Goal: Task Accomplishment & Management: Use online tool/utility

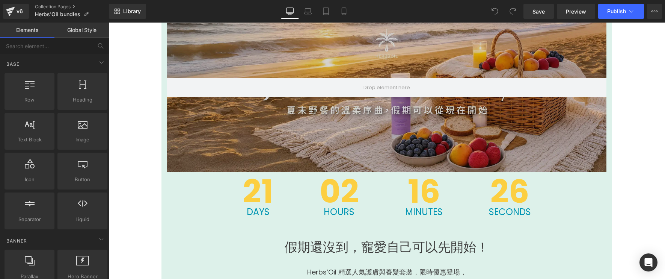
scroll to position [36, 0]
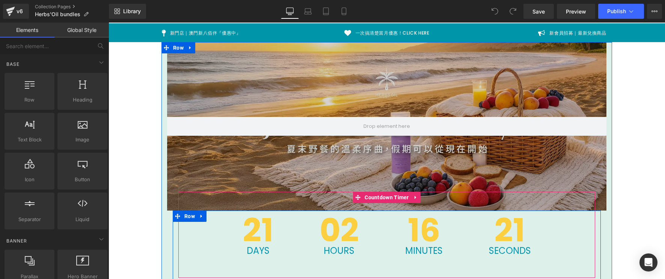
click at [313, 275] on div "02 Hours" at bounding box center [339, 235] width 85 height 86
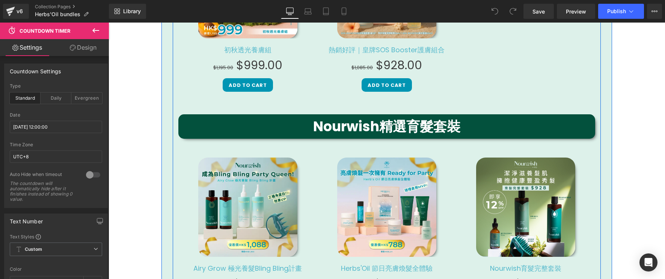
scroll to position [1071, 0]
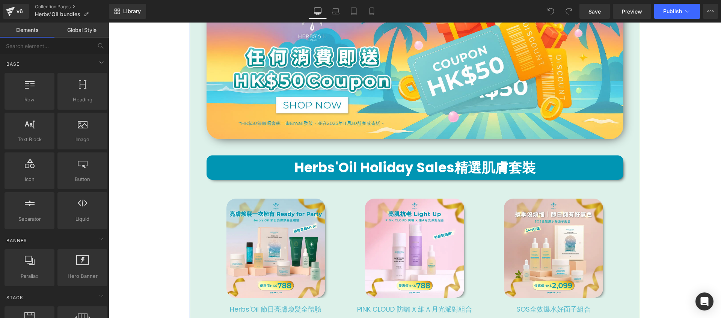
scroll to position [613, 0]
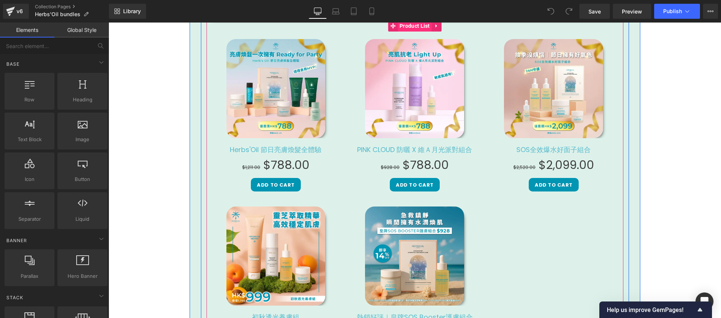
click at [405, 26] on span "Product List" at bounding box center [415, 25] width 34 height 11
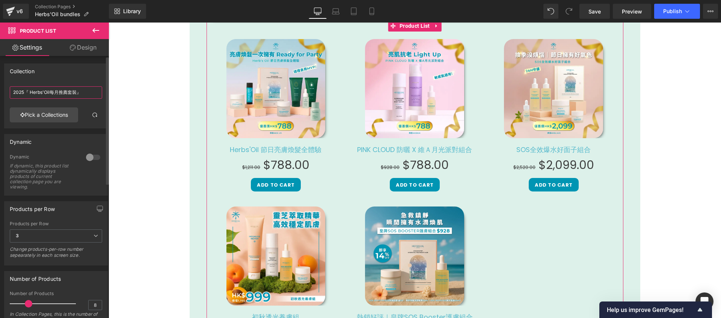
click at [72, 94] on input "2025『 Herbs'Oil每月推薦套裝』" at bounding box center [56, 92] width 92 height 12
click at [94, 112] on span at bounding box center [95, 115] width 6 height 6
click at [51, 114] on link "Pick a Collections" at bounding box center [44, 114] width 68 height 15
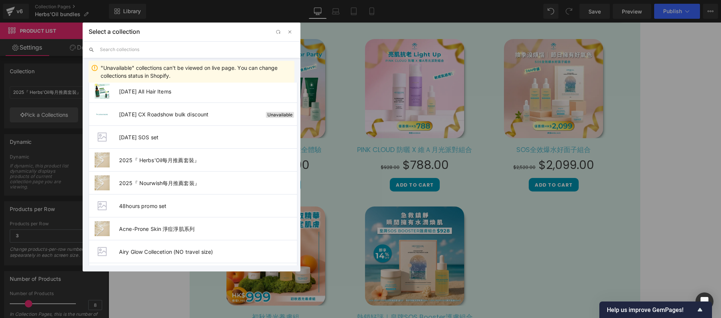
scroll to position [116, 0]
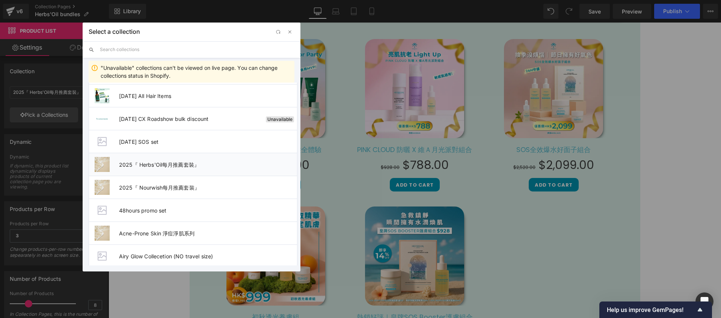
click at [219, 169] on li "2025『 Herbs'Oil每月推薦套裝』" at bounding box center [193, 164] width 209 height 23
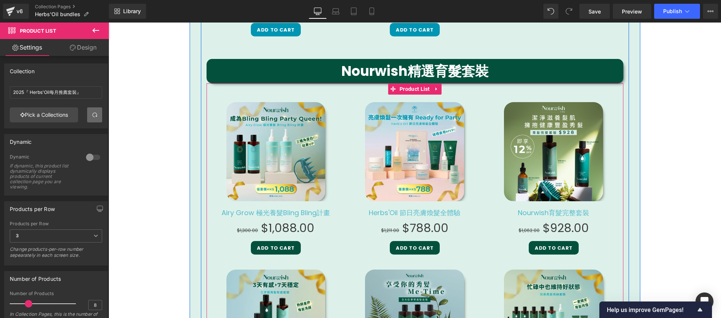
scroll to position [897, 0]
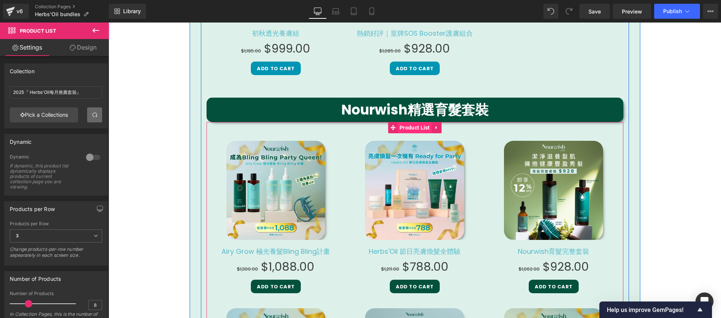
click at [414, 129] on span "Product List" at bounding box center [415, 127] width 34 height 11
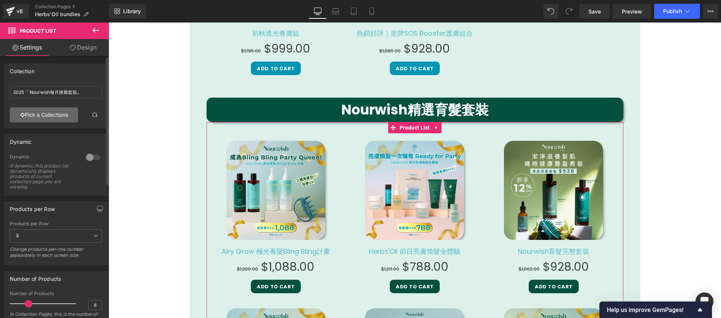
click at [59, 116] on link "Pick a Collections" at bounding box center [44, 114] width 68 height 15
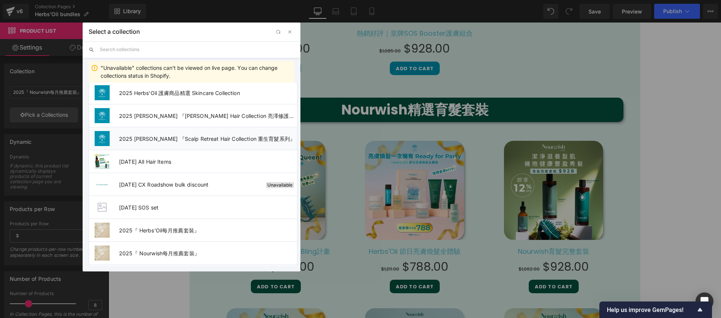
scroll to position [67, 0]
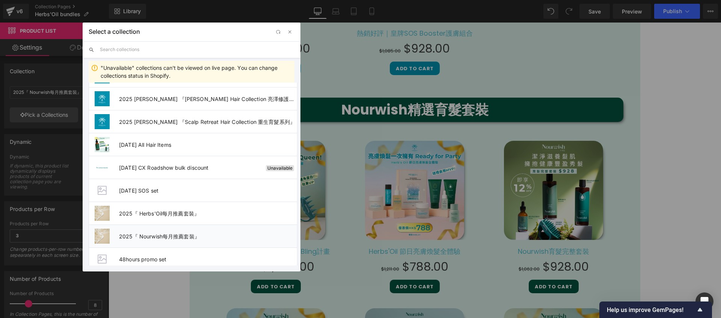
click at [191, 231] on li "2025『 Nourwish每月推薦套裝』" at bounding box center [193, 236] width 209 height 23
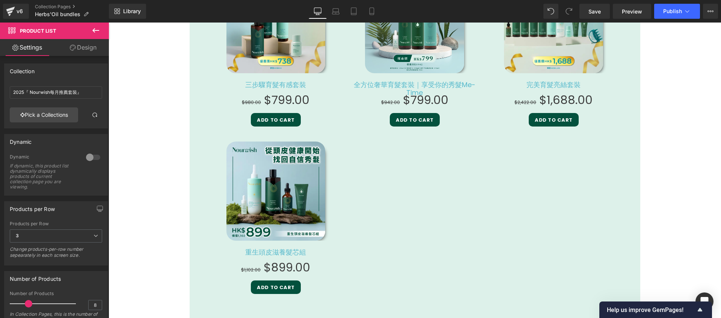
scroll to position [1270, 0]
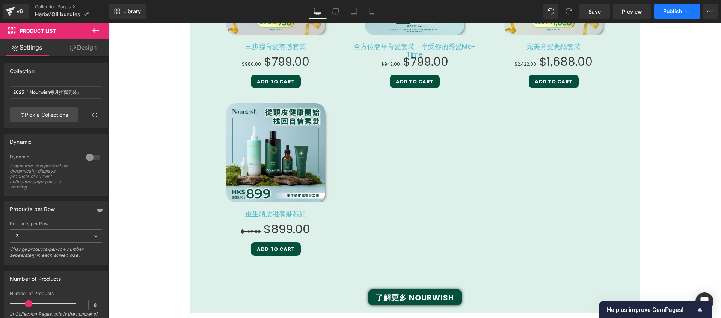
click at [666, 13] on span "Publish" at bounding box center [672, 11] width 19 height 6
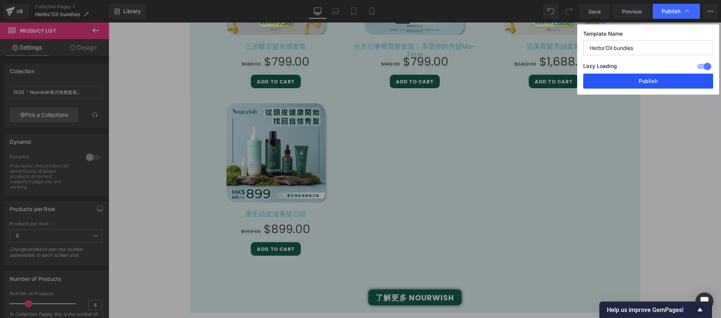
click at [626, 81] on button "Publish" at bounding box center [648, 81] width 130 height 15
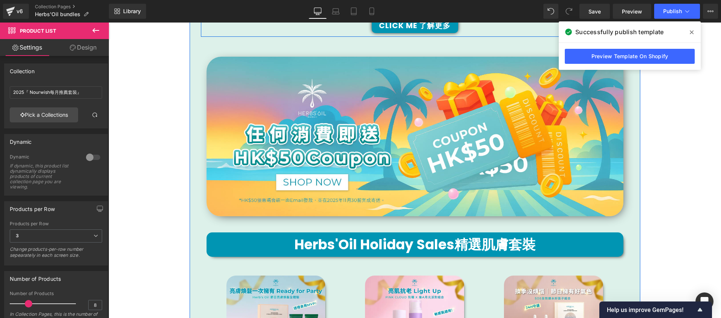
scroll to position [415, 0]
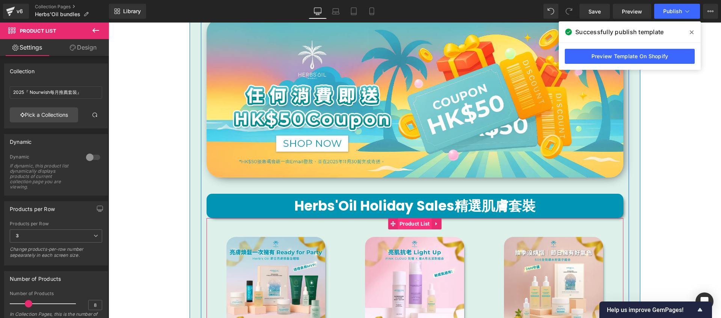
click at [415, 225] on span "Product List" at bounding box center [415, 223] width 34 height 11
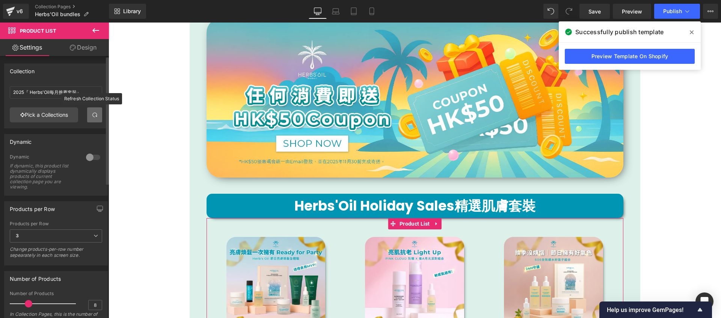
click at [96, 115] on link at bounding box center [94, 114] width 15 height 15
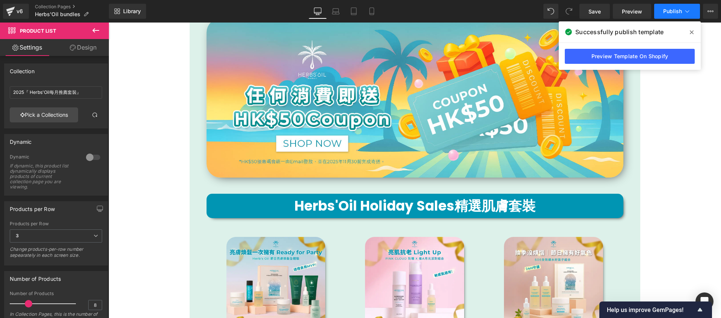
click at [670, 14] on span "Publish" at bounding box center [672, 11] width 19 height 6
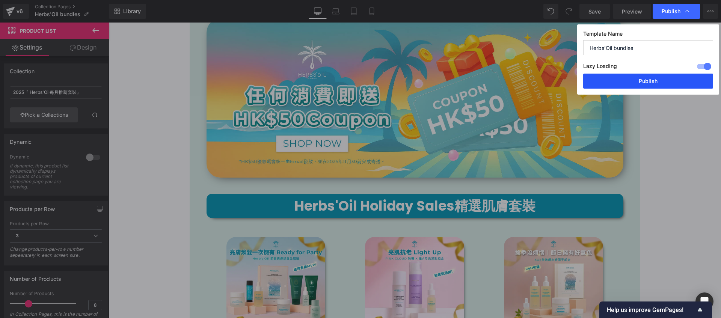
click at [659, 81] on button "Publish" at bounding box center [648, 81] width 130 height 15
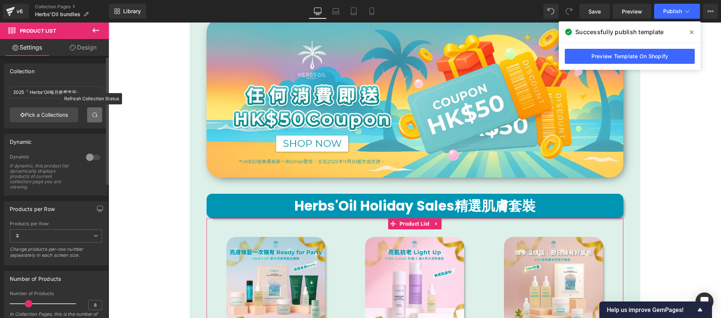
click at [94, 115] on span at bounding box center [95, 115] width 6 height 6
click at [688, 9] on icon at bounding box center [688, 12] width 8 height 8
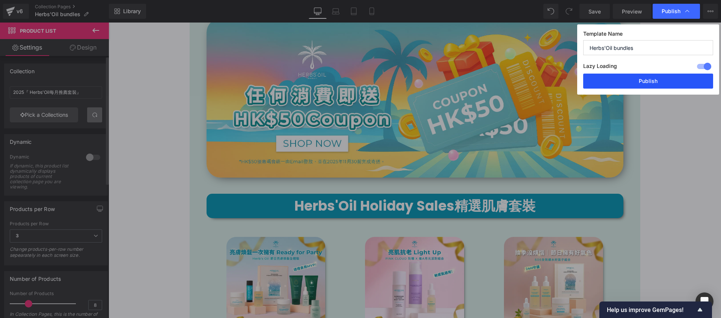
click at [664, 83] on button "Publish" at bounding box center [648, 81] width 130 height 15
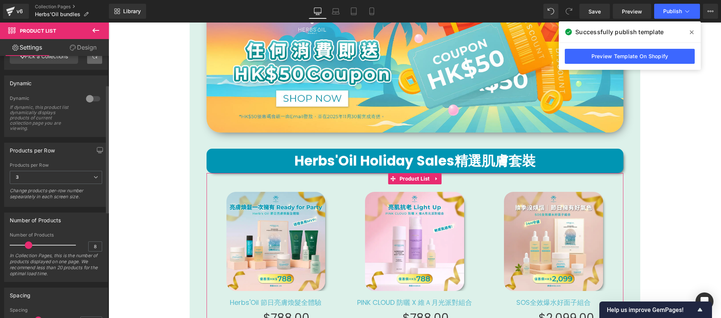
scroll to position [0, 0]
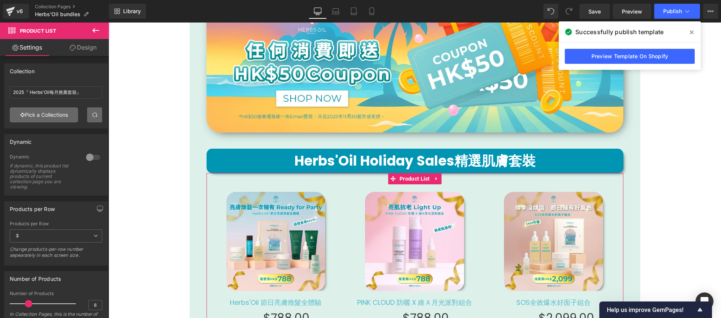
click at [53, 112] on link "Pick a Collections" at bounding box center [44, 114] width 68 height 15
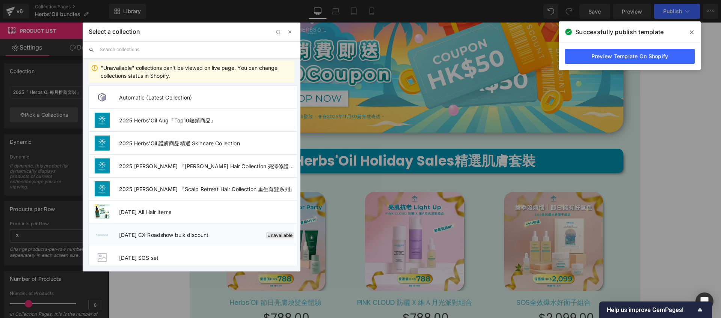
scroll to position [91, 0]
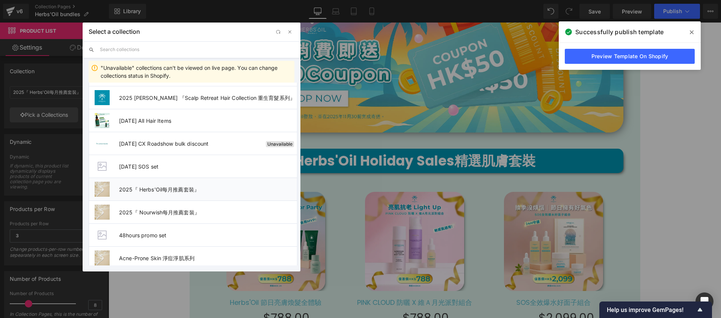
click at [195, 197] on li "2025『 Herbs'Oil每月推薦套裝』" at bounding box center [193, 189] width 209 height 23
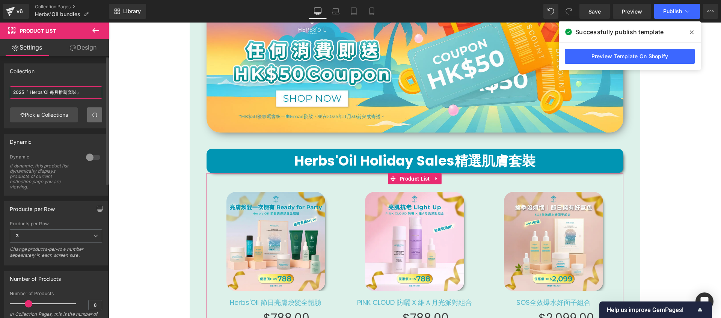
click at [82, 90] on input "2025『 Herbs'Oil每月推薦套裝』" at bounding box center [56, 92] width 92 height 12
type input "2"
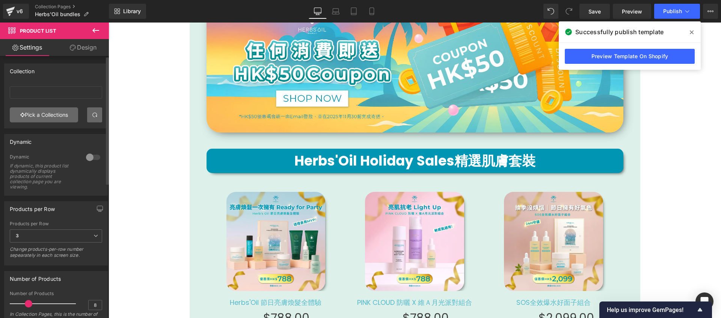
click at [56, 113] on link "Pick a Collections" at bounding box center [44, 114] width 68 height 15
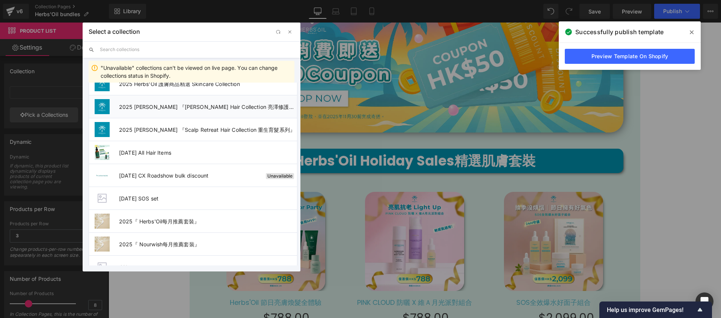
scroll to position [98, 0]
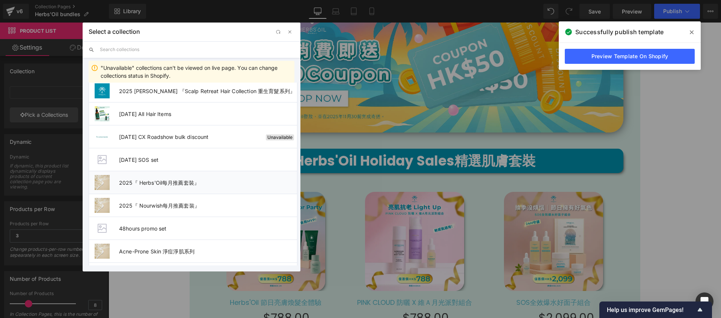
click at [172, 183] on span "2025『 Herbs'Oil每月推薦套裝』" at bounding box center [208, 183] width 178 height 6
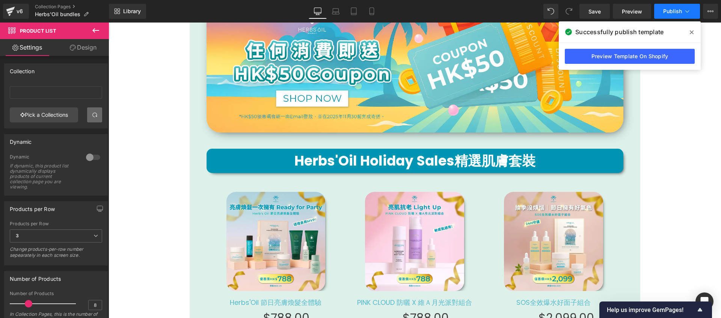
click at [676, 16] on button "Publish" at bounding box center [677, 11] width 46 height 15
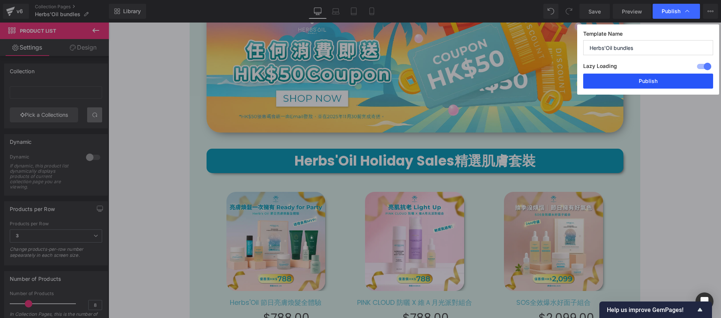
click at [658, 77] on button "Publish" at bounding box center [648, 81] width 130 height 15
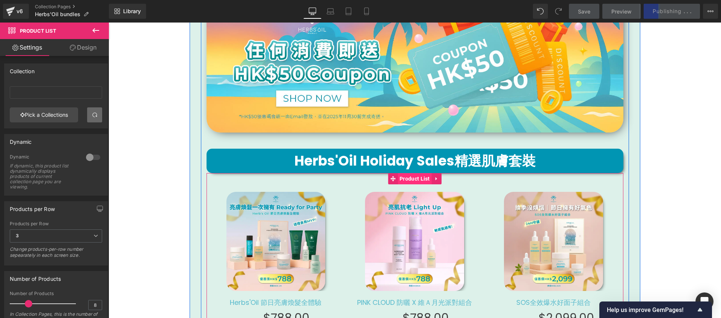
click at [398, 179] on span "Product List" at bounding box center [415, 178] width 34 height 11
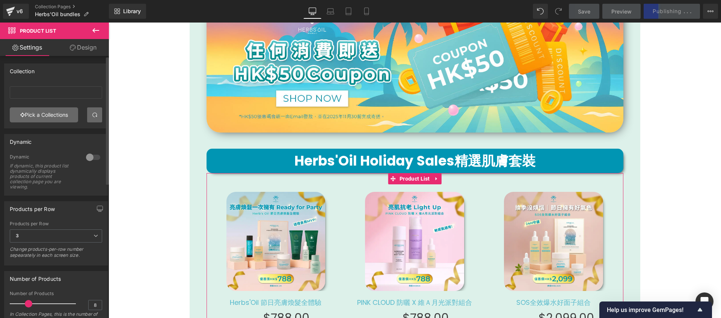
click at [68, 112] on link "Pick a Collections" at bounding box center [44, 114] width 68 height 15
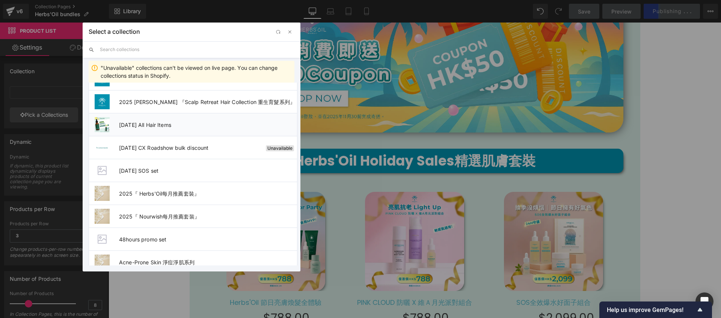
scroll to position [126, 0]
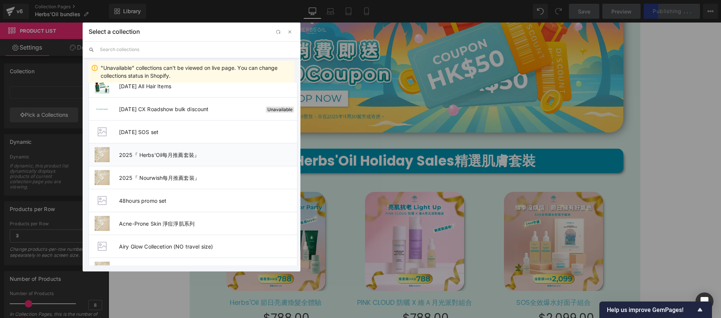
click at [236, 157] on span "2025『 Herbs'Oil每月推薦套裝』" at bounding box center [208, 155] width 178 height 6
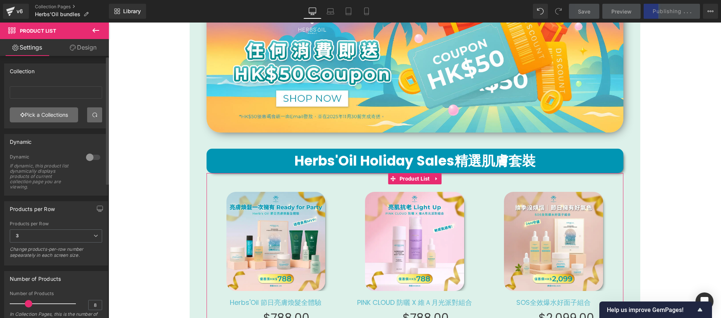
click at [58, 117] on link "Pick a Collections" at bounding box center [44, 114] width 68 height 15
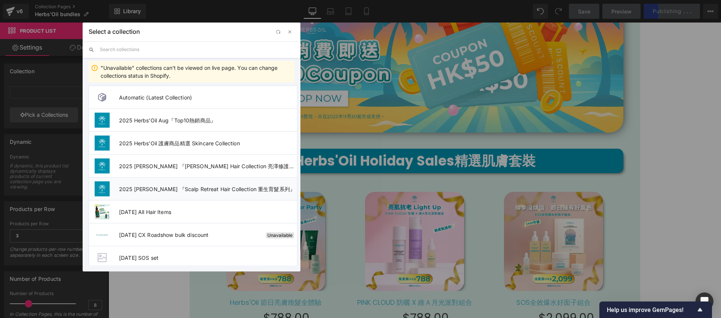
scroll to position [136, 0]
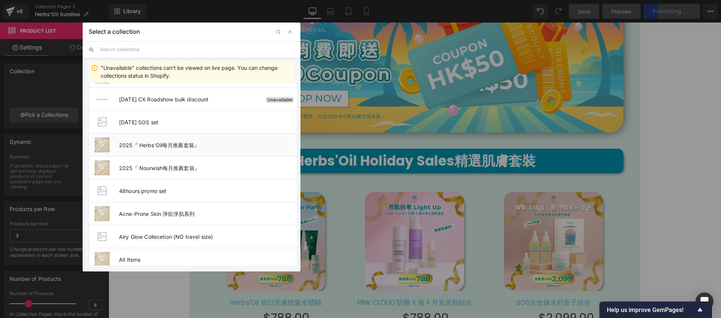
click at [208, 149] on li "2025『 Herbs'Oil每月推薦套裝』" at bounding box center [193, 144] width 209 height 23
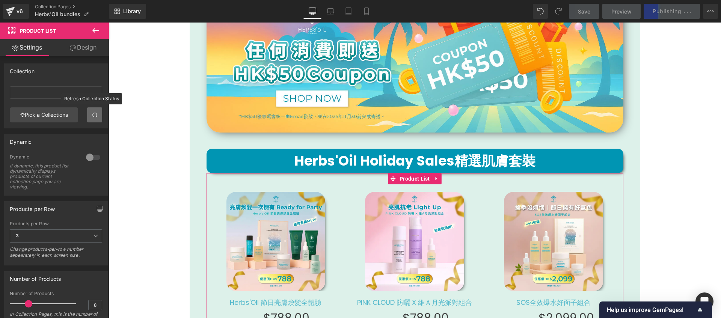
click at [95, 118] on link at bounding box center [94, 114] width 15 height 15
click at [68, 115] on link "Pick a Collections" at bounding box center [44, 114] width 68 height 15
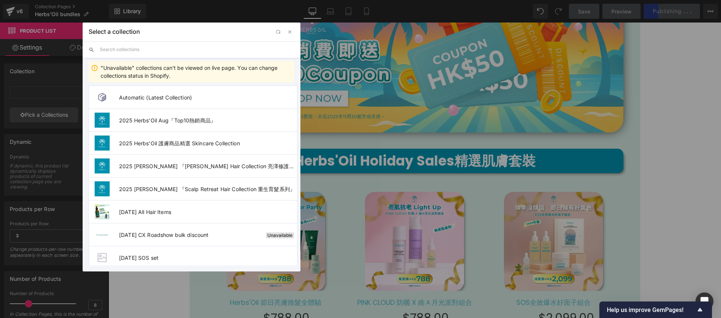
scroll to position [97, 0]
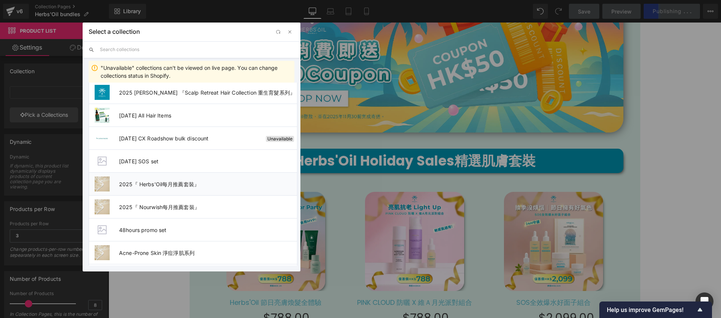
click at [205, 188] on li "2025『 Herbs'Oil每月推薦套裝』" at bounding box center [193, 183] width 209 height 23
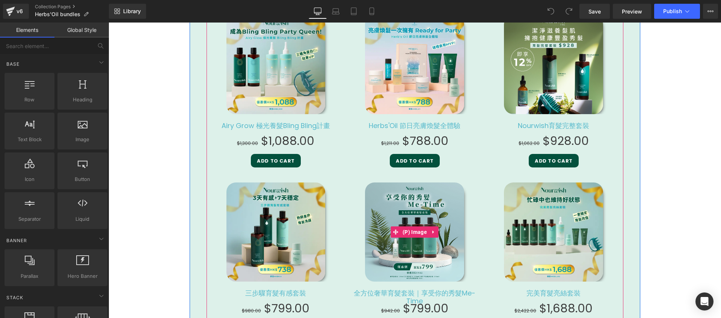
scroll to position [1075, 0]
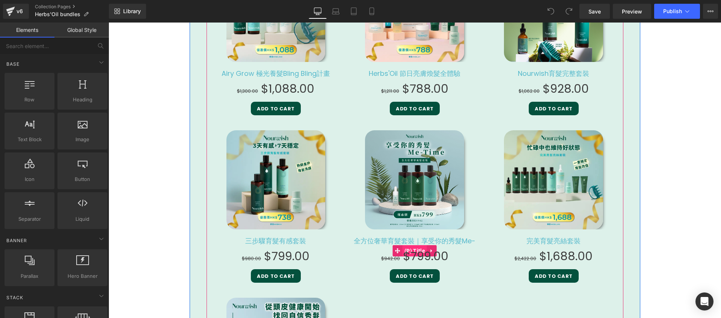
click at [411, 246] on span "(P) Title" at bounding box center [415, 250] width 24 height 11
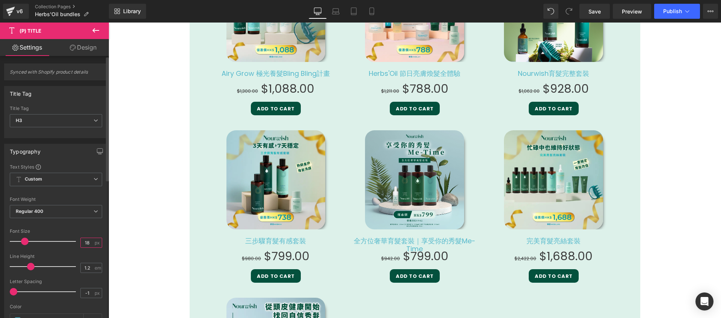
click at [89, 243] on input "18" at bounding box center [87, 242] width 13 height 9
type input "18"
click at [91, 268] on div "1.2 em" at bounding box center [91, 268] width 22 height 10
click at [87, 270] on input "1.2" at bounding box center [87, 267] width 13 height 9
type input "1.2"
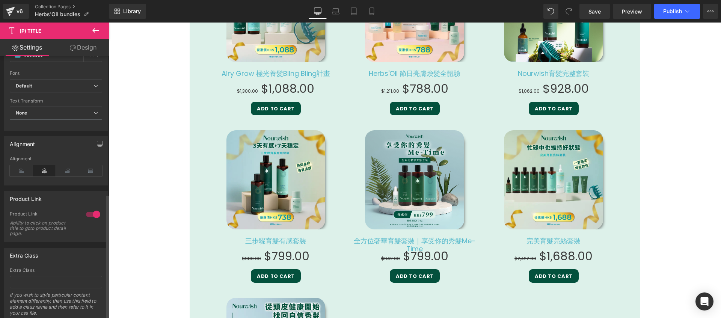
scroll to position [290, 0]
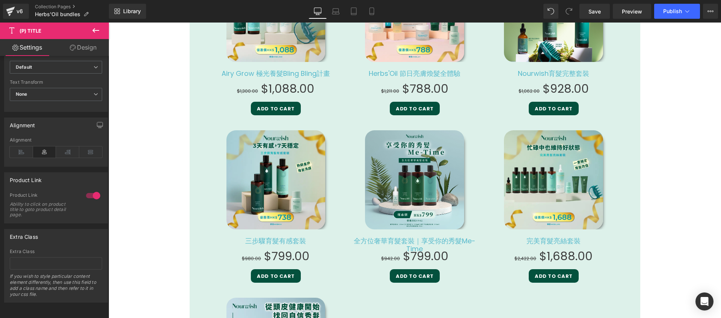
click at [101, 45] on link "Design" at bounding box center [83, 47] width 54 height 17
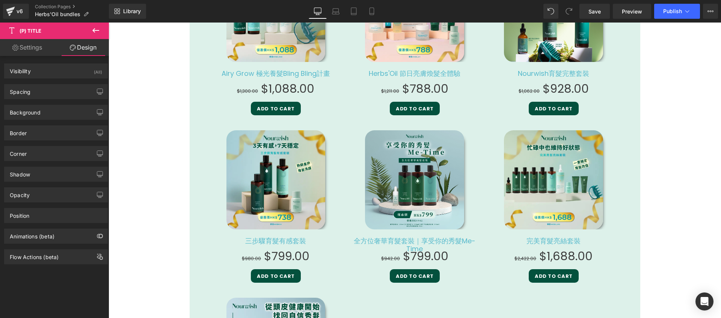
type input "20"
type input "0"
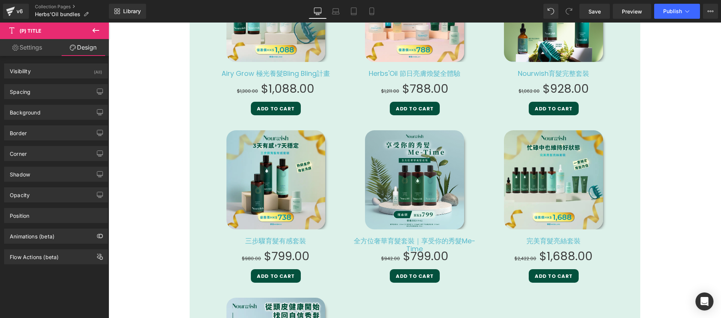
type input "0"
click at [57, 95] on div "Spacing" at bounding box center [56, 92] width 103 height 14
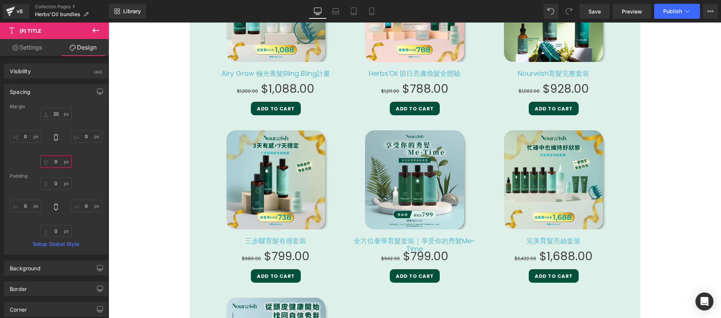
click at [56, 163] on input "0" at bounding box center [56, 162] width 32 height 12
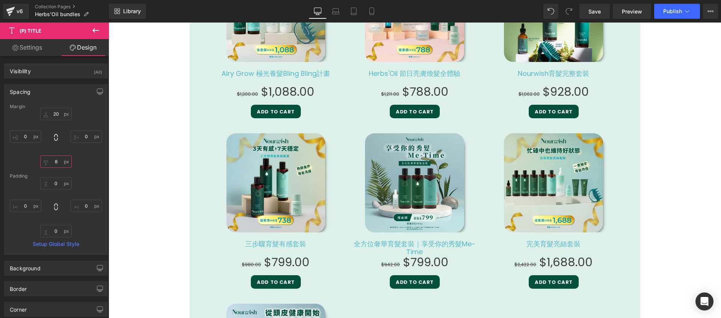
type input "9"
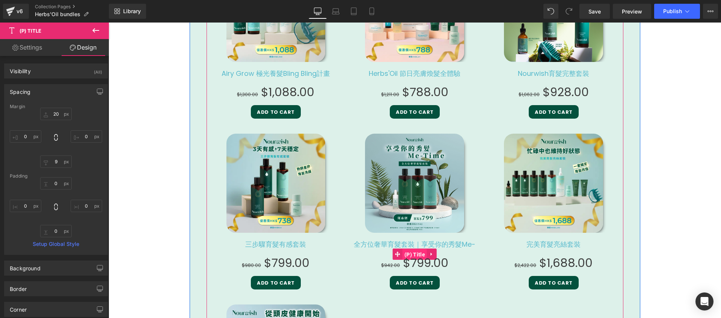
click at [414, 251] on span "(P) Title" at bounding box center [415, 254] width 24 height 11
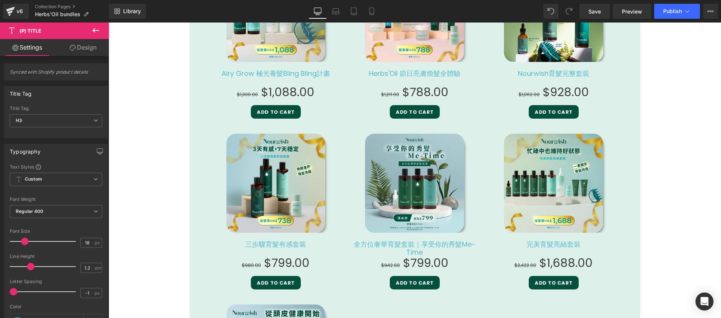
click at [71, 45] on icon at bounding box center [73, 48] width 6 height 6
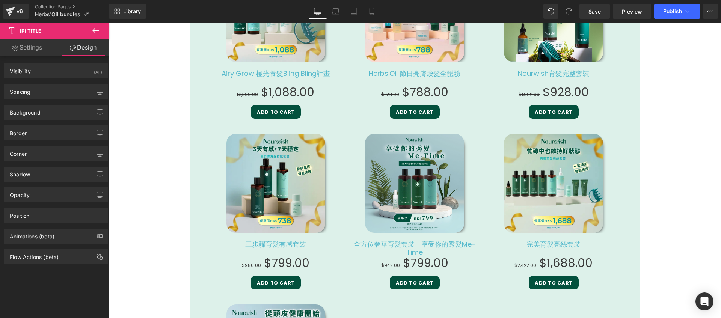
click at [45, 99] on div "Background Color & Image color transparent Color transparent 0 % Image Replace …" at bounding box center [56, 109] width 112 height 21
click at [52, 87] on div "Spacing" at bounding box center [56, 92] width 103 height 14
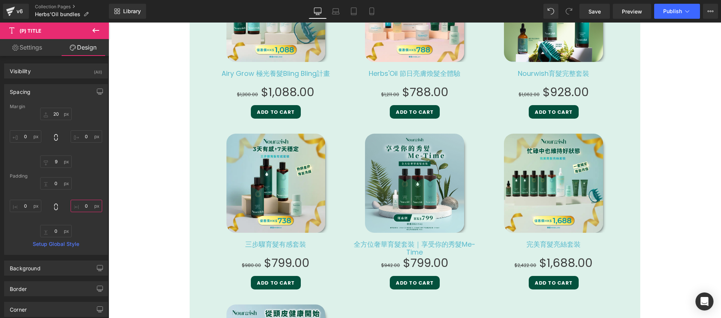
click at [84, 210] on input "0" at bounding box center [87, 206] width 32 height 12
type input "0"
click at [82, 134] on input "0" at bounding box center [87, 136] width 32 height 12
type input "6"
click at [28, 138] on input "0" at bounding box center [26, 136] width 32 height 12
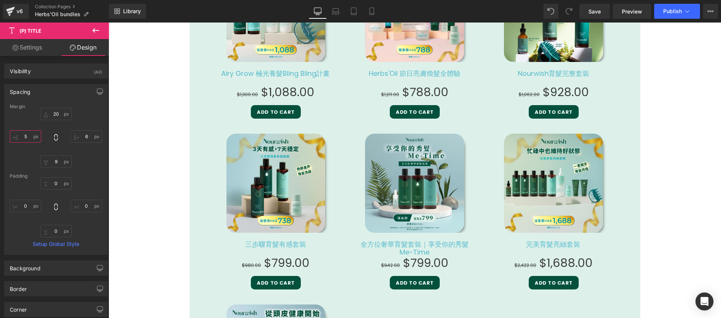
type input "6"
click at [666, 13] on span "Publish" at bounding box center [672, 11] width 19 height 6
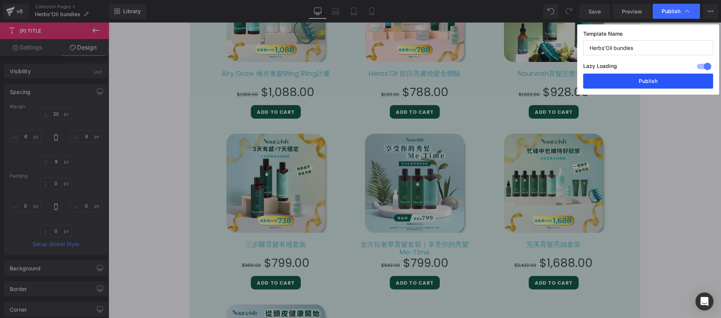
click at [656, 85] on button "Publish" at bounding box center [648, 81] width 130 height 15
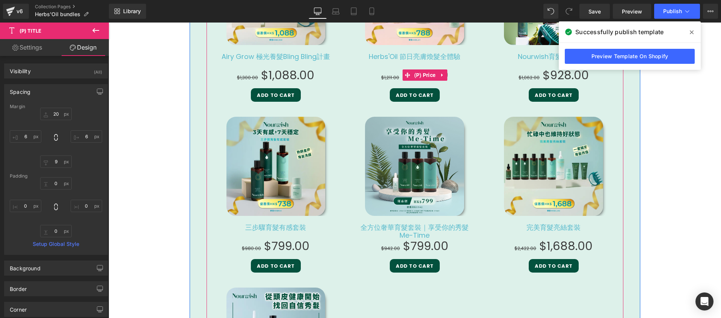
scroll to position [933, 0]
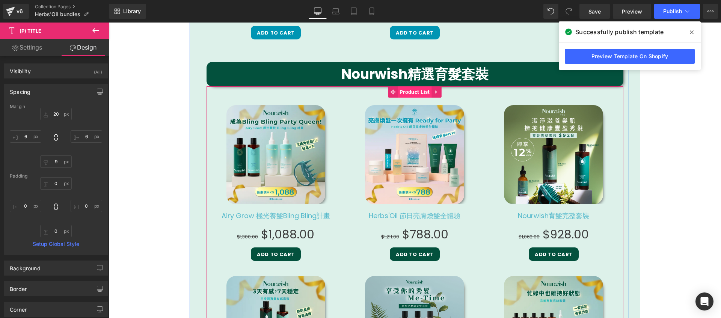
click at [416, 91] on span "Product List" at bounding box center [415, 91] width 34 height 11
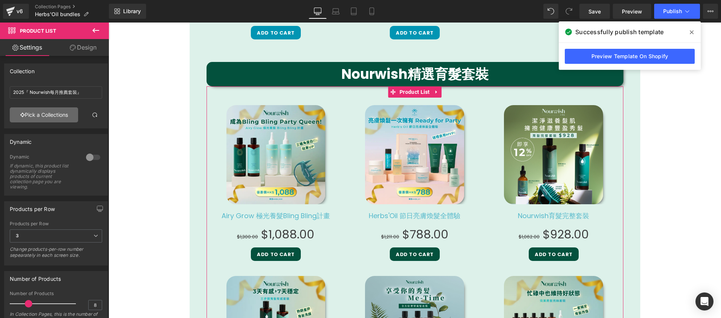
click at [64, 113] on link "Pick a Collections" at bounding box center [44, 114] width 68 height 15
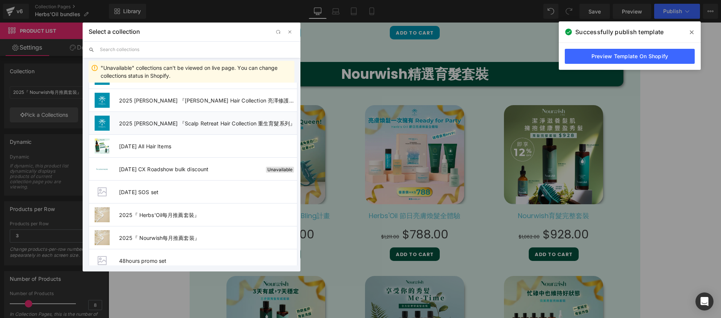
scroll to position [104, 0]
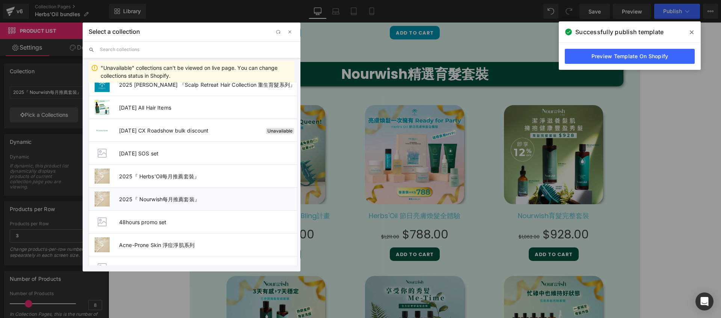
click at [170, 197] on span "2025『 Nourwish每月推薦套裝』" at bounding box center [208, 199] width 178 height 6
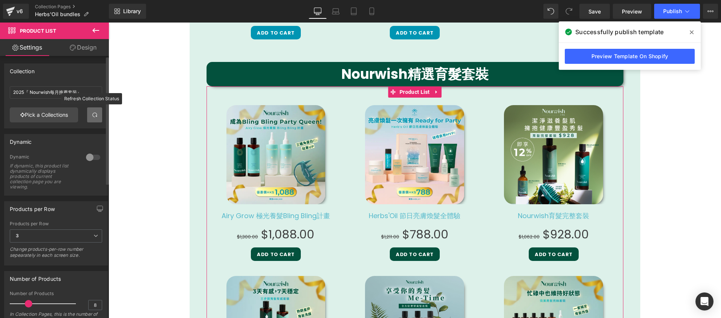
click at [93, 117] on span at bounding box center [95, 115] width 6 height 6
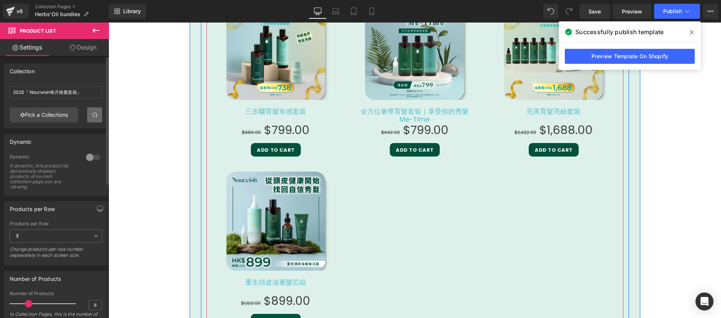
scroll to position [1241, 0]
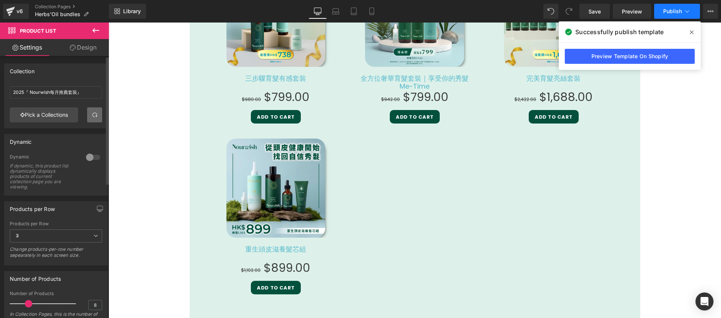
click at [682, 17] on button "Publish" at bounding box center [677, 11] width 46 height 15
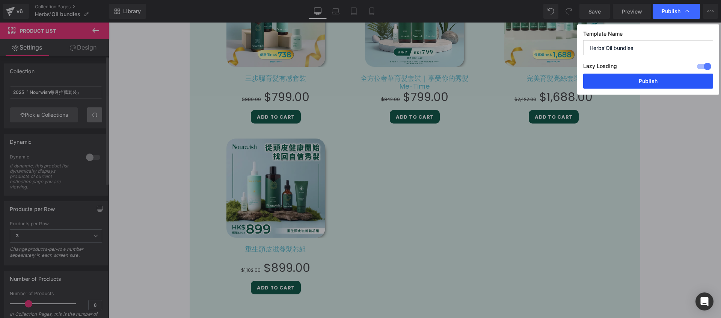
click at [693, 75] on button "Publish" at bounding box center [648, 81] width 130 height 15
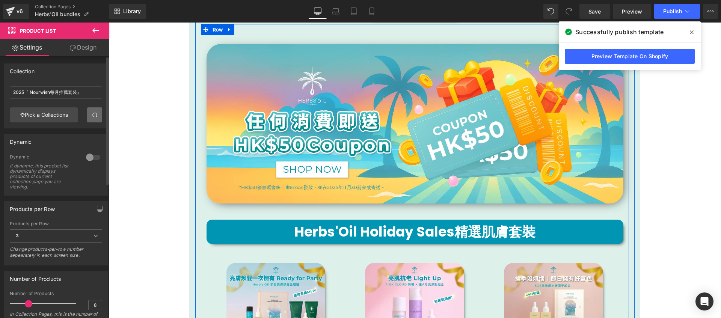
scroll to position [541, 0]
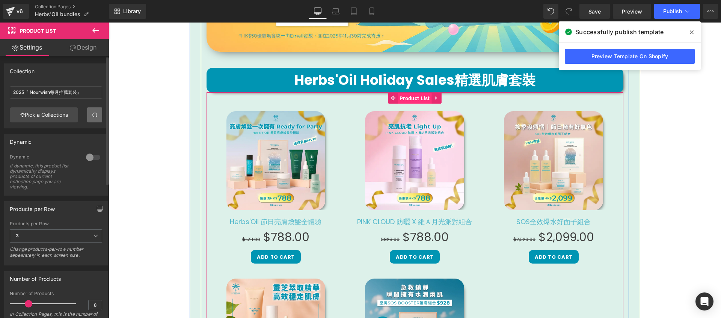
click at [415, 100] on span "Product List" at bounding box center [415, 98] width 34 height 11
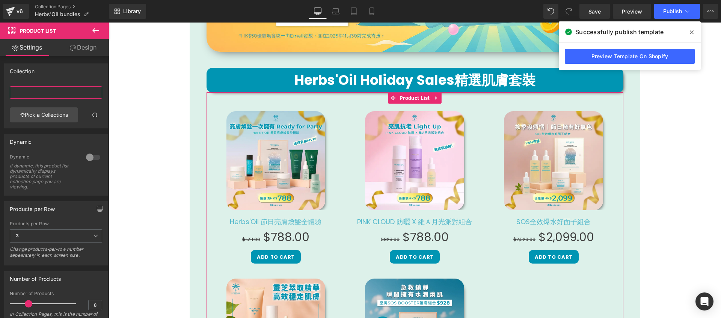
click at [32, 96] on input "text" at bounding box center [56, 92] width 92 height 12
click at [33, 112] on link "Pick a Collections" at bounding box center [44, 114] width 68 height 15
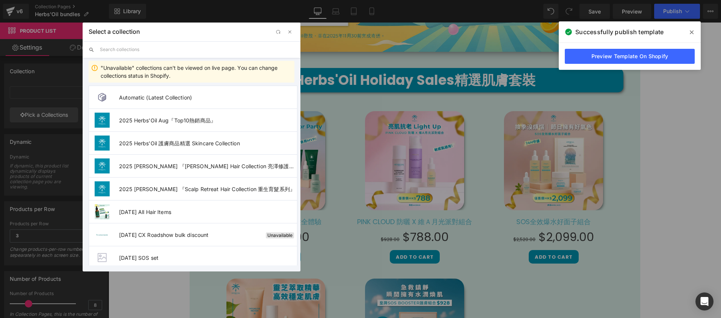
scroll to position [164, 0]
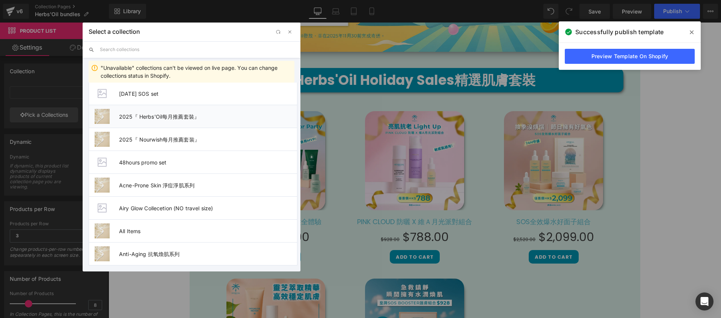
click at [215, 120] on li "2025『 Herbs'Oil每月推薦套裝』" at bounding box center [193, 116] width 209 height 23
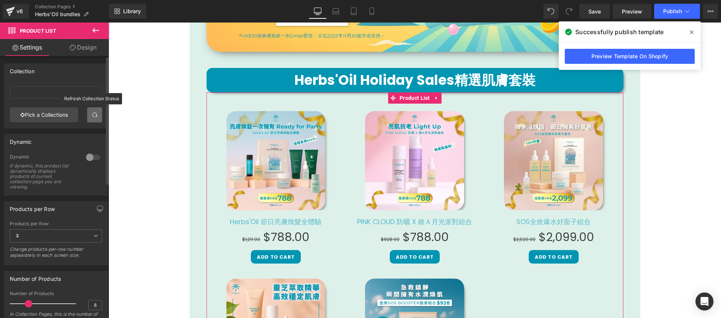
click at [97, 115] on link at bounding box center [94, 114] width 15 height 15
click at [40, 117] on link "Pick a Collections" at bounding box center [44, 114] width 68 height 15
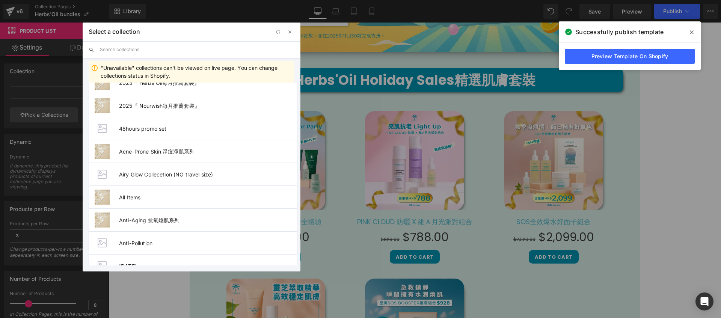
scroll to position [193, 0]
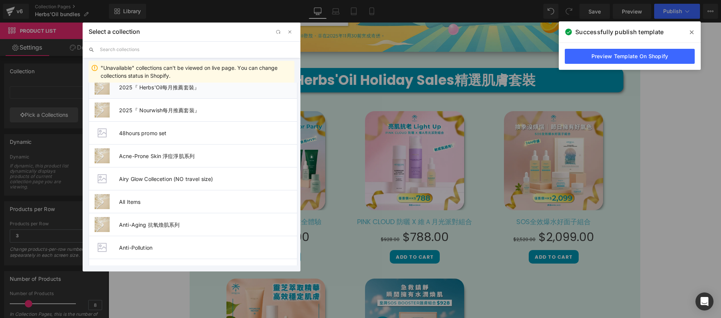
click at [237, 91] on li "2025『 Herbs'Oil每月推薦套裝』" at bounding box center [193, 86] width 209 height 23
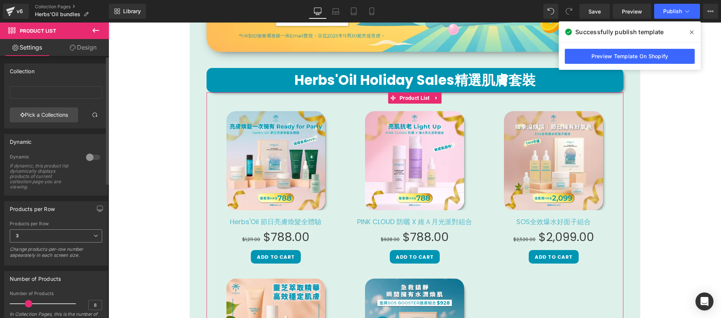
click at [46, 236] on span "3" at bounding box center [56, 235] width 92 height 13
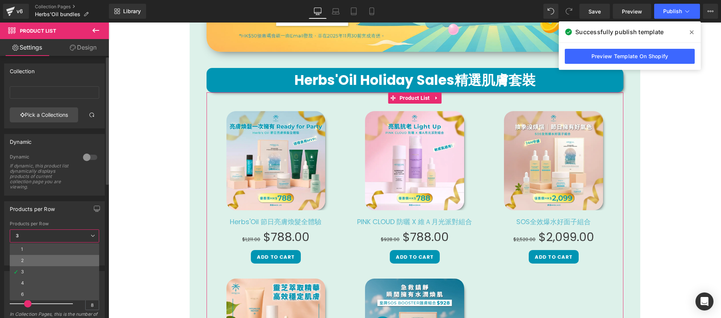
click at [29, 261] on li "2" at bounding box center [54, 260] width 89 height 11
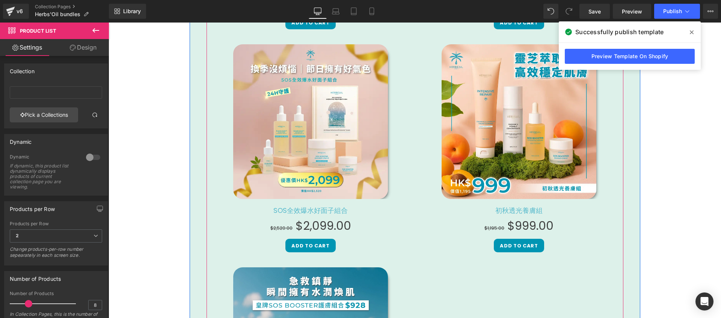
scroll to position [989, 0]
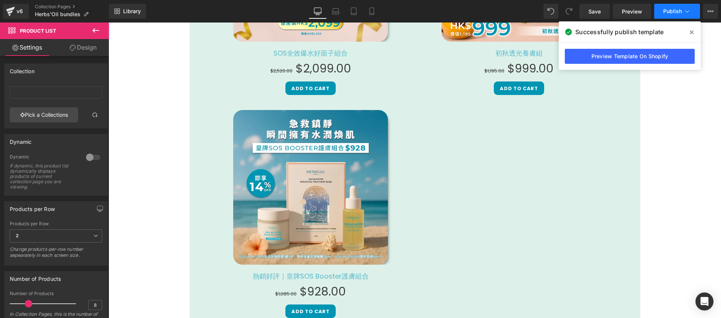
click at [660, 14] on button "Publish" at bounding box center [677, 11] width 46 height 15
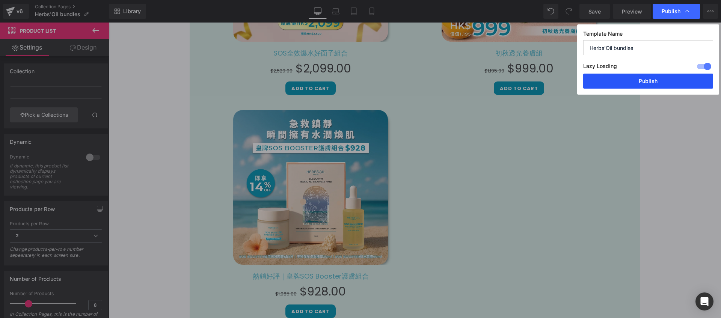
click at [651, 79] on button "Publish" at bounding box center [648, 81] width 130 height 15
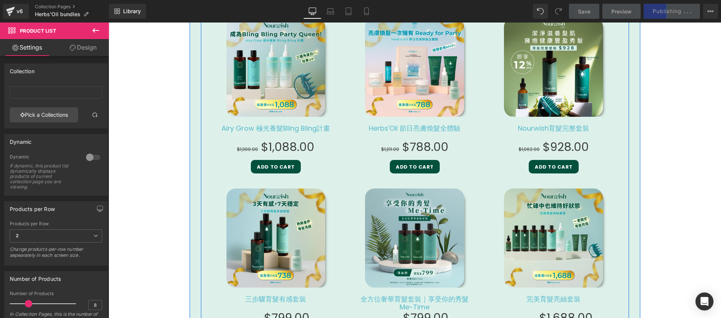
scroll to position [1551, 0]
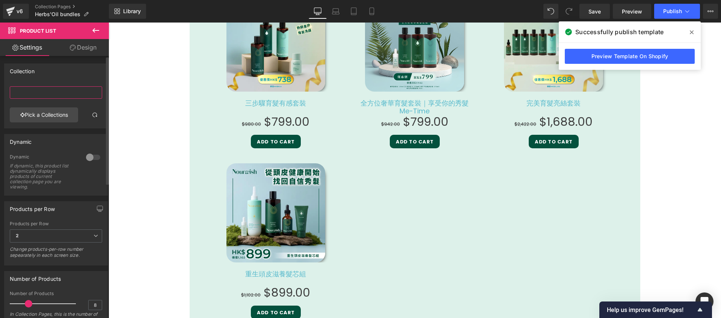
click at [49, 89] on input "text" at bounding box center [56, 92] width 92 height 12
click at [100, 31] on icon at bounding box center [95, 30] width 9 height 9
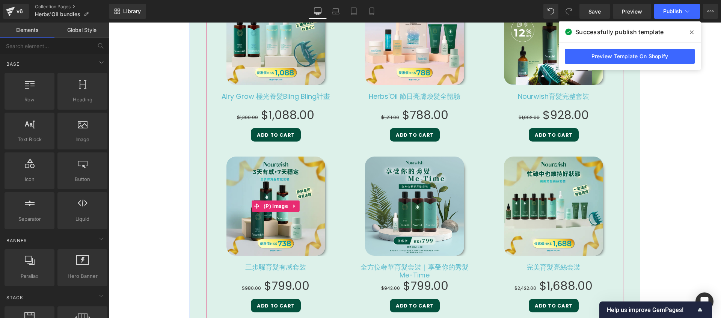
scroll to position [1295, 0]
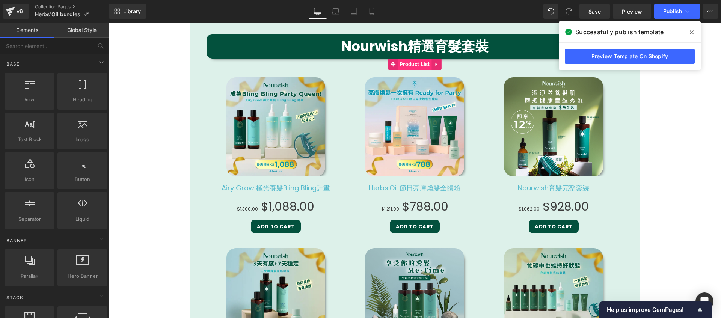
click at [412, 65] on span "Product List" at bounding box center [415, 64] width 34 height 11
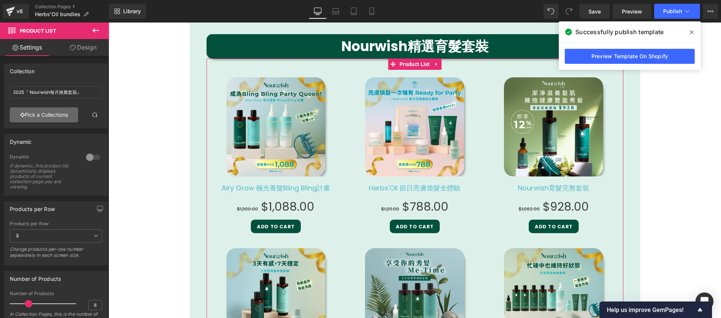
click at [56, 110] on link "Pick a Collections" at bounding box center [44, 114] width 68 height 15
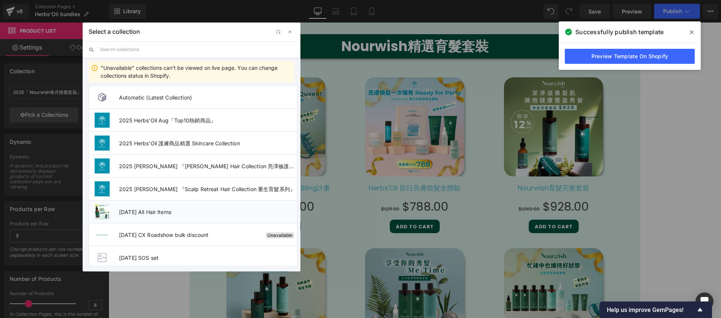
scroll to position [156, 0]
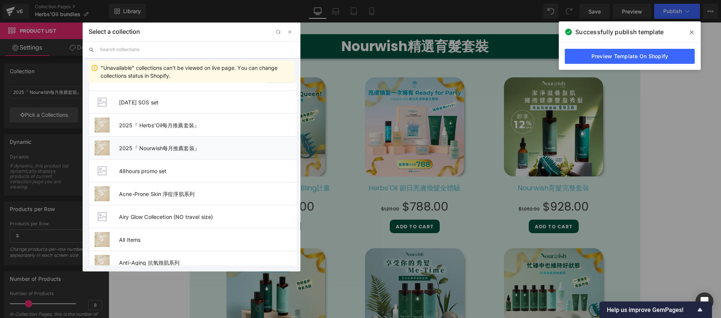
click at [199, 149] on span "2025『 Nourwish每月推薦套裝』" at bounding box center [208, 148] width 178 height 6
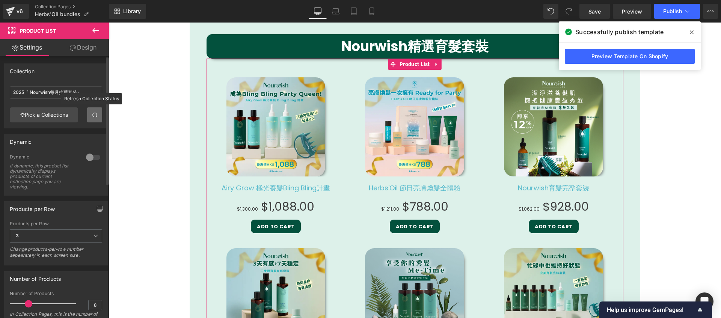
click at [88, 116] on link at bounding box center [94, 114] width 15 height 15
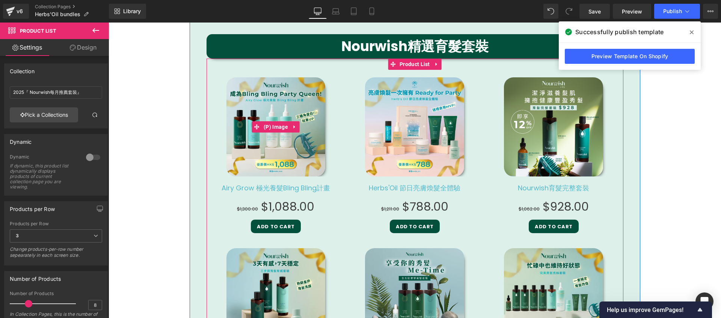
scroll to position [1459, 0]
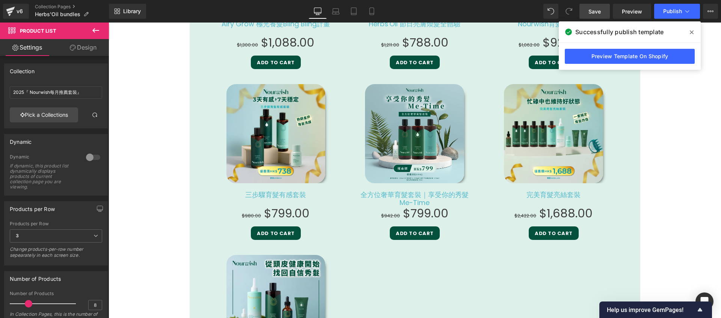
click at [593, 9] on span "Save" at bounding box center [595, 12] width 12 height 8
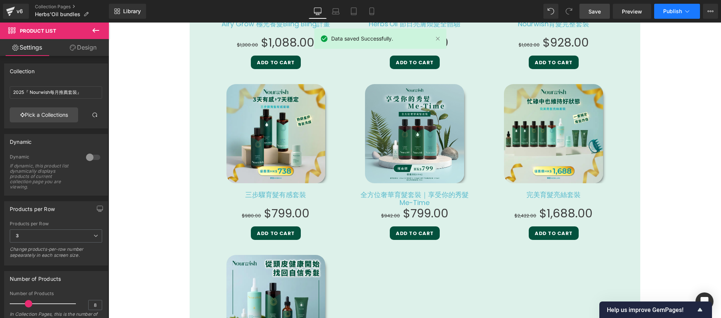
click at [660, 14] on button "Publish" at bounding box center [677, 11] width 46 height 15
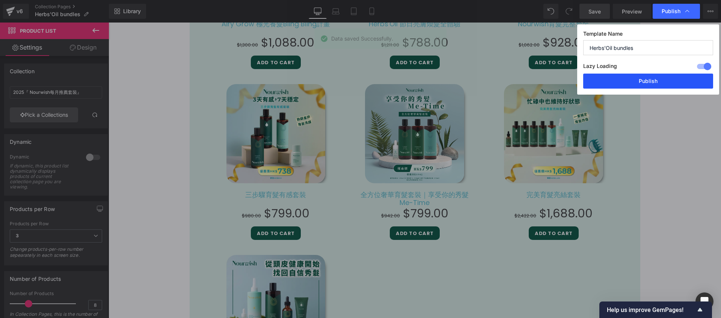
click at [643, 85] on button "Publish" at bounding box center [648, 81] width 130 height 15
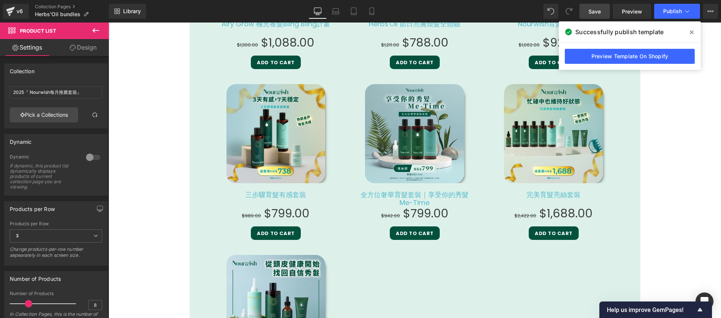
click at [693, 34] on icon at bounding box center [692, 32] width 4 height 6
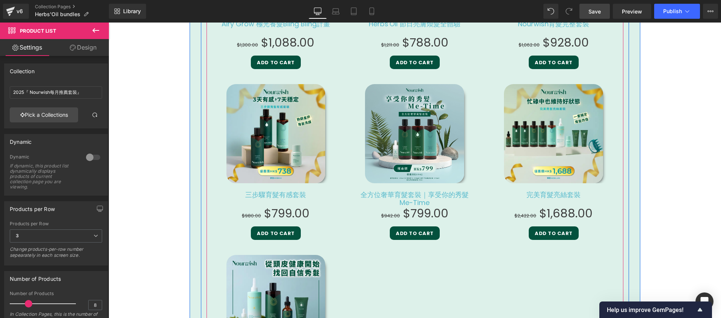
scroll to position [1411, 0]
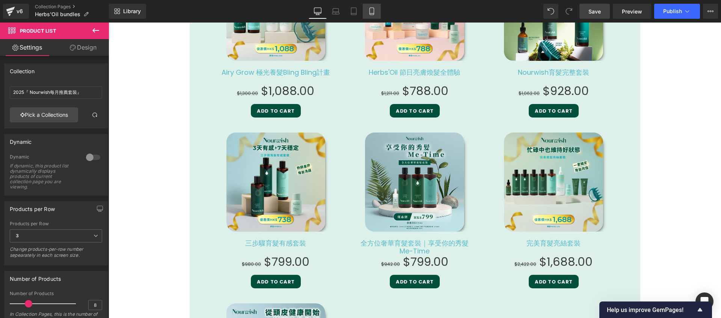
click at [369, 11] on icon at bounding box center [372, 12] width 8 height 8
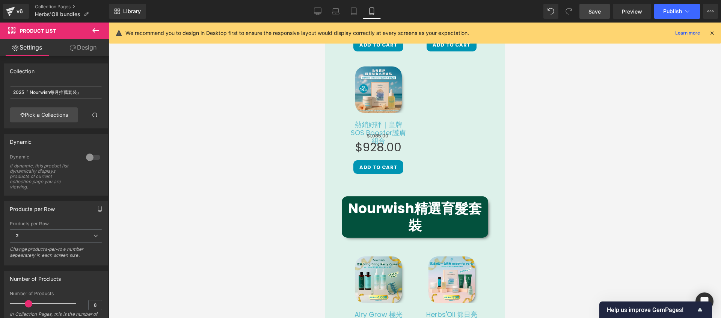
scroll to position [898, 0]
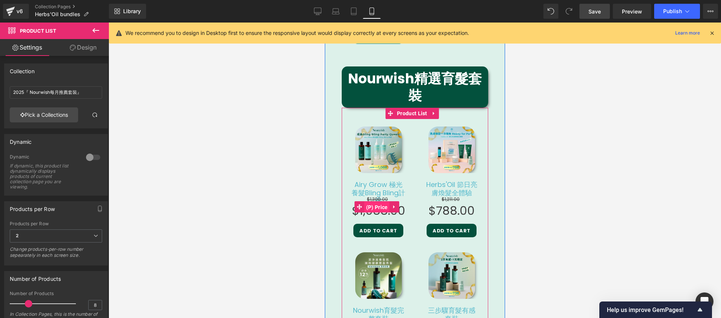
click at [376, 202] on span "(P) Price" at bounding box center [377, 207] width 26 height 11
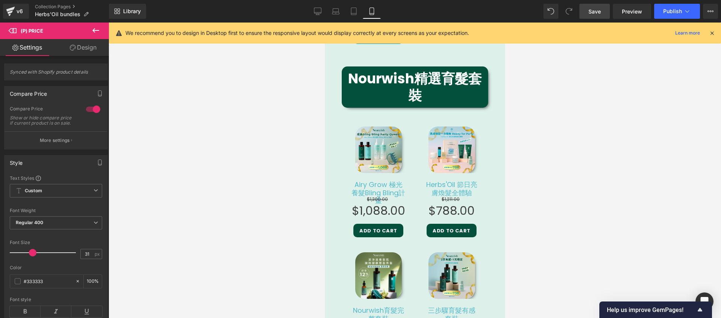
click at [96, 45] on link "Design" at bounding box center [83, 47] width 54 height 17
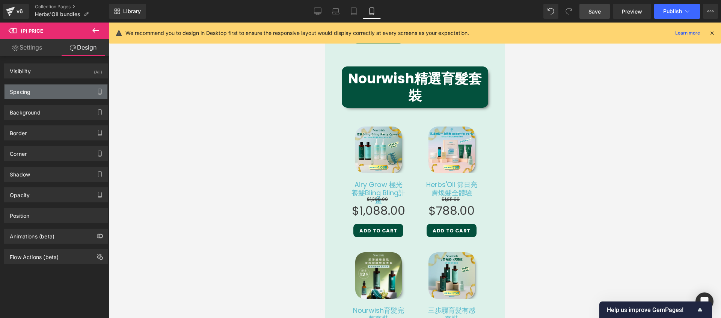
click at [43, 92] on div "Spacing" at bounding box center [56, 92] width 103 height 14
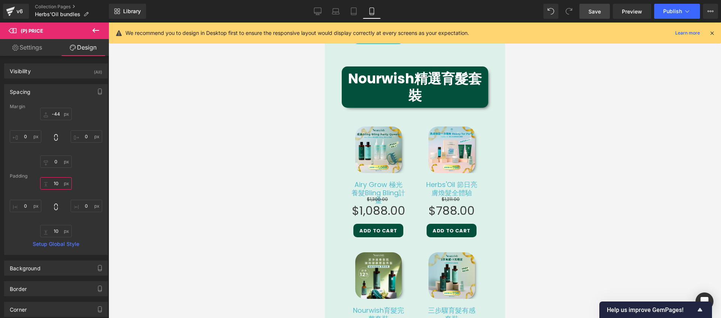
click at [56, 186] on input "10" at bounding box center [56, 183] width 32 height 12
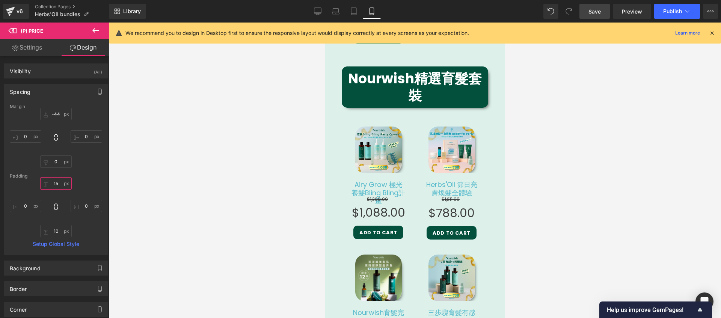
type input "14"
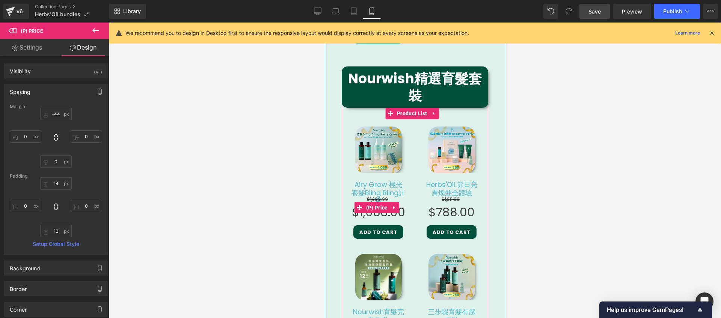
click at [381, 196] on span "$1,300.00" at bounding box center [377, 199] width 21 height 6
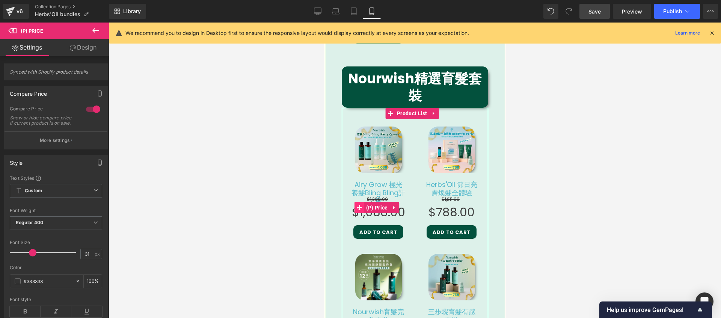
click at [359, 205] on icon at bounding box center [358, 207] width 5 height 5
click at [371, 202] on span "(P) Price" at bounding box center [377, 207] width 26 height 11
click at [377, 163] on div "Sale Off (P) Image Airy Grow 極光養髮Bling Bling計畫 (P) Title $1,300.00 $1,088.00 (P…" at bounding box center [378, 183] width 58 height 112
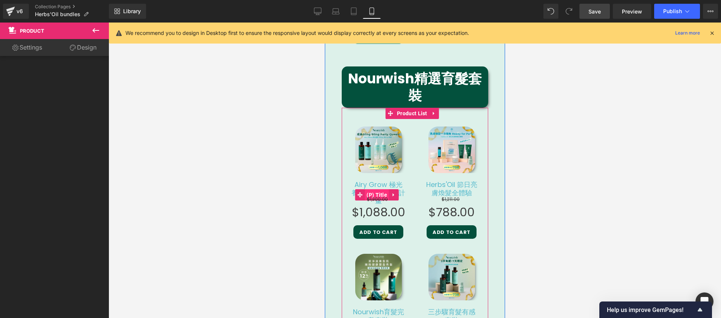
click at [374, 189] on span "(P) Title" at bounding box center [376, 194] width 24 height 11
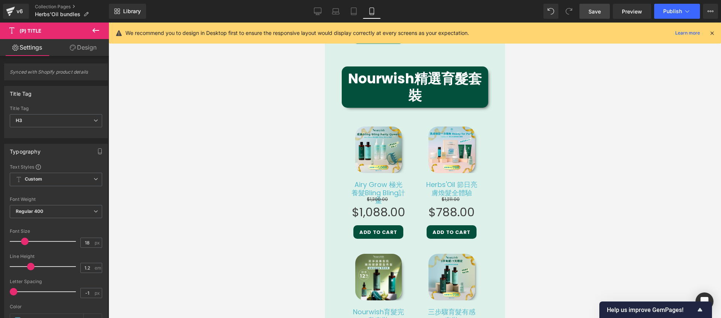
click at [84, 54] on link "Design" at bounding box center [83, 47] width 54 height 17
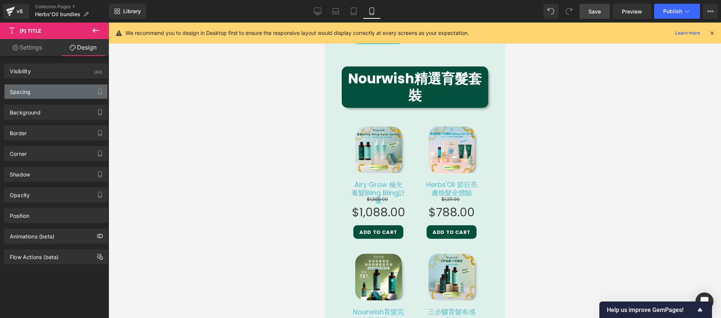
click at [63, 93] on div "Spacing" at bounding box center [56, 92] width 103 height 14
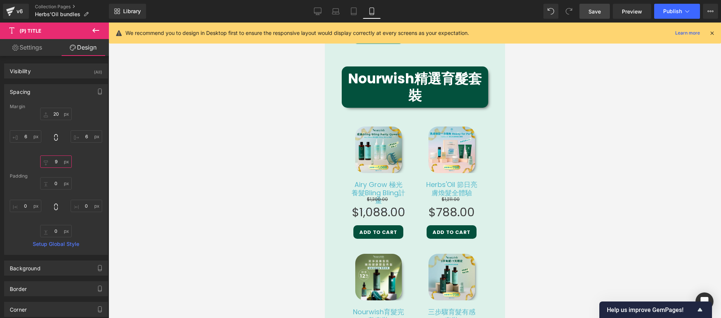
click at [54, 162] on input "9" at bounding box center [56, 162] width 32 height 12
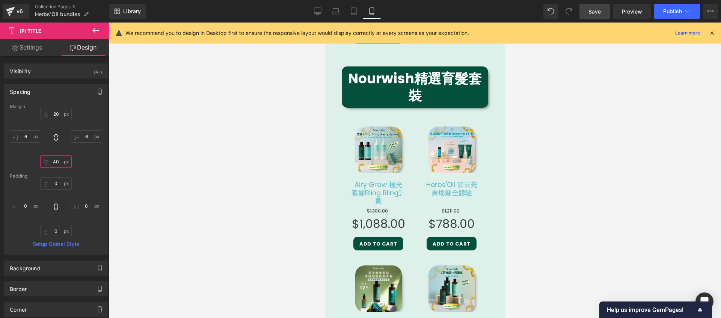
type input "41"
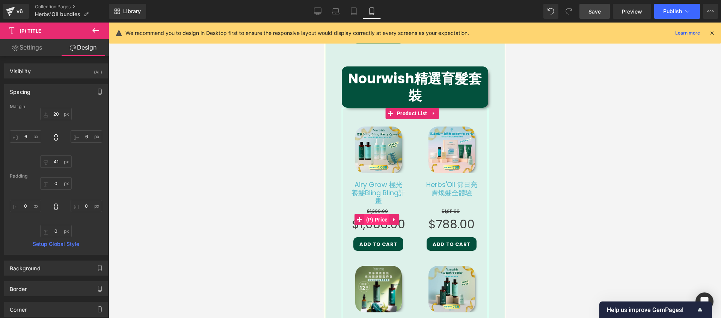
click at [382, 214] on span "(P) Price" at bounding box center [377, 219] width 26 height 11
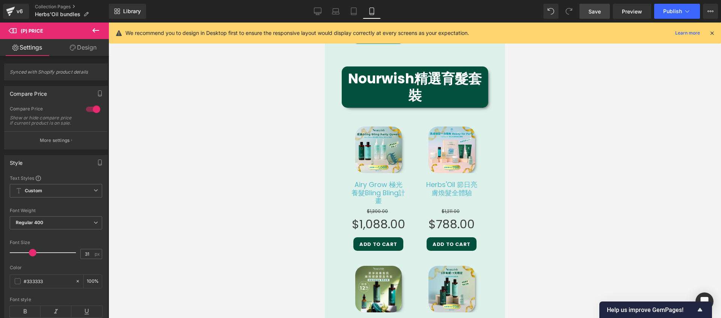
click at [82, 42] on link "Design" at bounding box center [83, 47] width 54 height 17
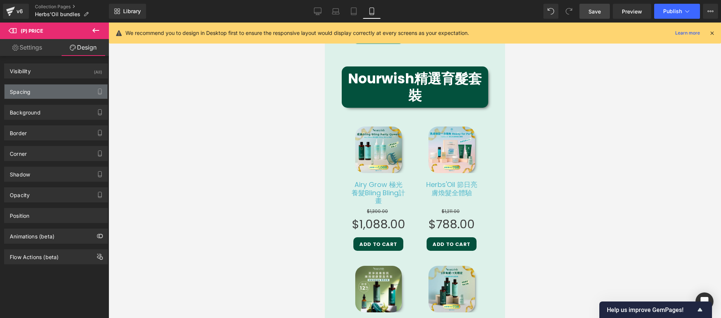
click at [51, 94] on div "Spacing" at bounding box center [56, 92] width 103 height 14
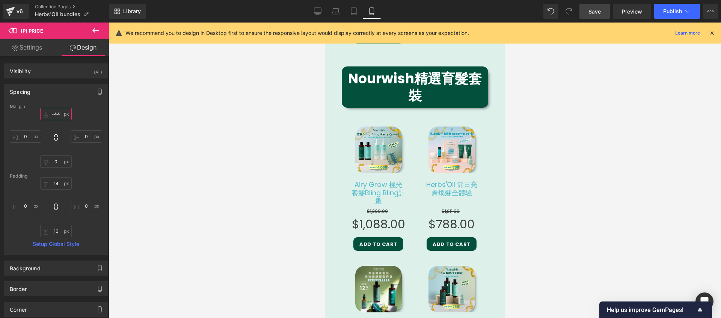
click at [56, 117] on input "text" at bounding box center [56, 114] width 32 height 12
type input "-43"
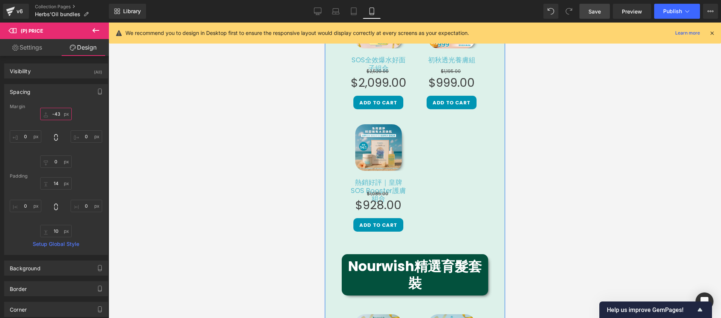
scroll to position [624, 0]
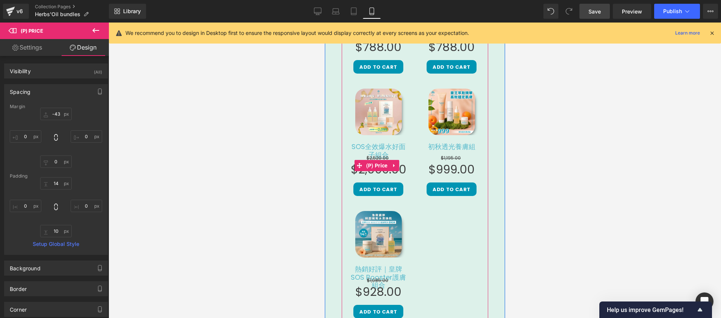
click at [377, 155] on span "$2,520.00" at bounding box center [377, 158] width 22 height 6
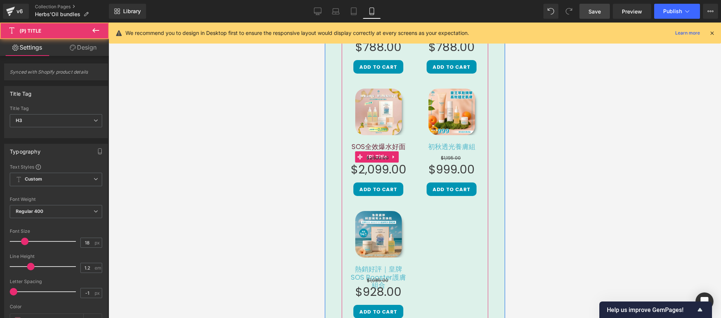
click at [376, 143] on link "SOS全效爆水好面子組合" at bounding box center [378, 156] width 58 height 27
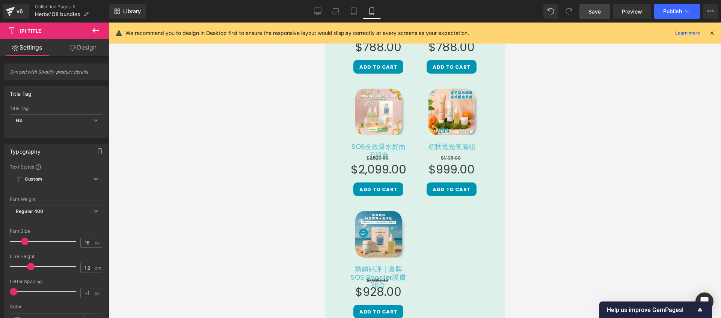
click at [90, 47] on link "Design" at bounding box center [83, 47] width 54 height 17
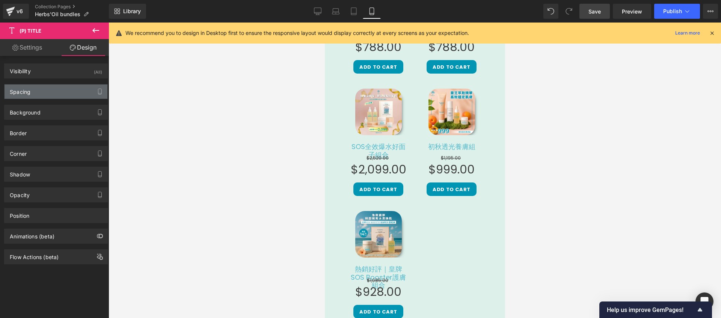
click at [65, 95] on div "Spacing" at bounding box center [56, 92] width 103 height 14
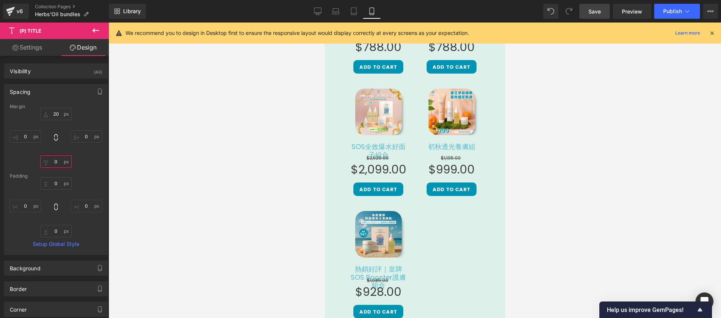
click at [51, 162] on input "0" at bounding box center [56, 162] width 32 height 12
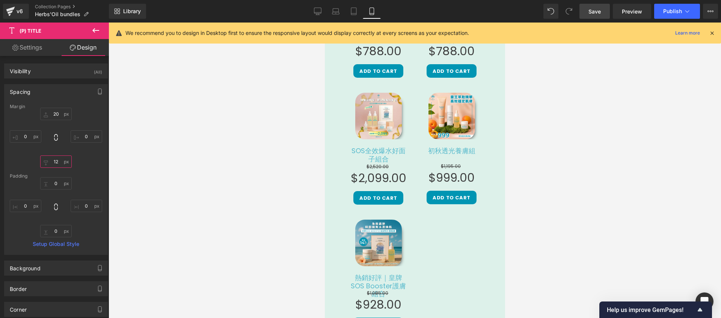
type input "13"
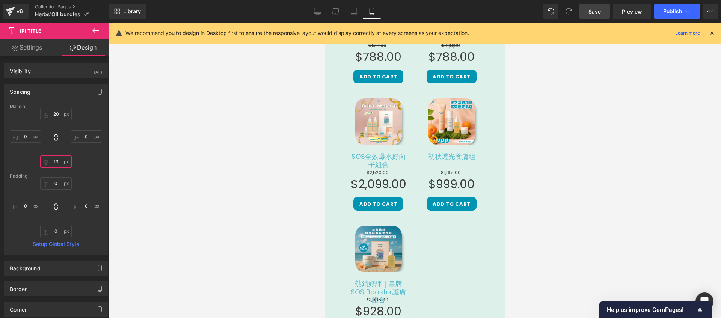
scroll to position [459, 0]
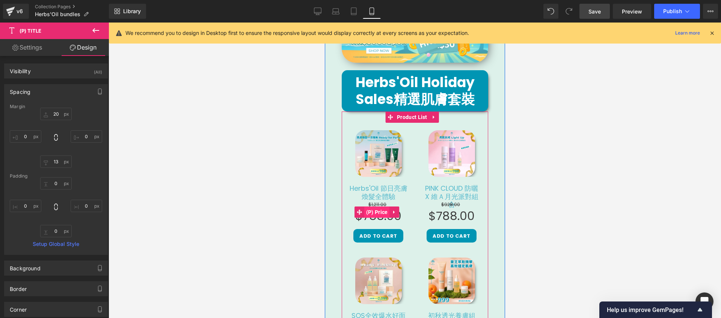
click at [377, 207] on span "(P) Price" at bounding box center [377, 212] width 26 height 11
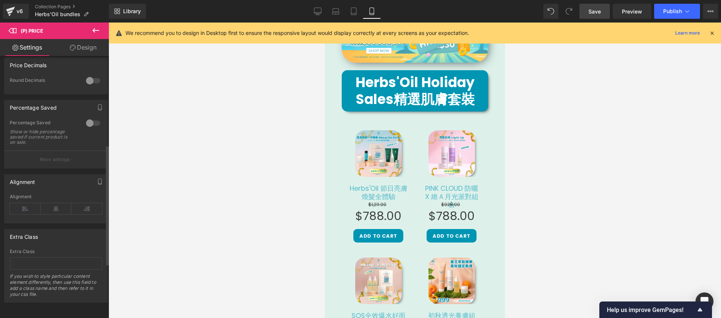
scroll to position [79, 0]
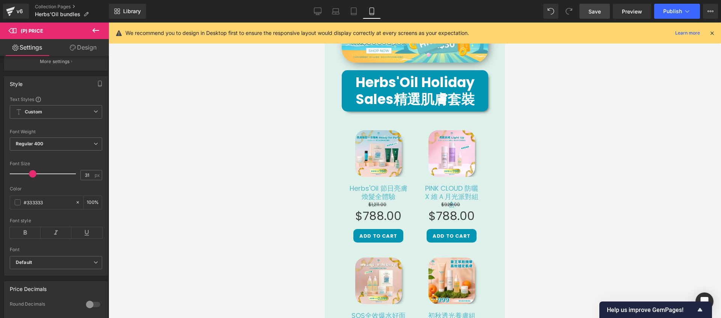
click at [80, 49] on link "Design" at bounding box center [83, 47] width 54 height 17
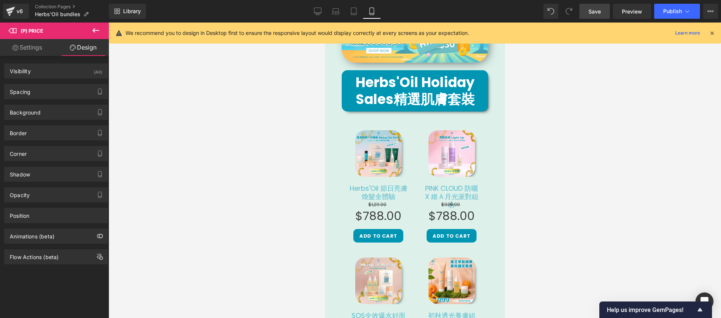
click at [24, 44] on link "Settings" at bounding box center [27, 47] width 54 height 17
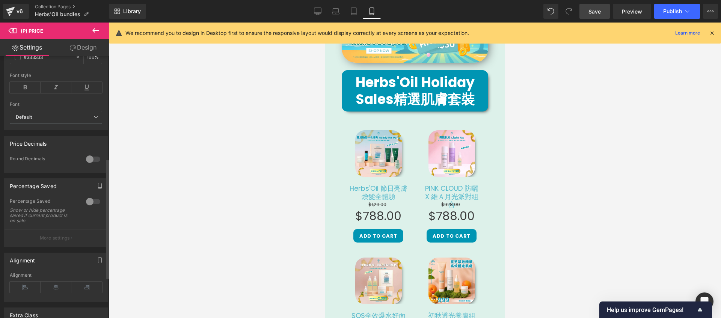
scroll to position [314, 0]
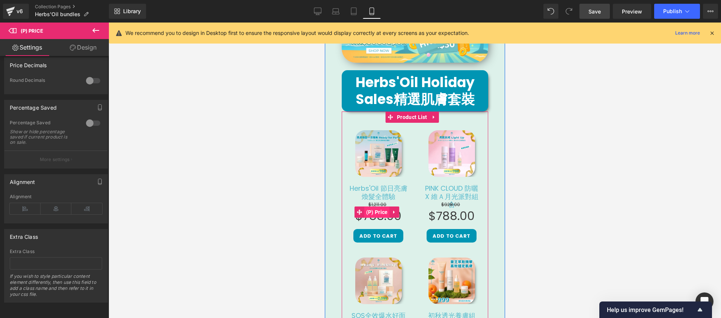
click at [381, 207] on span "(P) Price" at bounding box center [377, 212] width 26 height 11
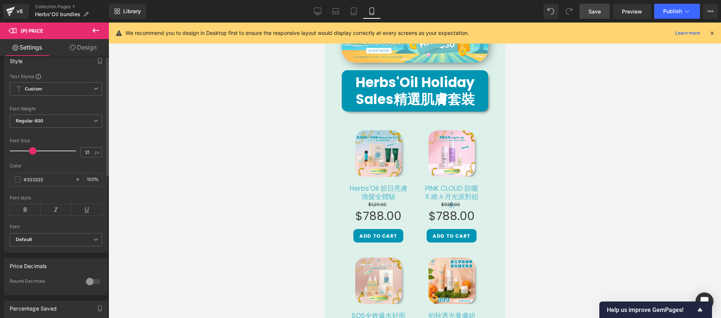
scroll to position [0, 0]
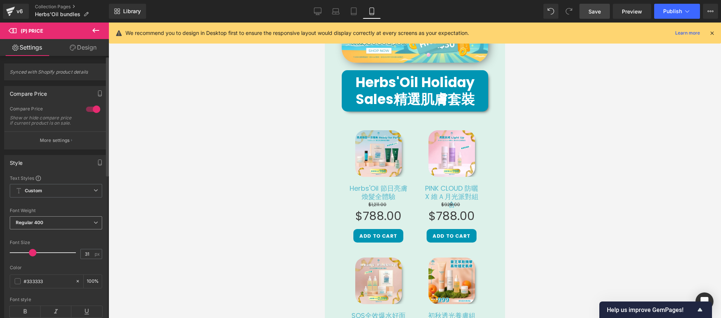
click at [63, 227] on span "Regular 400" at bounding box center [56, 222] width 92 height 13
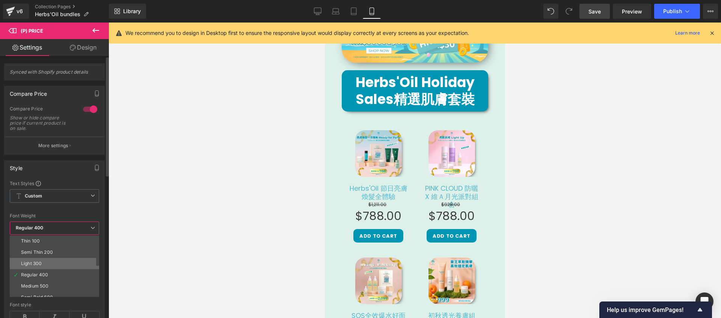
click at [61, 260] on li "Light 300" at bounding box center [56, 263] width 93 height 11
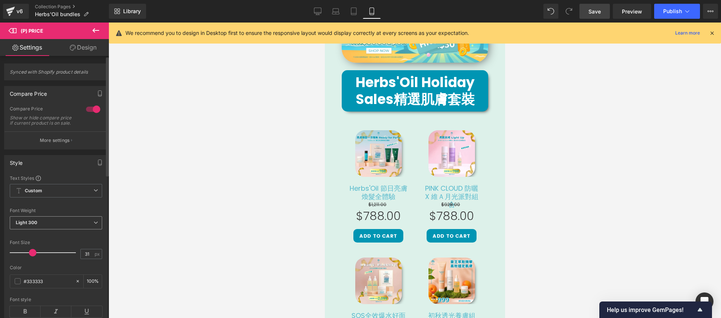
click at [67, 227] on span "Light 300" at bounding box center [56, 222] width 92 height 13
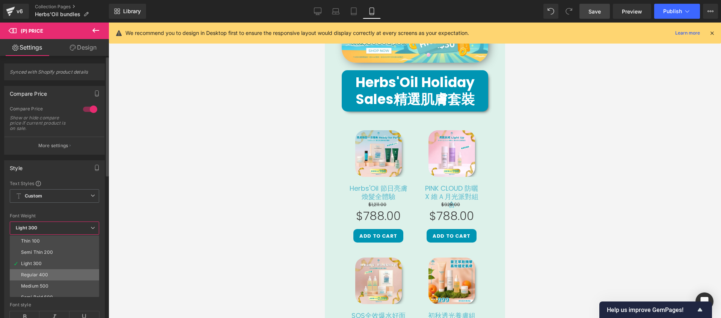
click at [38, 271] on li "Regular 400" at bounding box center [56, 274] width 93 height 11
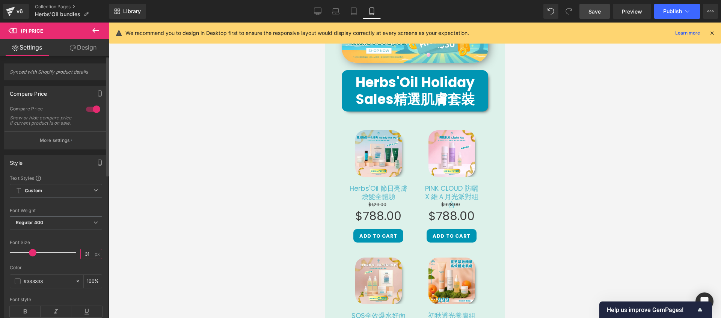
click at [83, 255] on input "31" at bounding box center [87, 253] width 13 height 9
type input "25"
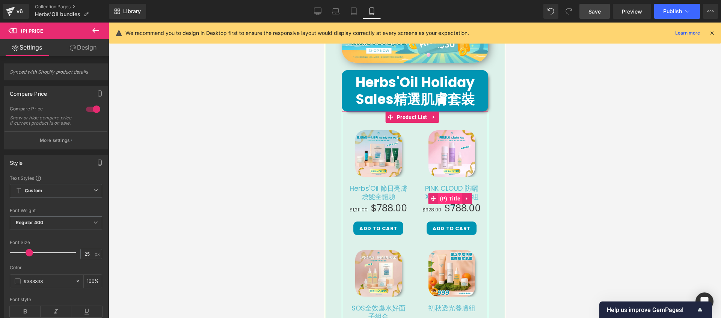
click at [446, 193] on span "(P) Title" at bounding box center [450, 198] width 24 height 11
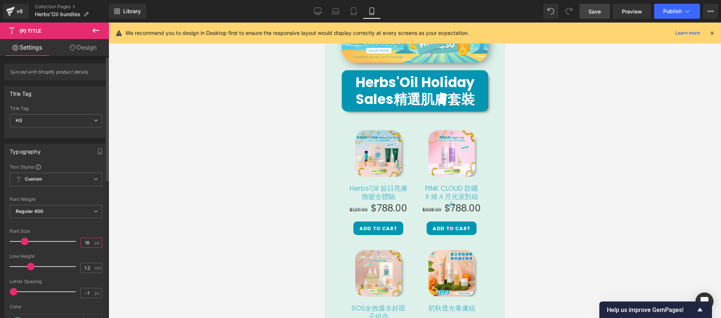
click at [85, 243] on input "18" at bounding box center [87, 242] width 13 height 9
type input "16"
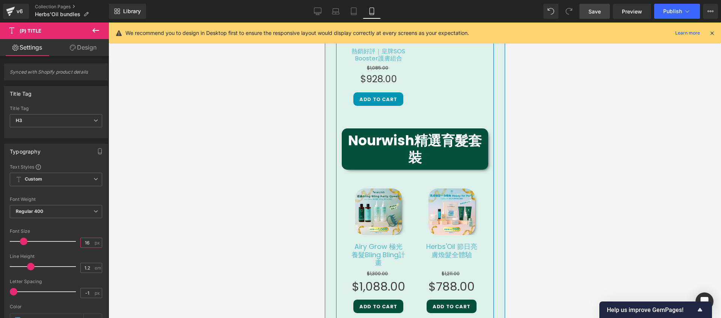
scroll to position [848, 0]
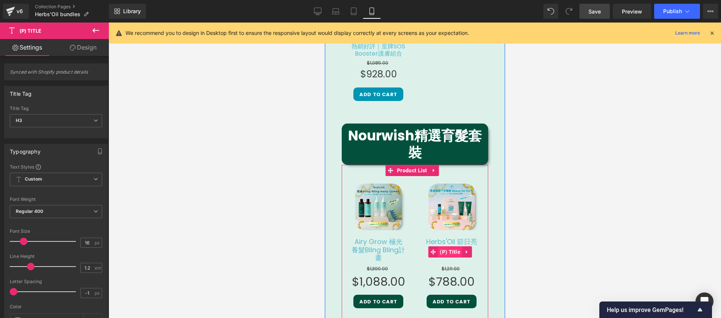
click at [449, 246] on span "(P) Title" at bounding box center [450, 251] width 24 height 11
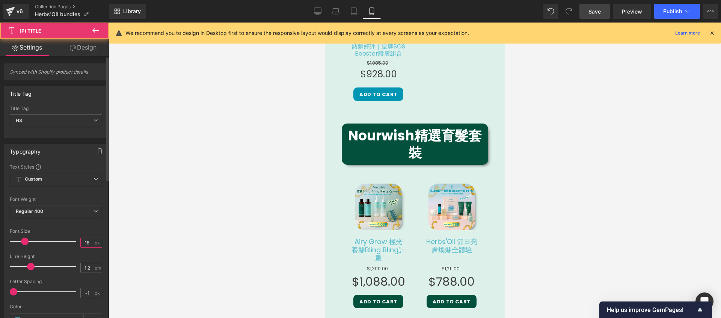
click at [85, 241] on input "18" at bounding box center [87, 242] width 13 height 9
type input "16"
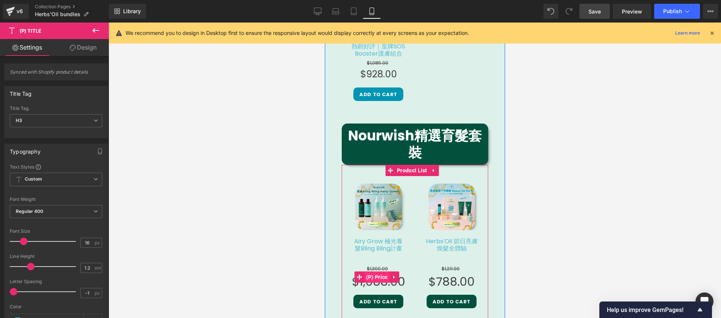
click at [376, 272] on span "(P) Price" at bounding box center [377, 277] width 26 height 11
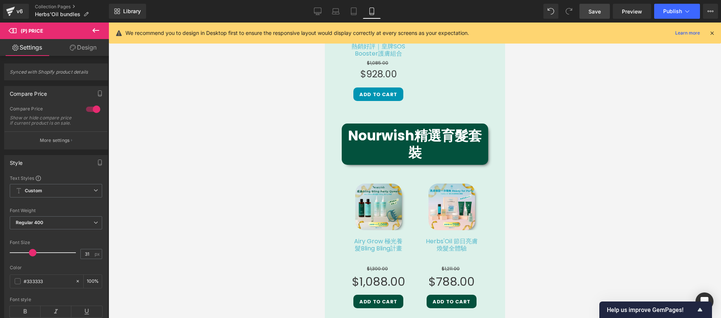
click at [81, 51] on link "Design" at bounding box center [83, 47] width 54 height 17
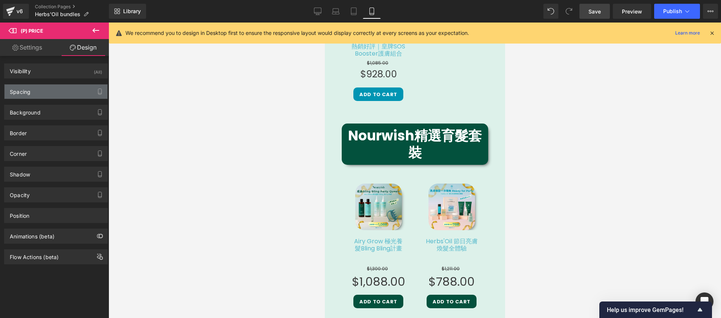
click at [42, 94] on div "Spacing" at bounding box center [56, 92] width 103 height 14
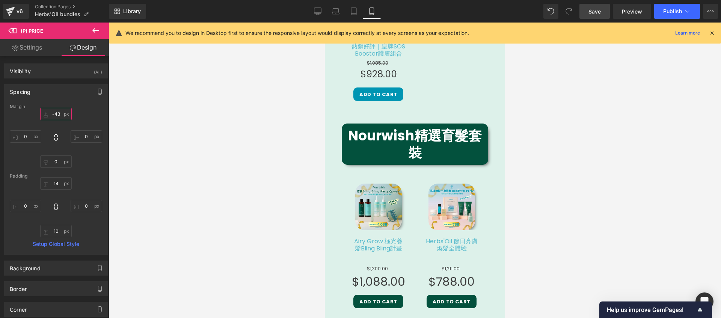
click at [57, 118] on input "text" at bounding box center [56, 114] width 32 height 12
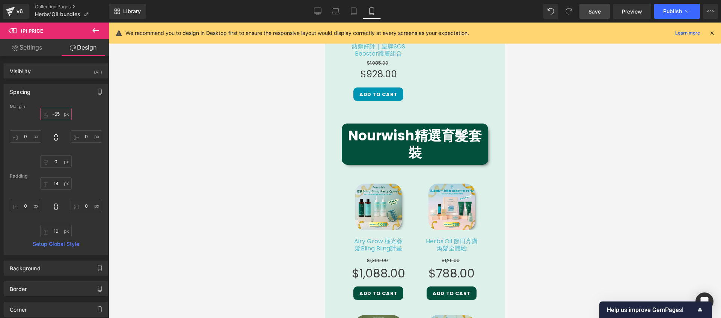
type input "-66"
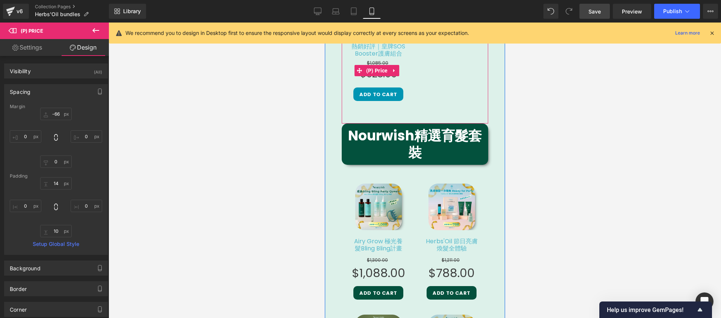
click at [383, 67] on span "(P) Price" at bounding box center [377, 70] width 26 height 11
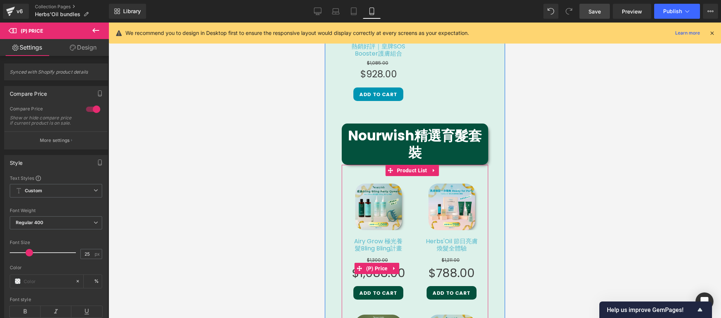
click at [387, 267] on span "$1,088.00" at bounding box center [378, 272] width 53 height 17
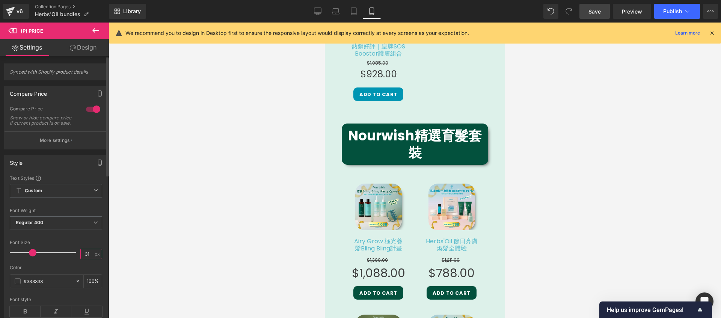
click at [87, 259] on input "31" at bounding box center [87, 253] width 13 height 9
type input "25"
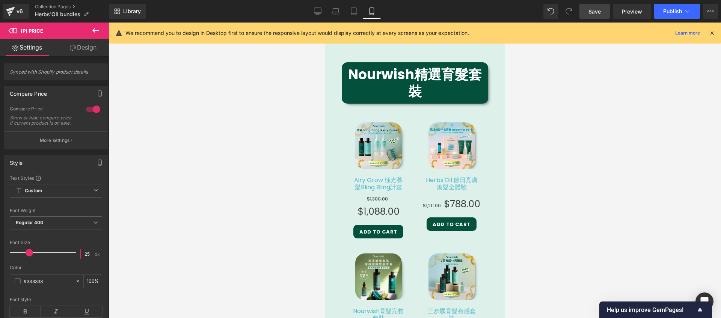
scroll to position [942, 0]
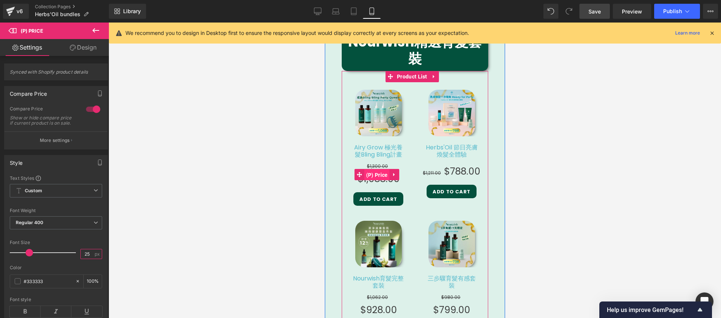
click at [381, 169] on span "(P) Price" at bounding box center [377, 174] width 26 height 11
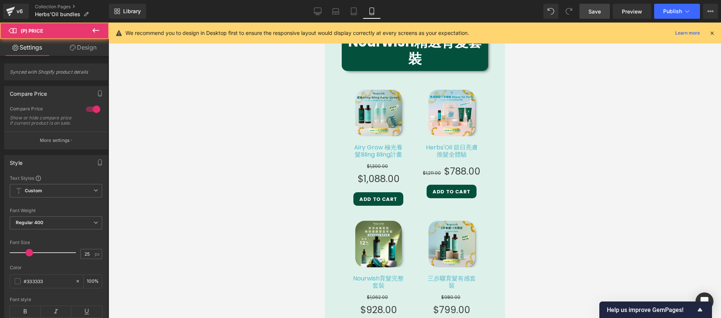
click at [72, 43] on link "Design" at bounding box center [83, 47] width 54 height 17
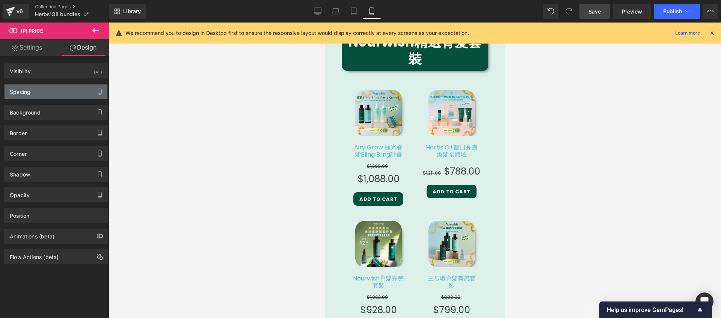
click at [53, 92] on div "Spacing" at bounding box center [56, 92] width 103 height 14
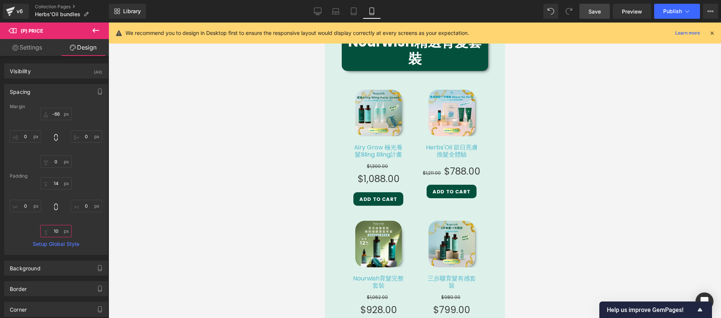
click at [54, 234] on input "text" at bounding box center [56, 231] width 32 height 12
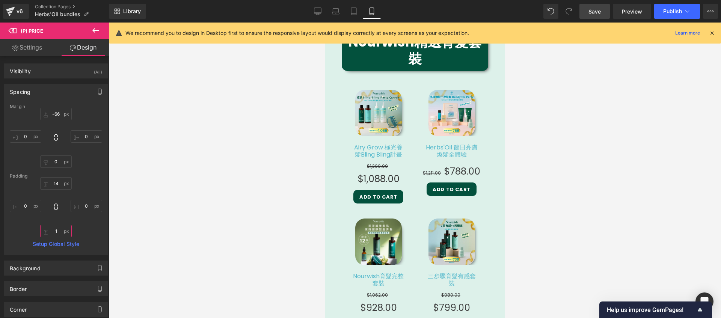
type input "0"
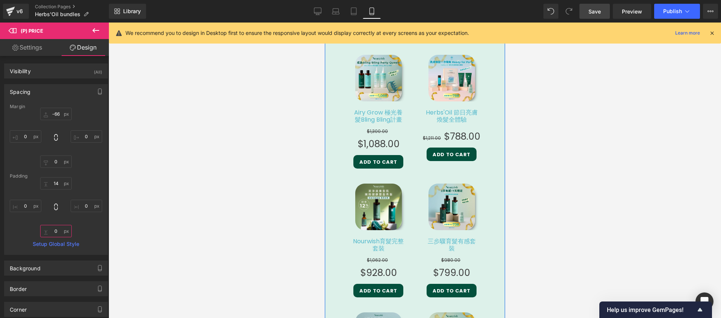
scroll to position [1064, 0]
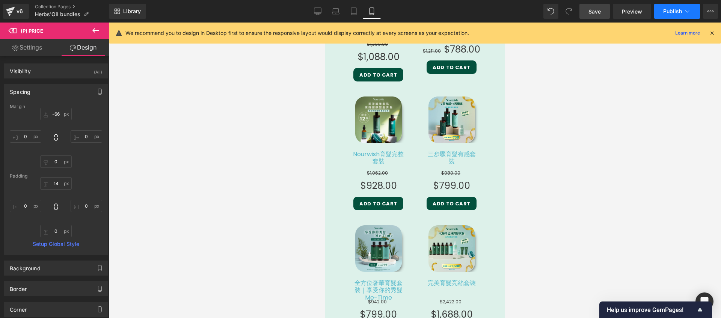
click at [673, 15] on button "Publish" at bounding box center [677, 11] width 46 height 15
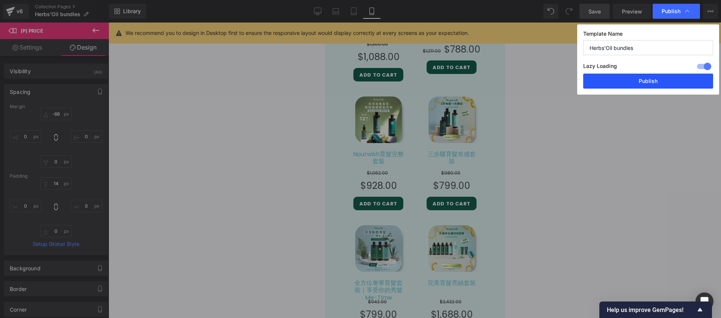
click at [661, 83] on button "Publish" at bounding box center [648, 81] width 130 height 15
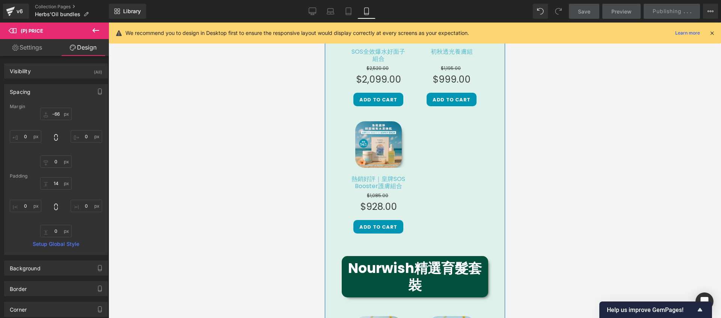
scroll to position [873, 0]
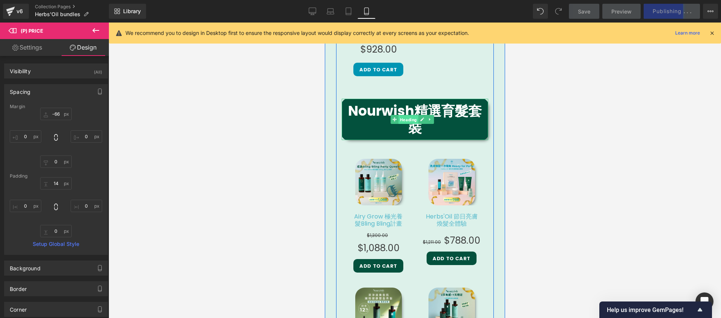
click at [403, 115] on span "Heading" at bounding box center [408, 119] width 20 height 9
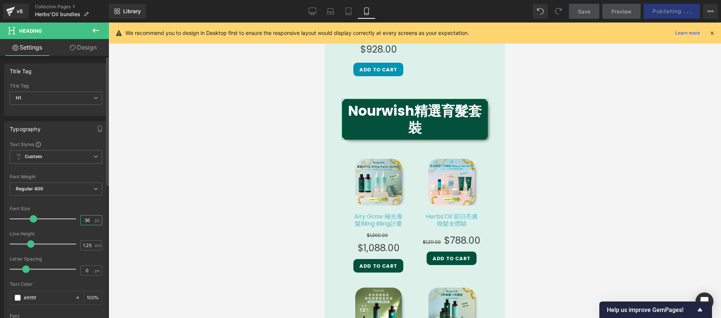
click at [82, 221] on input "36" at bounding box center [87, 220] width 13 height 9
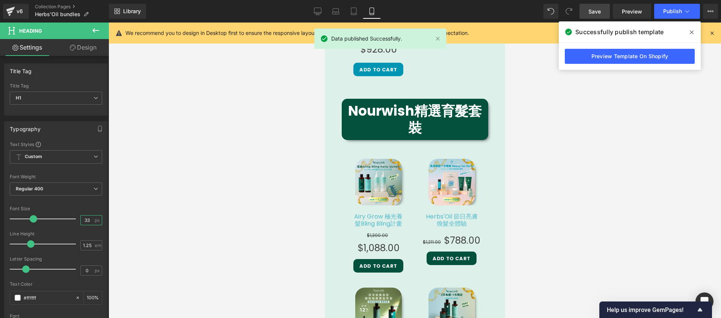
type input "32"
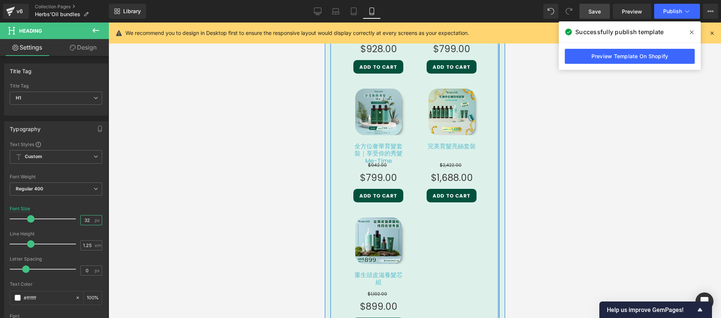
scroll to position [1095, 0]
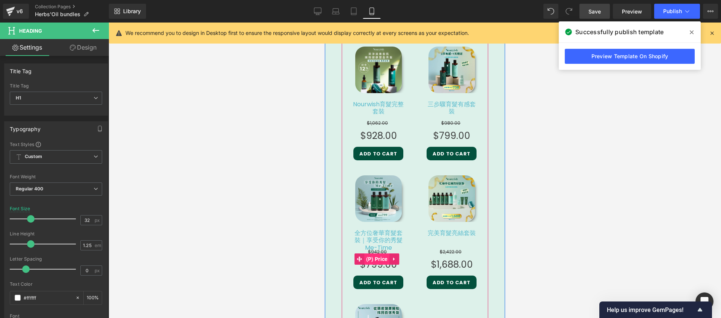
click at [374, 254] on span "(P) Price" at bounding box center [377, 259] width 26 height 11
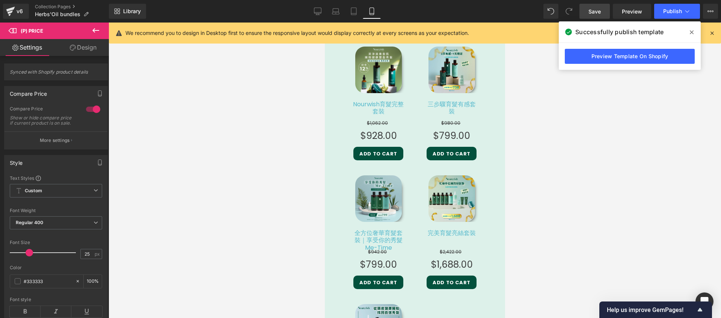
click at [90, 51] on link "Design" at bounding box center [83, 47] width 54 height 17
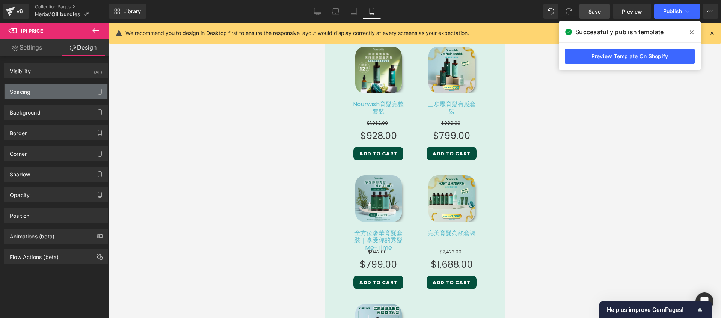
click at [70, 89] on div "Spacing" at bounding box center [56, 92] width 103 height 14
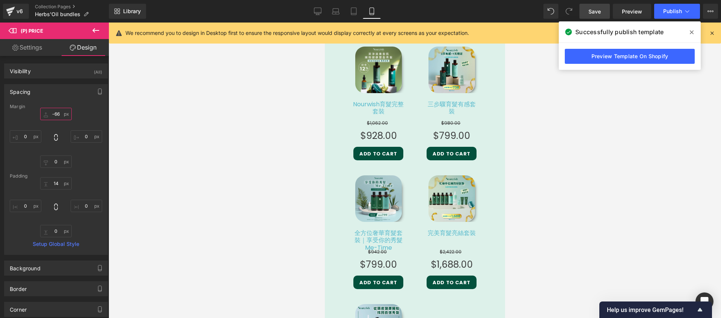
click at [57, 116] on input "-66" at bounding box center [56, 114] width 32 height 12
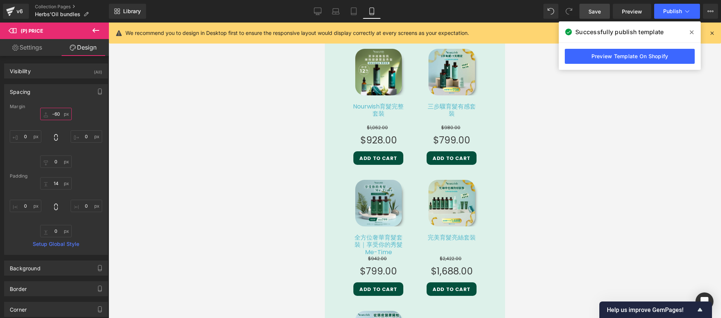
type input "-59"
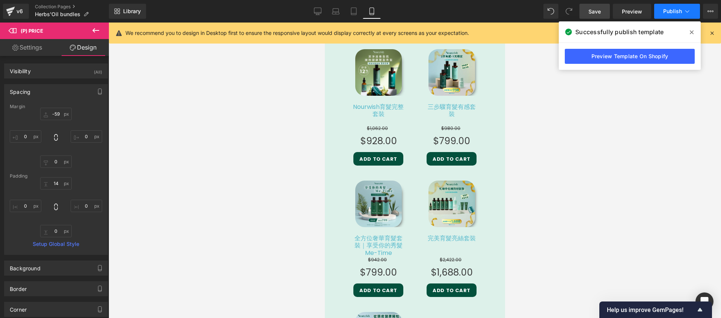
click at [673, 12] on span "Publish" at bounding box center [672, 11] width 19 height 6
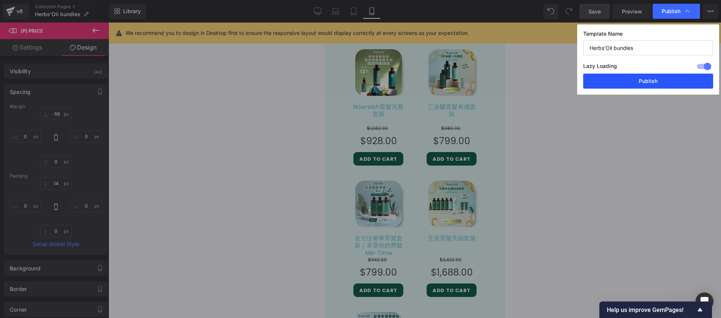
click at [648, 82] on button "Publish" at bounding box center [648, 81] width 130 height 15
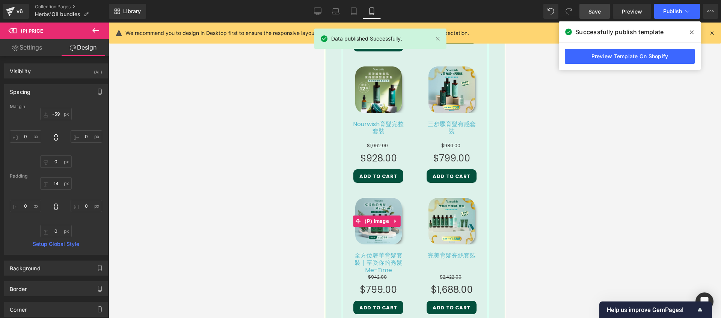
scroll to position [1039, 0]
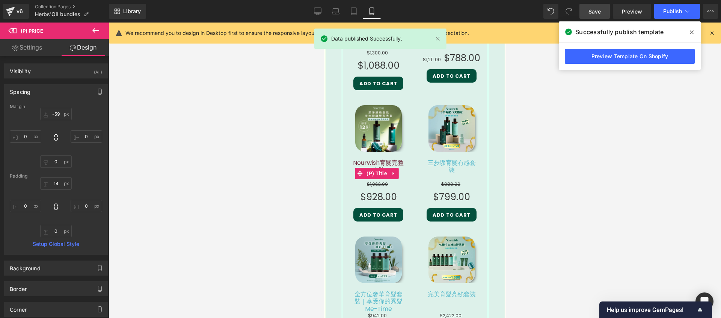
click at [381, 159] on link "Nourwish育髮完整套裝" at bounding box center [378, 172] width 54 height 27
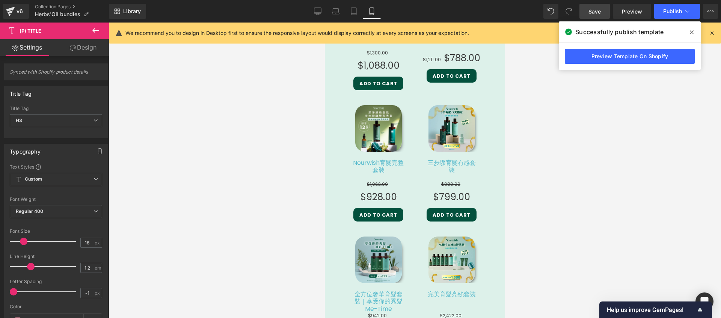
click at [75, 41] on link "Design" at bounding box center [83, 47] width 54 height 17
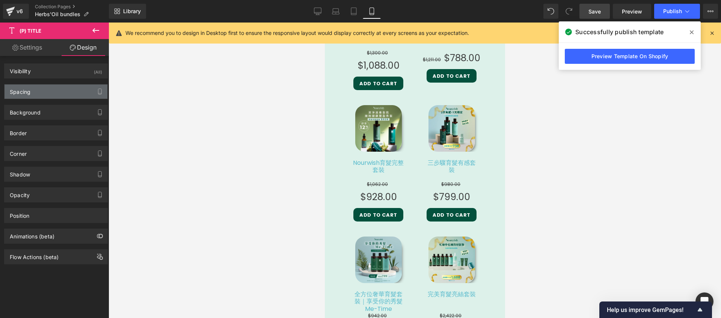
click at [54, 95] on div "Spacing" at bounding box center [56, 92] width 103 height 14
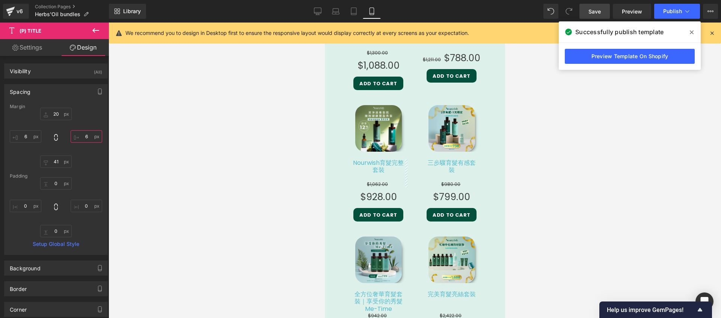
click at [78, 139] on input "text" at bounding box center [87, 136] width 32 height 12
type input "1"
click at [23, 131] on input "text" at bounding box center [26, 136] width 32 height 12
type input "1"
click at [27, 207] on input "text" at bounding box center [26, 206] width 32 height 12
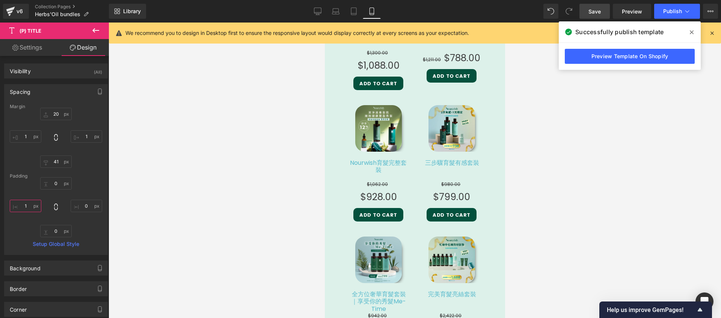
type input "0"
click at [673, 12] on span "Publish" at bounding box center [672, 11] width 19 height 6
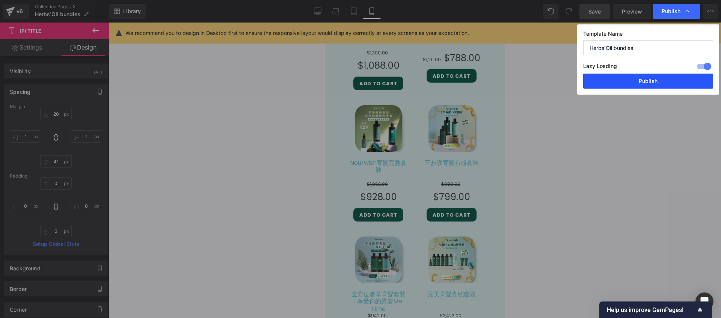
click at [627, 79] on button "Publish" at bounding box center [648, 81] width 130 height 15
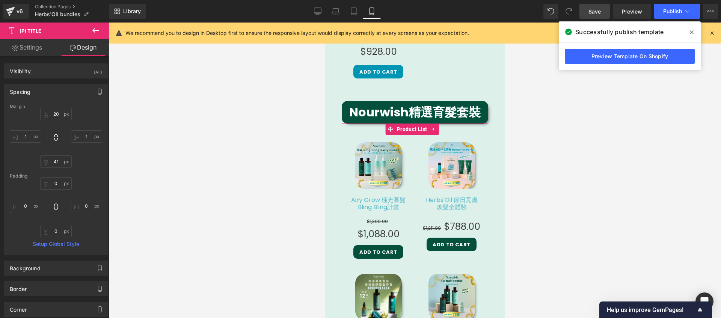
scroll to position [861, 0]
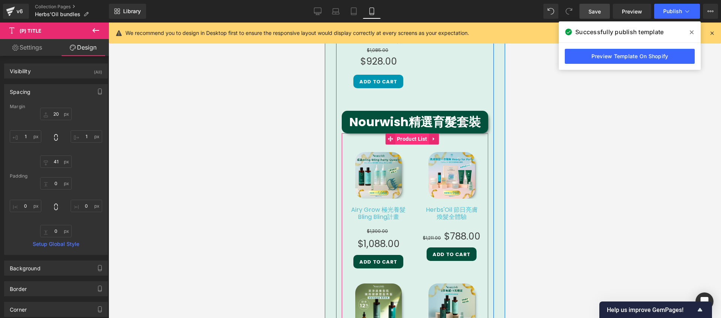
click at [413, 133] on span "Product List" at bounding box center [412, 138] width 34 height 11
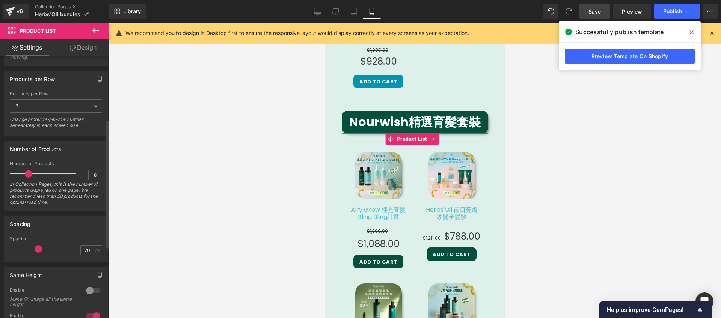
scroll to position [276, 0]
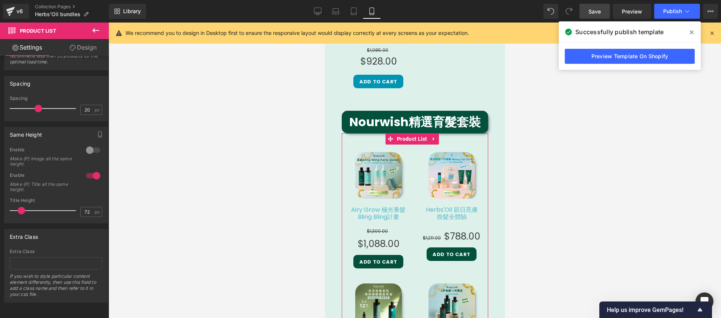
click at [88, 48] on link "Design" at bounding box center [83, 47] width 54 height 17
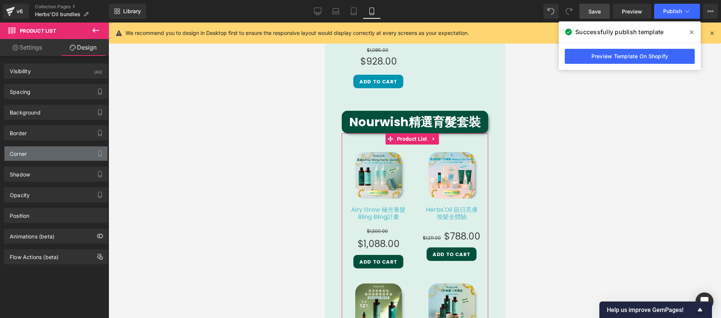
click at [52, 151] on div "Corner" at bounding box center [56, 153] width 103 height 14
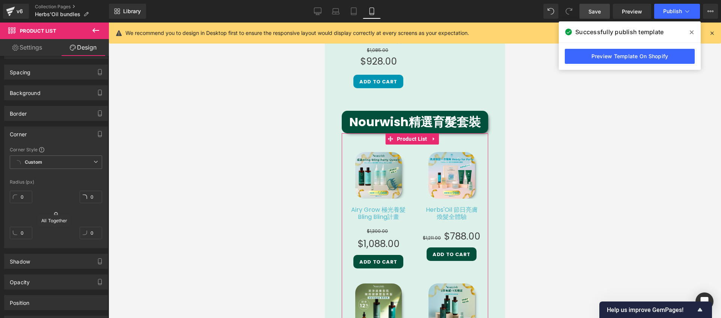
scroll to position [15, 0]
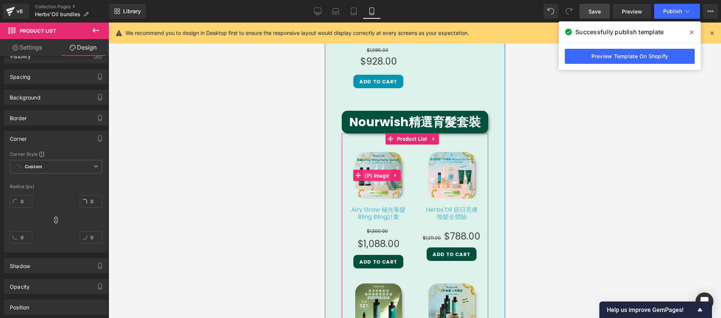
click at [379, 170] on span "(P) Image" at bounding box center [376, 175] width 28 height 11
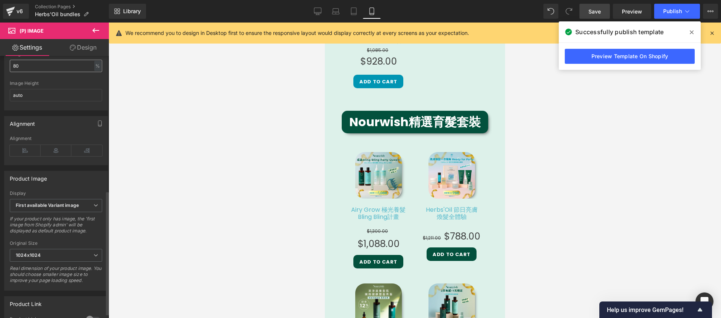
scroll to position [294, 0]
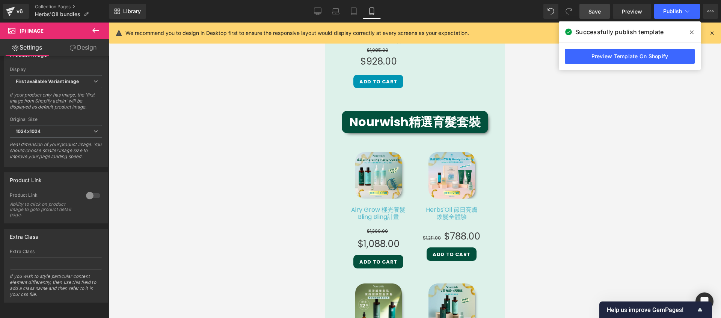
click at [83, 43] on link "Design" at bounding box center [83, 47] width 54 height 17
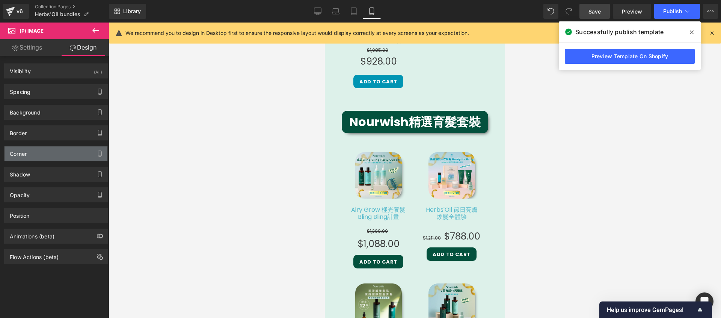
click at [53, 149] on div "Corner" at bounding box center [56, 153] width 103 height 14
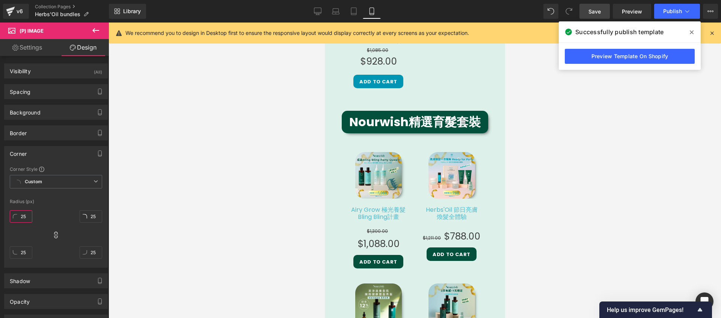
click at [27, 216] on input "25" at bounding box center [21, 216] width 23 height 12
type input "10"
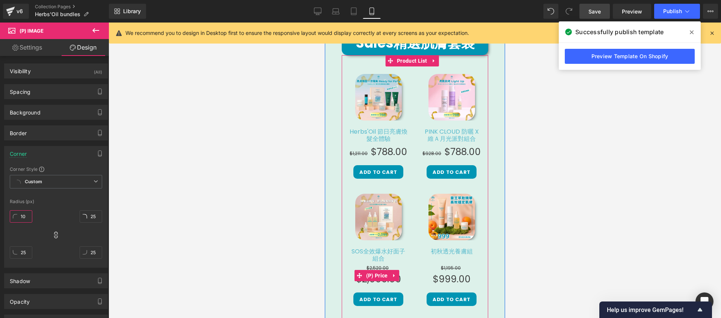
scroll to position [429, 0]
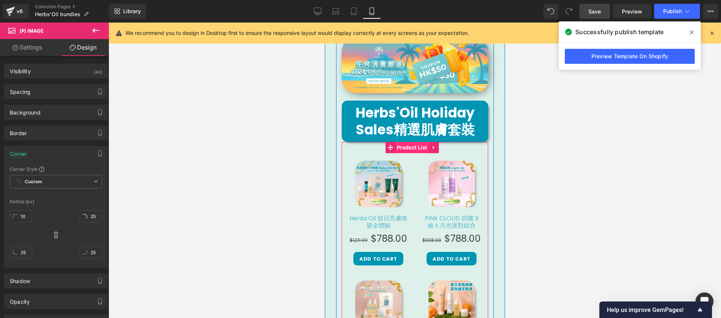
click at [420, 142] on span "Product List" at bounding box center [412, 147] width 34 height 11
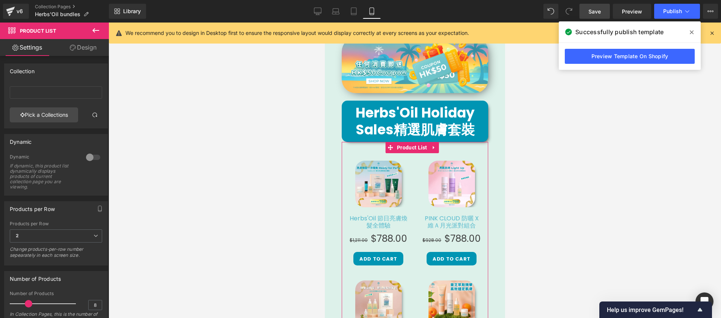
click at [79, 47] on link "Design" at bounding box center [83, 47] width 54 height 17
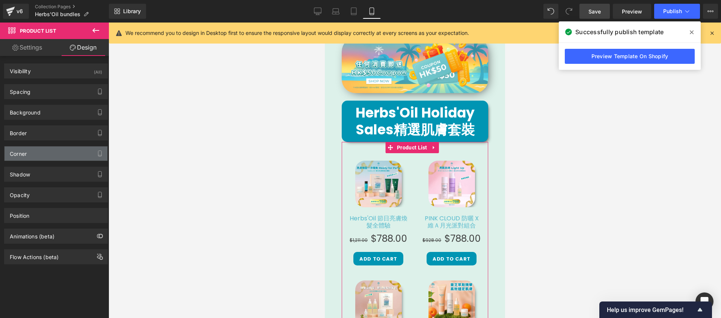
click at [52, 152] on div "Corner" at bounding box center [56, 153] width 103 height 14
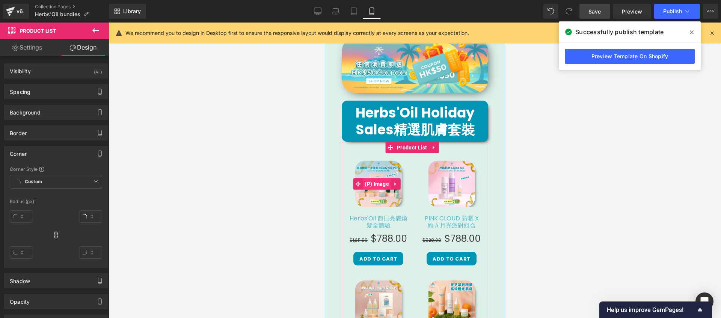
click at [371, 178] on span "(P) Image" at bounding box center [376, 183] width 28 height 11
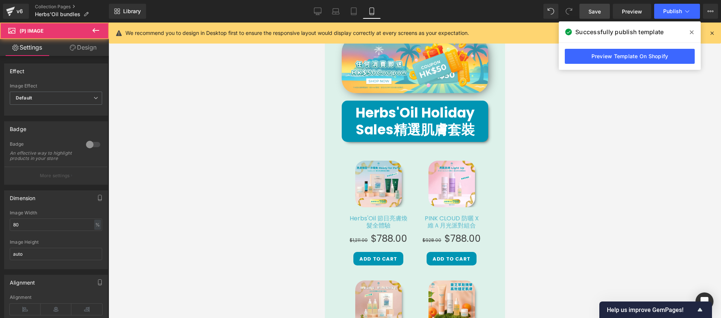
click at [79, 49] on link "Design" at bounding box center [83, 47] width 54 height 17
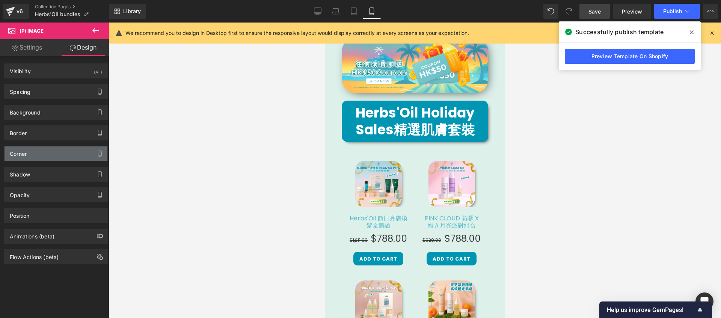
click at [50, 152] on div "Corner" at bounding box center [56, 153] width 103 height 14
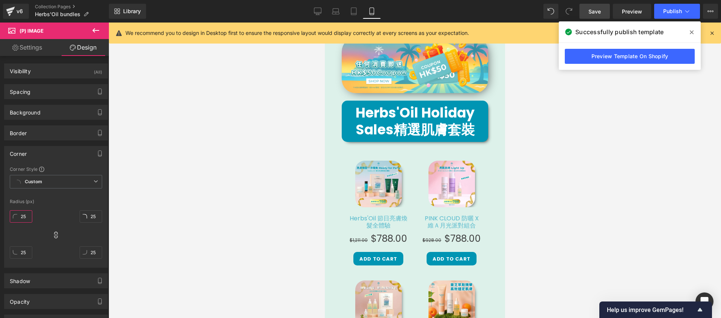
click at [21, 216] on input "25" at bounding box center [21, 216] width 23 height 12
type input "10"
click at [588, 11] on link "Save" at bounding box center [595, 11] width 30 height 15
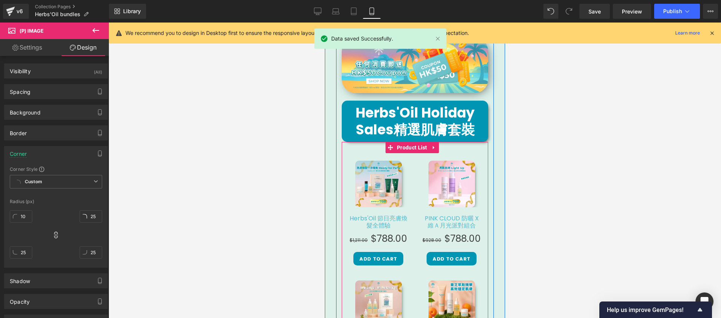
scroll to position [433, 0]
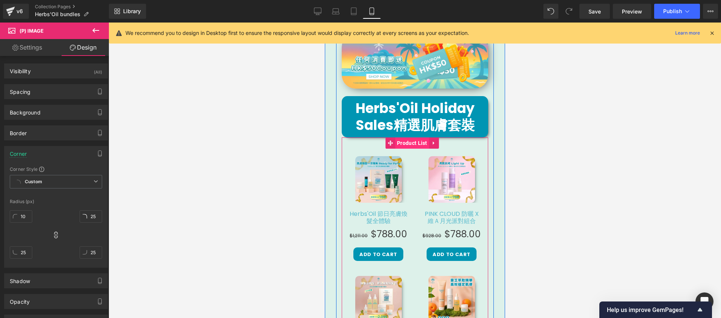
click at [405, 137] on span "Product List" at bounding box center [412, 142] width 34 height 11
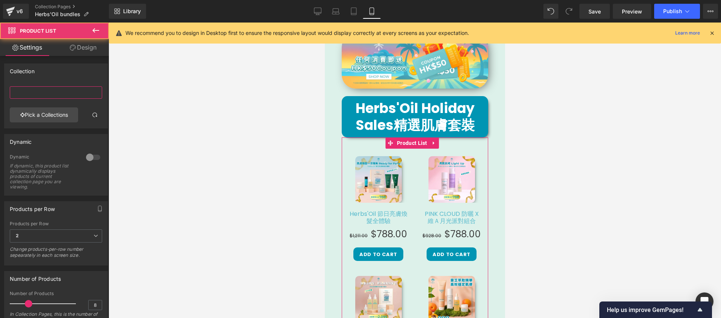
click at [36, 92] on input "text" at bounding box center [56, 92] width 92 height 12
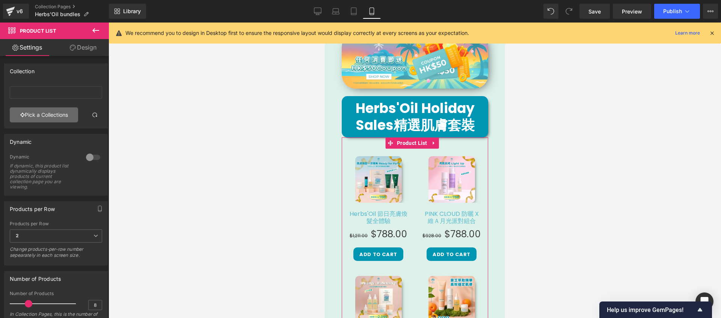
click at [35, 111] on link "Pick a Collections" at bounding box center [44, 114] width 68 height 15
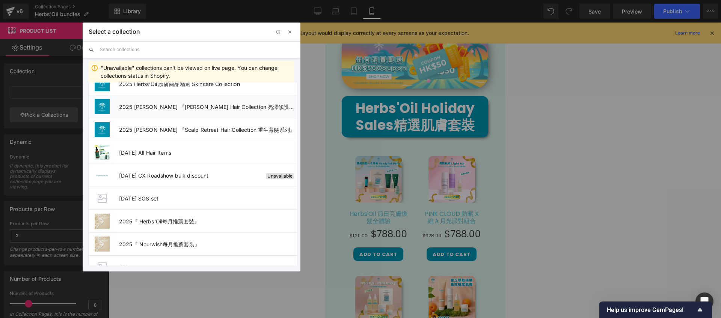
scroll to position [69, 0]
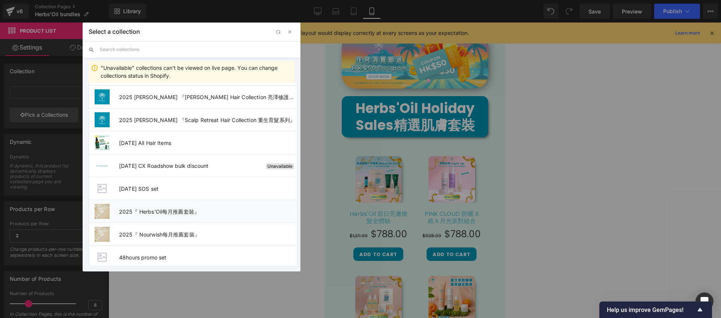
click at [174, 211] on span "2025『 Herbs'Oil每月推薦套裝』" at bounding box center [208, 211] width 178 height 6
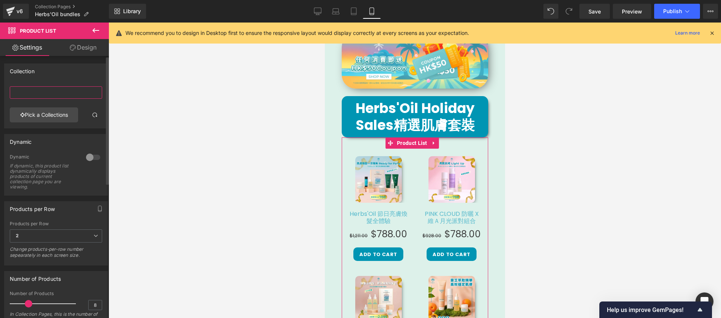
click at [53, 97] on input "text" at bounding box center [56, 92] width 92 height 12
click at [64, 112] on link "Pick a Collections" at bounding box center [44, 114] width 68 height 15
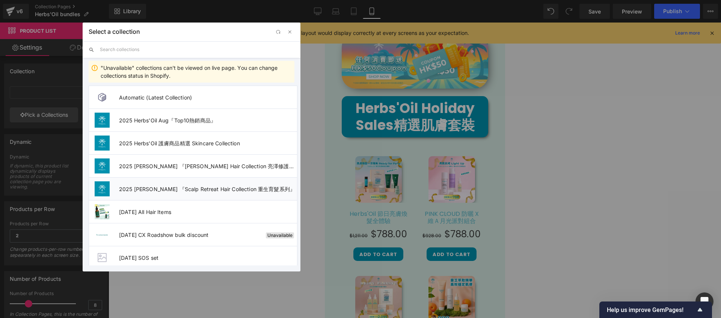
scroll to position [87, 0]
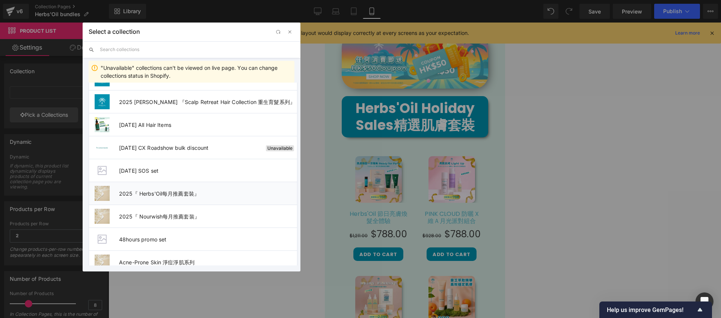
click at [165, 191] on span "2025『 Herbs'Oil每月推薦套裝』" at bounding box center [208, 193] width 178 height 6
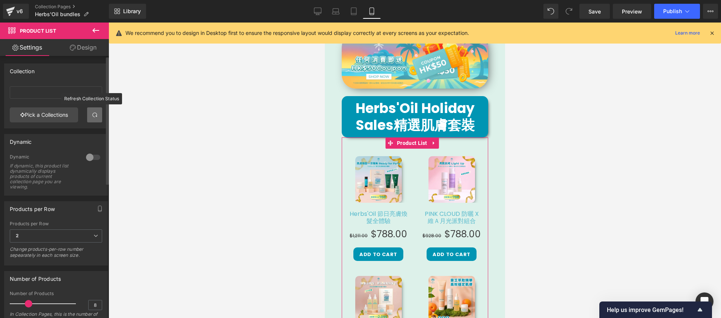
click at [94, 117] on span at bounding box center [95, 115] width 6 height 6
click at [163, 108] on div at bounding box center [415, 171] width 613 height 296
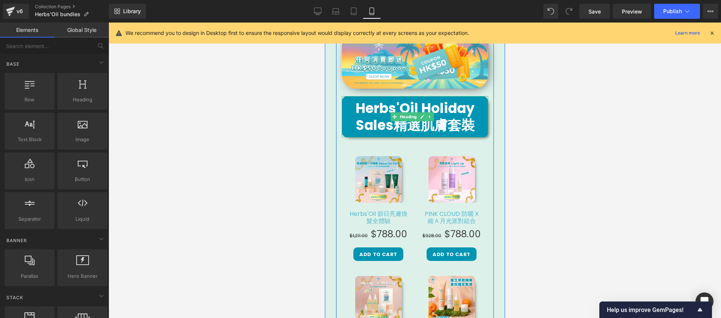
scroll to position [317, 0]
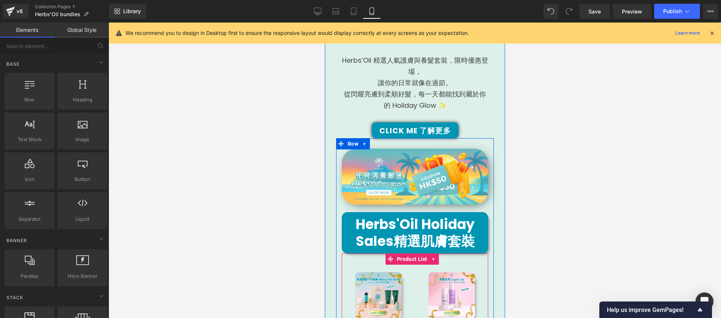
click at [409, 255] on span "Product List" at bounding box center [412, 259] width 34 height 11
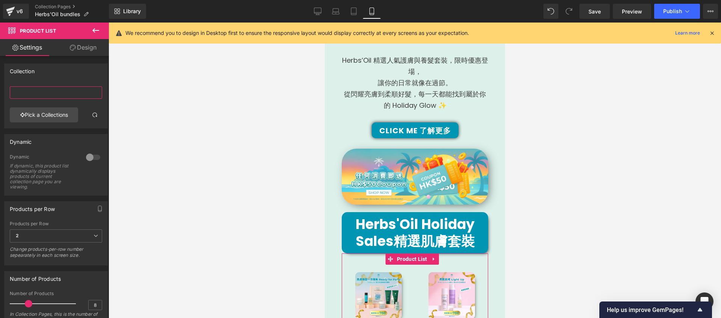
click at [30, 97] on input "text" at bounding box center [56, 92] width 92 height 12
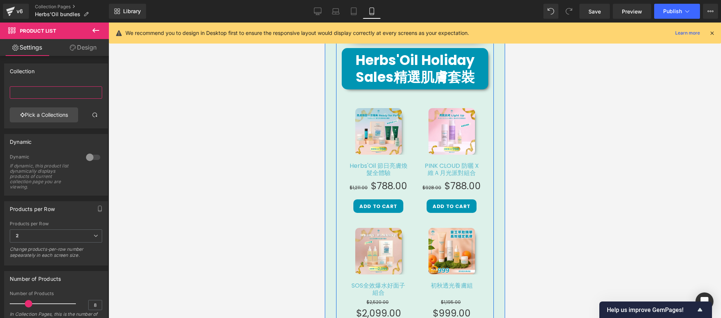
scroll to position [716, 0]
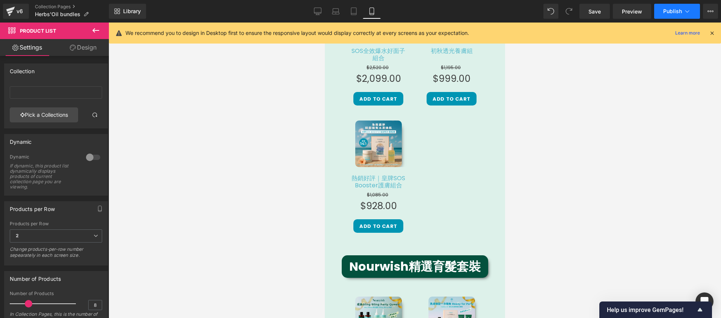
click at [680, 15] on button "Publish" at bounding box center [677, 11] width 46 height 15
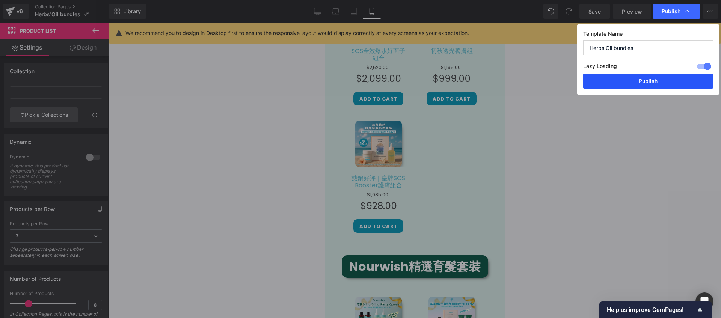
click at [637, 84] on button "Publish" at bounding box center [648, 81] width 130 height 15
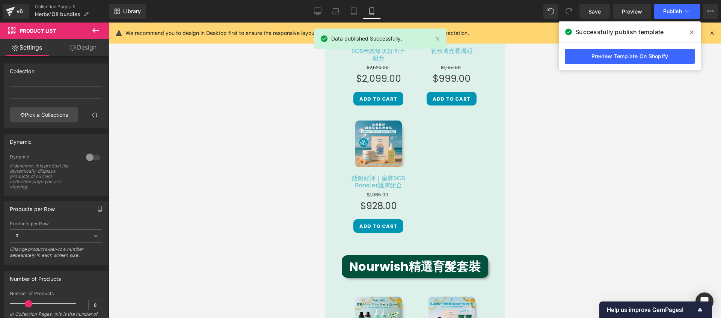
click at [637, 84] on div at bounding box center [415, 171] width 613 height 296
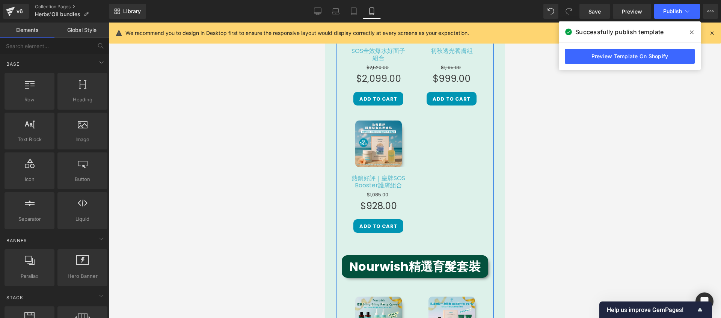
scroll to position [836, 0]
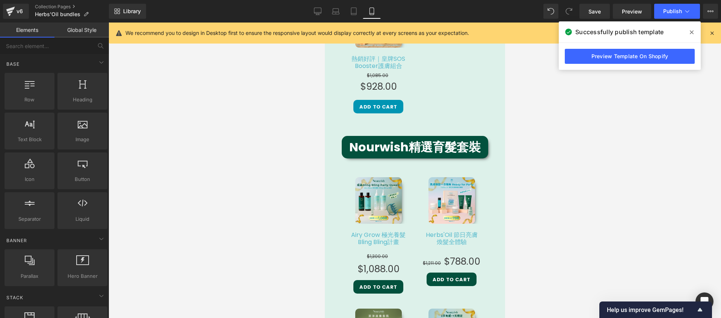
click at [376, 14] on link "Mobile" at bounding box center [372, 11] width 18 height 15
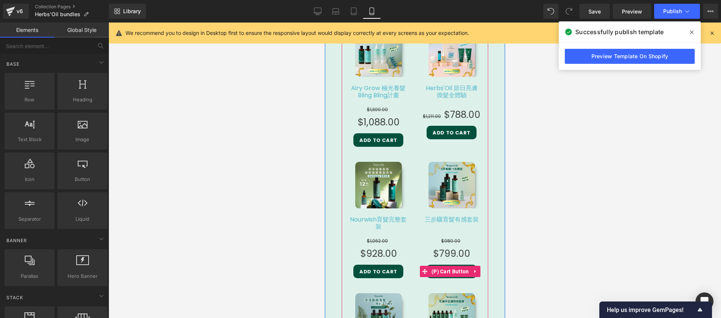
scroll to position [1019, 0]
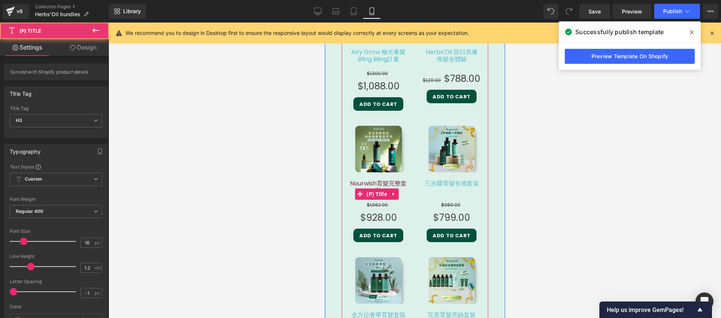
click at [379, 180] on link "Nourwish育髮完整套裝" at bounding box center [377, 193] width 57 height 27
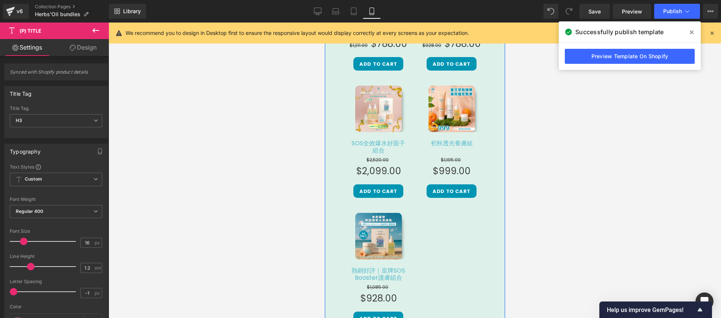
scroll to position [429, 0]
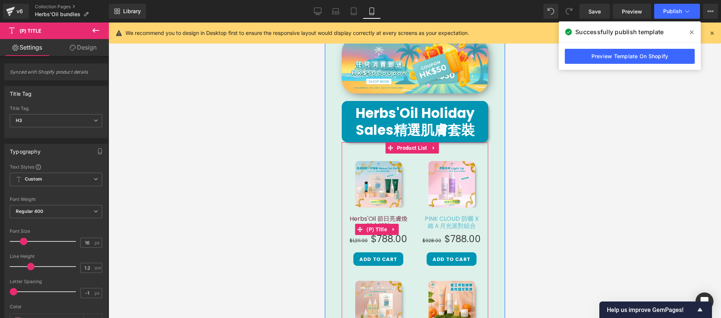
click at [390, 215] on link "Herbs'Oil 節日亮膚煥髮全體驗" at bounding box center [378, 228] width 58 height 27
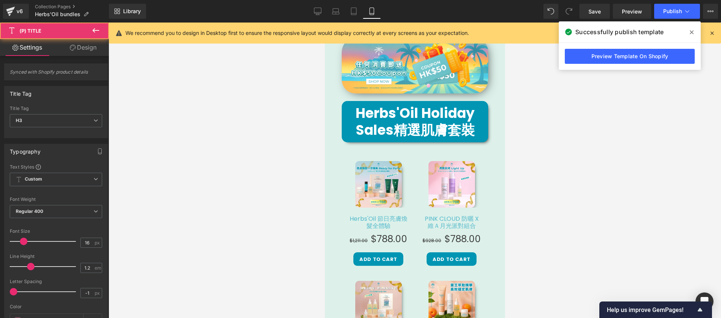
click at [86, 52] on link "Design" at bounding box center [83, 47] width 54 height 17
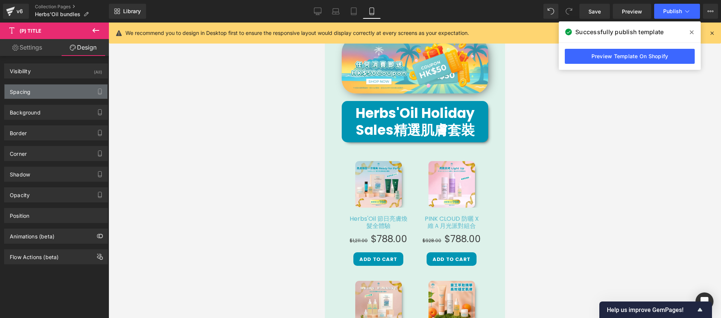
click at [70, 92] on div "Spacing" at bounding box center [56, 92] width 103 height 14
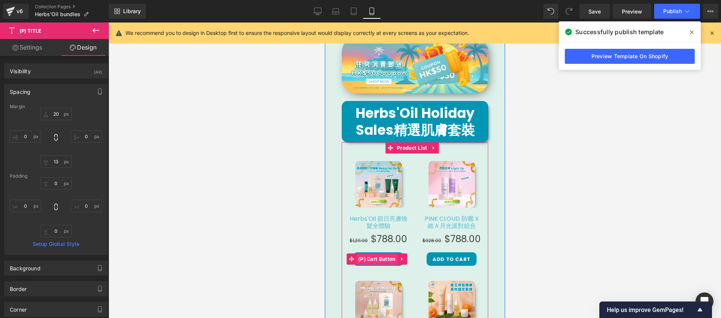
click at [379, 255] on span "(P) Cart Button" at bounding box center [376, 259] width 41 height 11
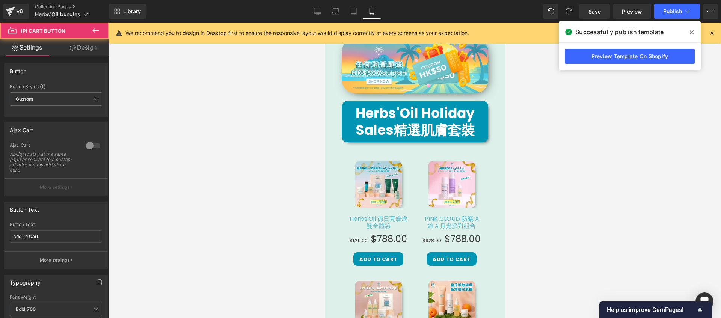
click at [89, 50] on link "Design" at bounding box center [83, 47] width 54 height 17
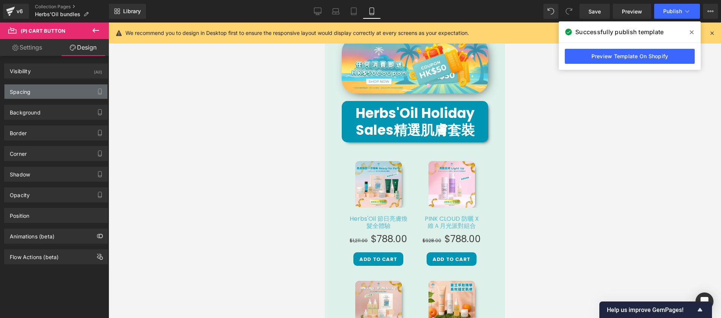
click at [65, 97] on div "Spacing" at bounding box center [56, 92] width 103 height 14
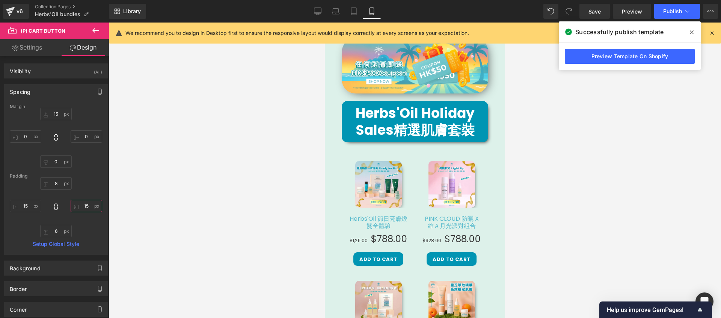
click at [83, 210] on input "15" at bounding box center [87, 206] width 32 height 12
type input "0"
click at [24, 205] on input "15" at bounding box center [26, 206] width 32 height 12
type input "0"
click at [185, 222] on div at bounding box center [415, 171] width 613 height 296
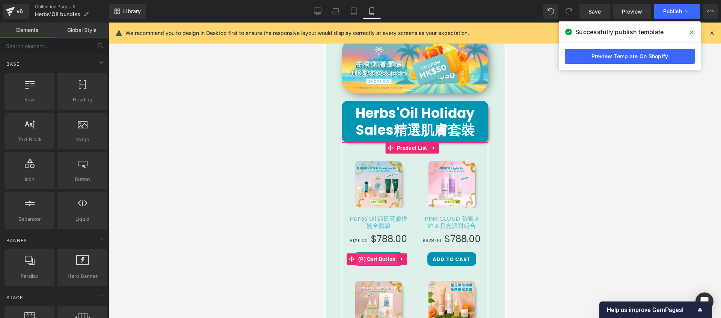
click at [371, 254] on span "(P) Cart Button" at bounding box center [376, 259] width 41 height 11
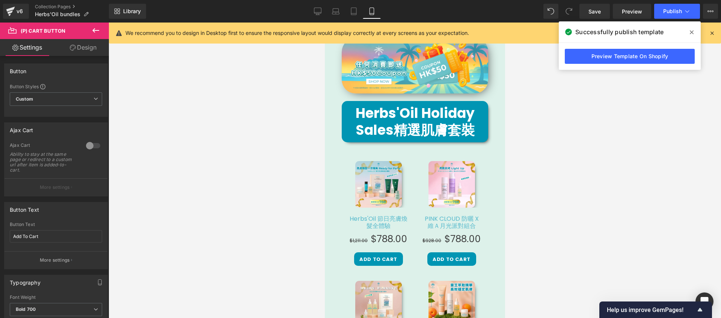
click at [97, 49] on link "Design" at bounding box center [83, 47] width 54 height 17
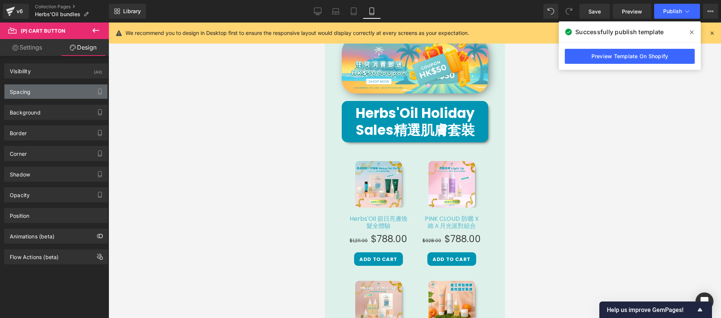
click at [39, 96] on div "Spacing" at bounding box center [56, 92] width 103 height 14
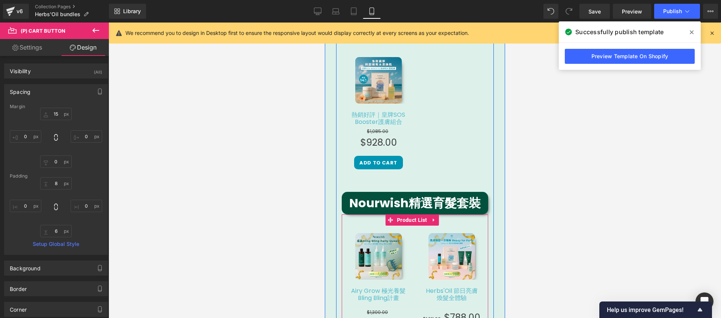
scroll to position [944, 0]
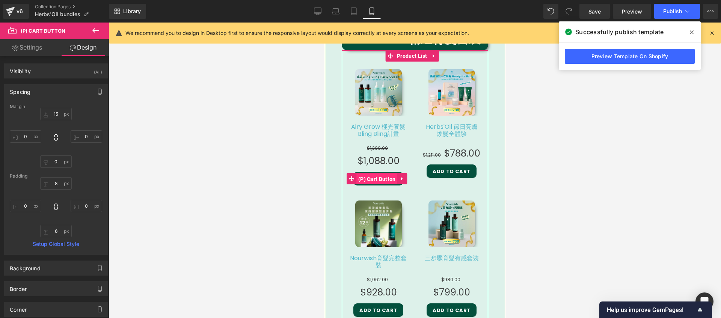
click at [379, 174] on span "(P) Cart Button" at bounding box center [376, 179] width 41 height 11
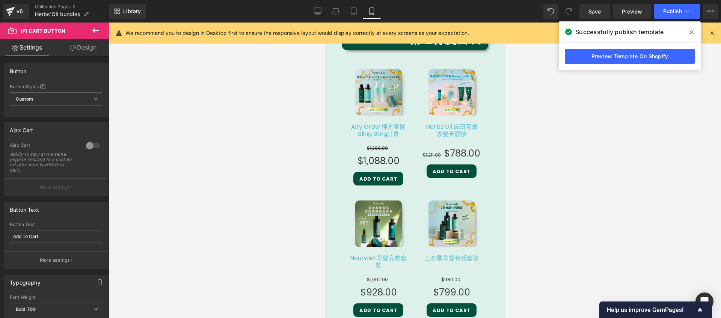
click at [85, 42] on link "Design" at bounding box center [83, 47] width 54 height 17
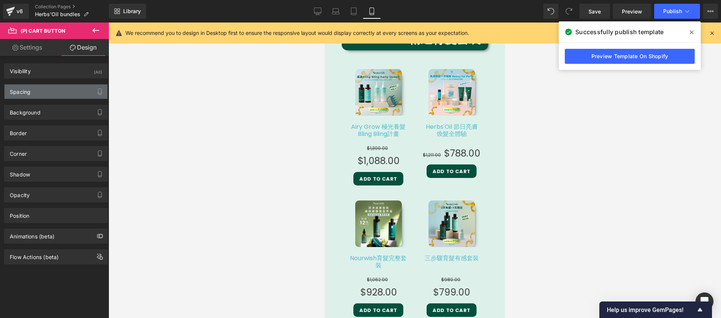
click at [71, 96] on div "Spacing" at bounding box center [56, 92] width 103 height 14
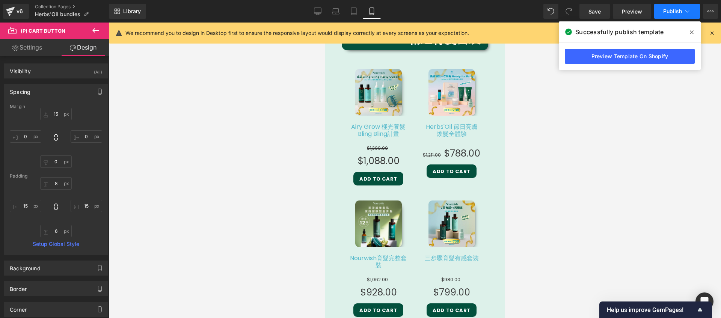
click at [664, 18] on button "Publish" at bounding box center [677, 11] width 46 height 15
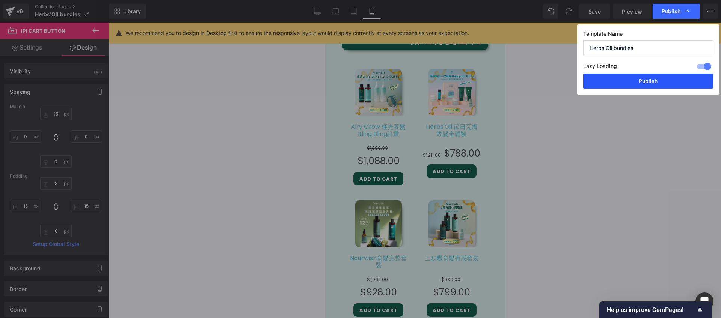
click at [644, 84] on button "Publish" at bounding box center [648, 81] width 130 height 15
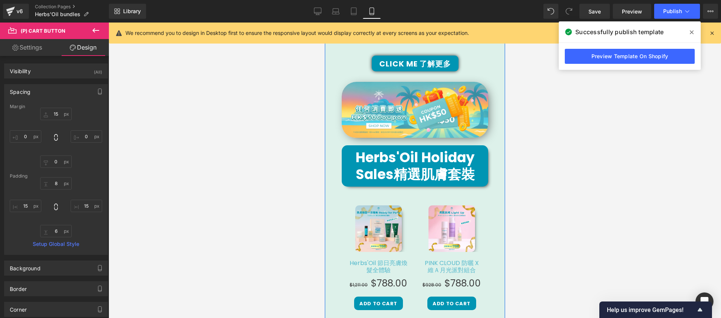
scroll to position [187, 0]
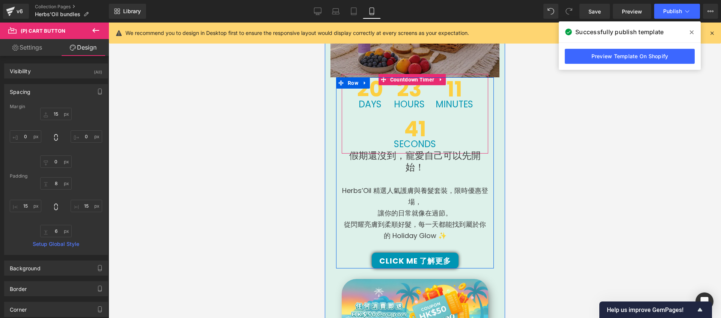
click at [424, 114] on div "41 Seconds" at bounding box center [415, 134] width 52 height 40
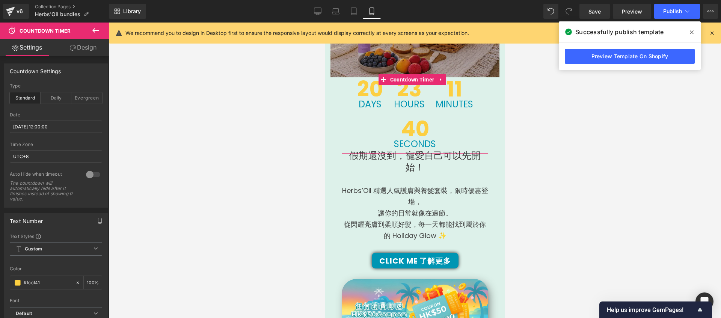
click at [86, 42] on link "Design" at bounding box center [83, 47] width 54 height 17
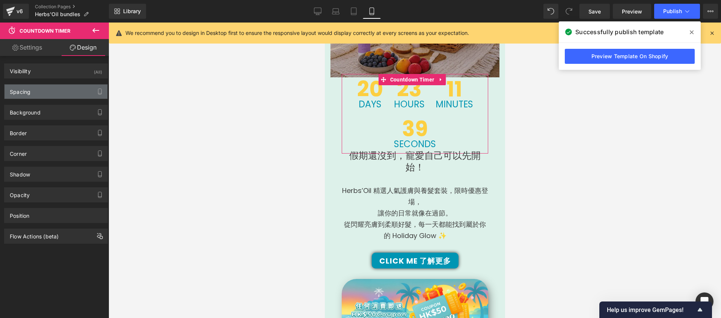
click at [71, 91] on div "Spacing" at bounding box center [56, 92] width 103 height 14
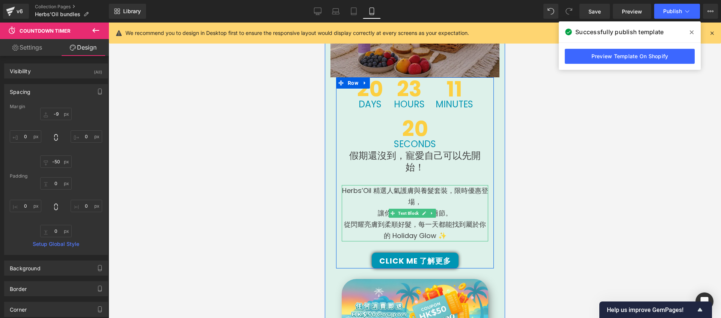
scroll to position [273, 0]
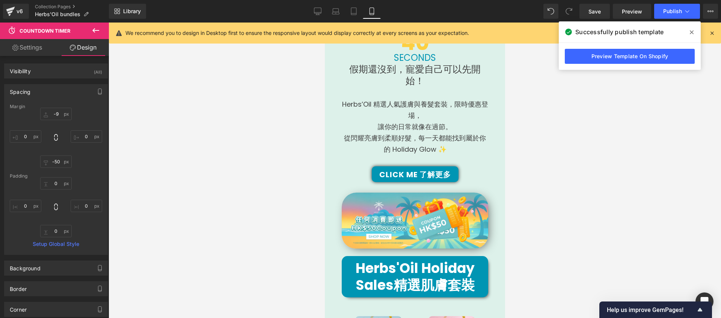
click at [576, 151] on div at bounding box center [415, 171] width 613 height 296
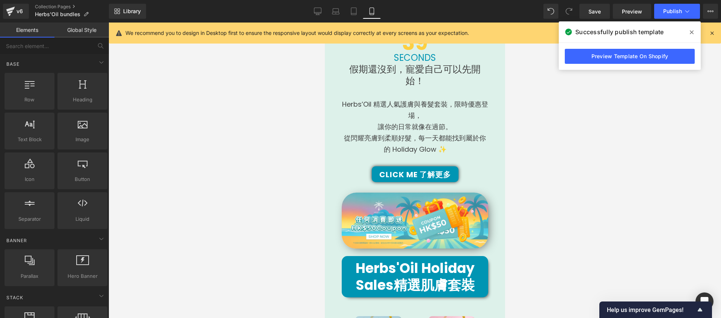
click at [556, 183] on div at bounding box center [415, 171] width 613 height 296
click at [692, 33] on icon at bounding box center [692, 32] width 4 height 6
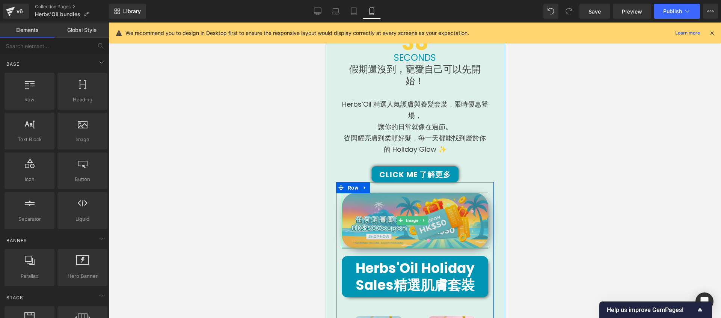
scroll to position [370, 0]
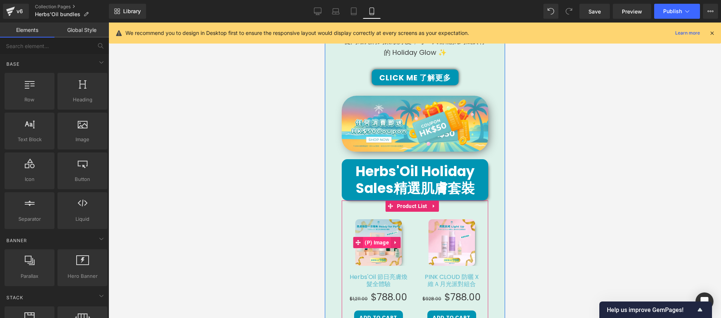
click at [371, 237] on span "(P) Image" at bounding box center [376, 242] width 28 height 11
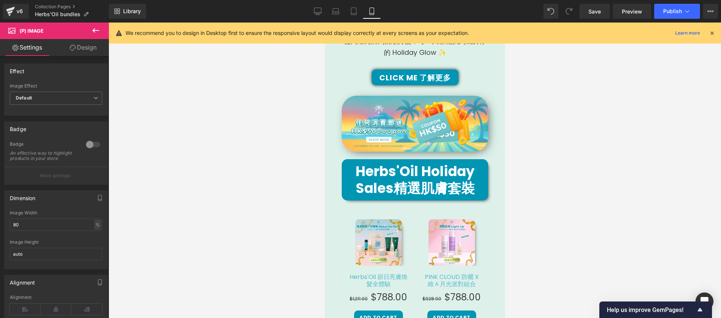
click at [74, 50] on icon at bounding box center [73, 48] width 6 height 6
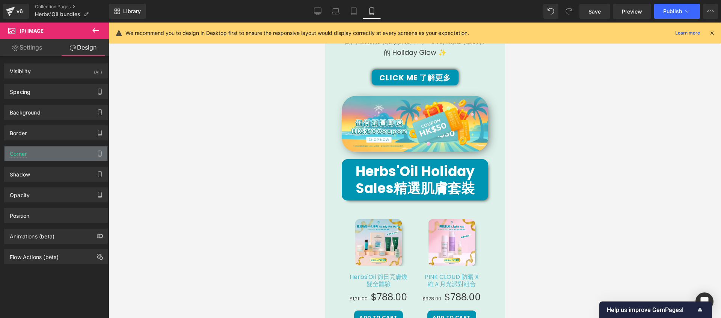
click at [67, 156] on div "Corner" at bounding box center [56, 153] width 103 height 14
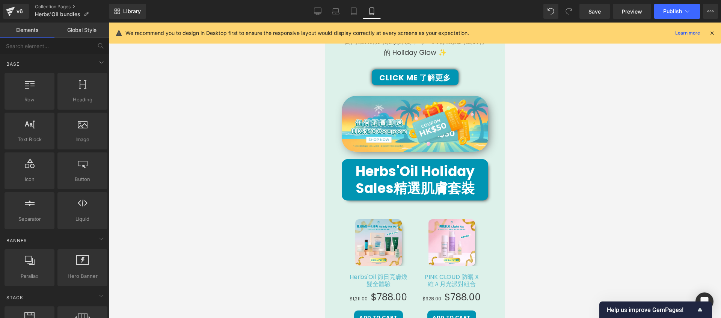
click at [224, 167] on div at bounding box center [415, 171] width 613 height 296
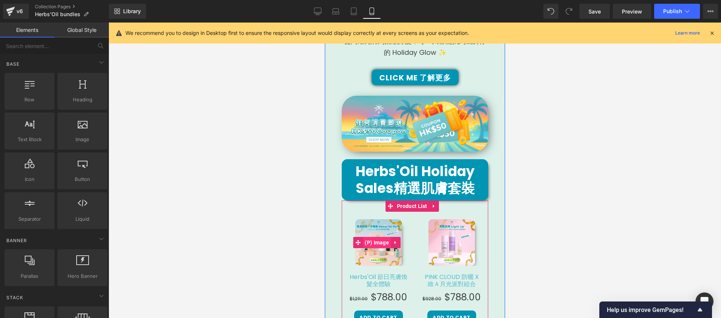
click at [386, 237] on span "(P) Image" at bounding box center [376, 242] width 28 height 11
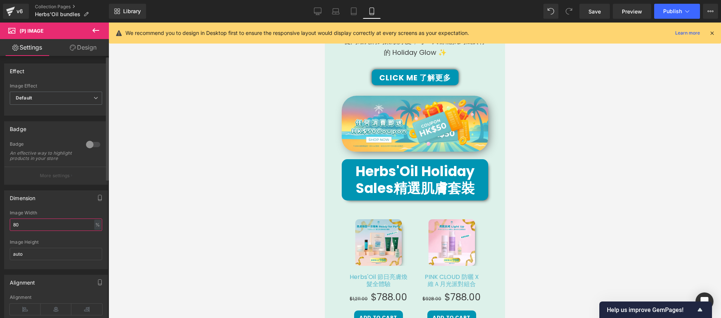
click at [57, 231] on input "80" at bounding box center [56, 225] width 92 height 12
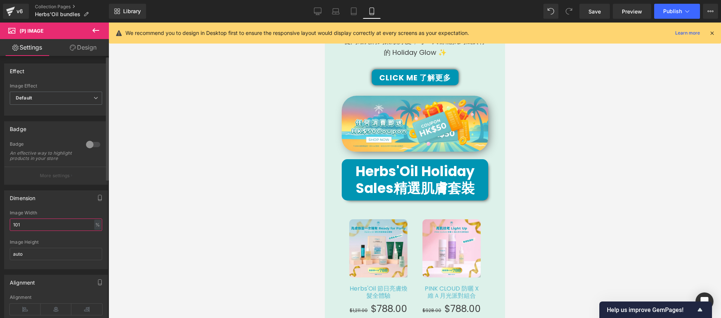
type input "100"
click at [194, 204] on div at bounding box center [415, 171] width 613 height 296
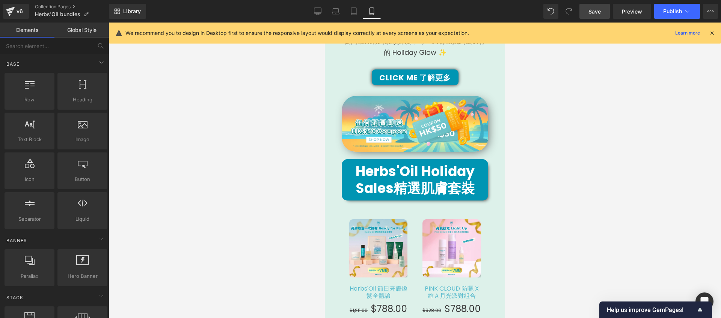
click at [596, 14] on span "Save" at bounding box center [595, 12] width 12 height 8
click at [661, 16] on button "Publish" at bounding box center [677, 11] width 46 height 15
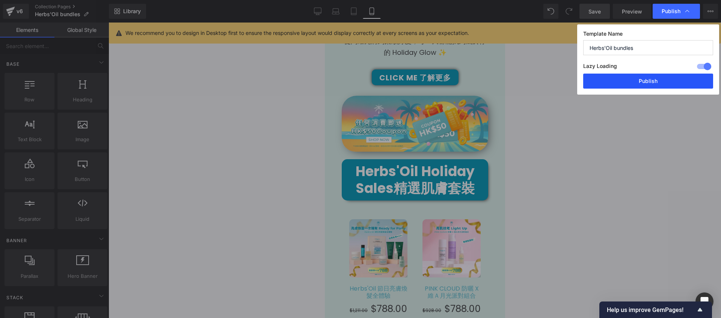
click at [649, 77] on button "Publish" at bounding box center [648, 81] width 130 height 15
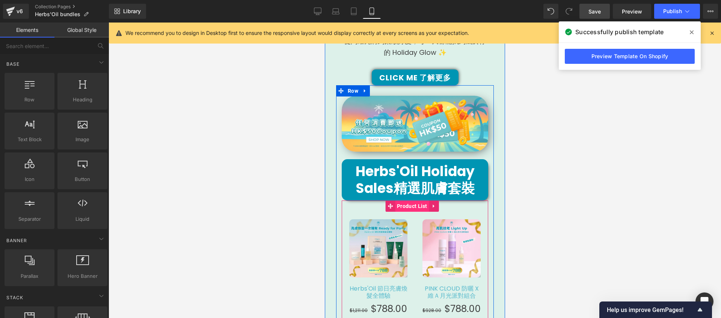
click at [409, 201] on span "Product List" at bounding box center [412, 206] width 34 height 11
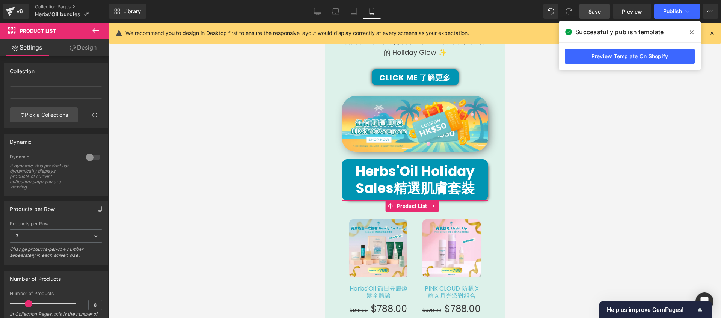
scroll to position [125, 0]
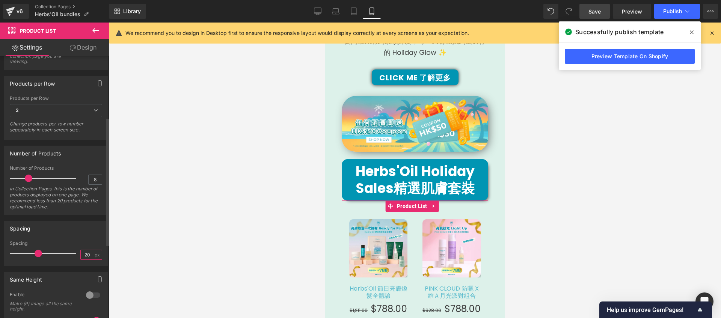
click at [83, 254] on input "20" at bounding box center [87, 254] width 13 height 9
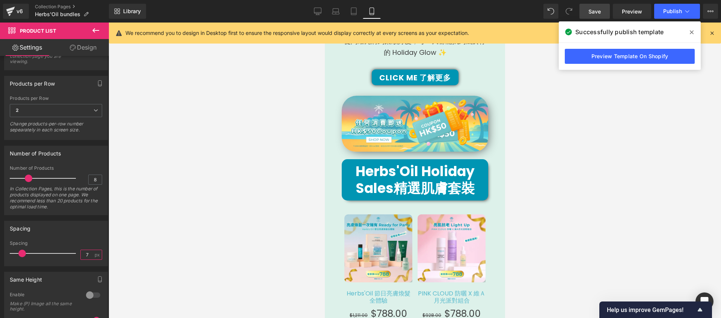
type input "8"
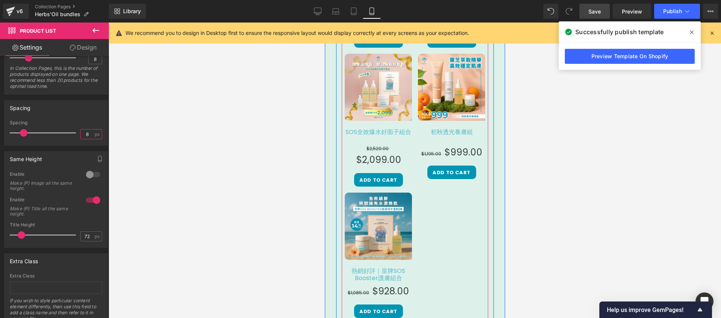
scroll to position [855, 0]
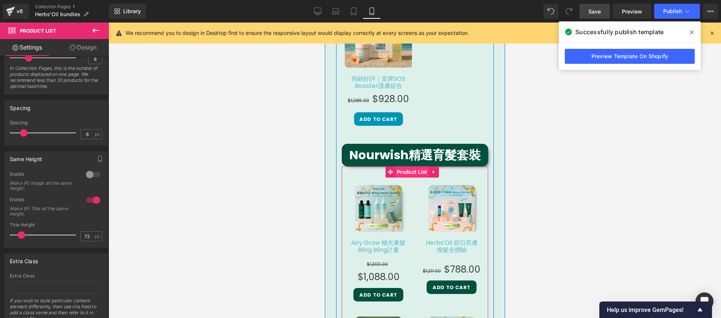
click at [414, 166] on span "Product List" at bounding box center [412, 171] width 34 height 11
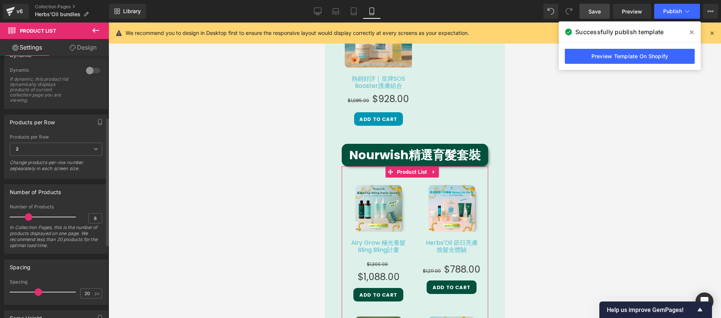
scroll to position [125, 0]
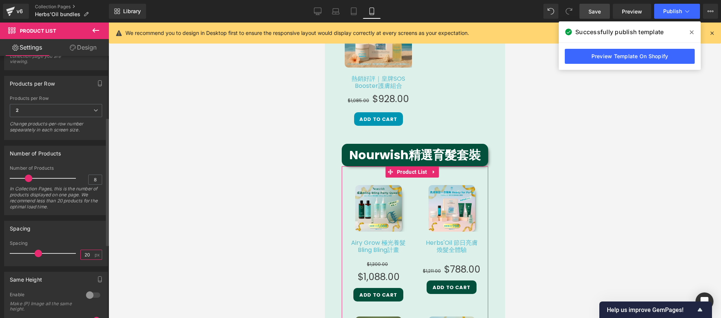
click at [82, 251] on input "20" at bounding box center [87, 254] width 13 height 9
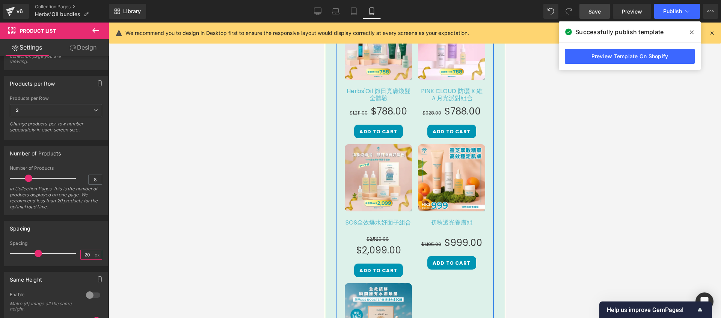
scroll to position [452, 0]
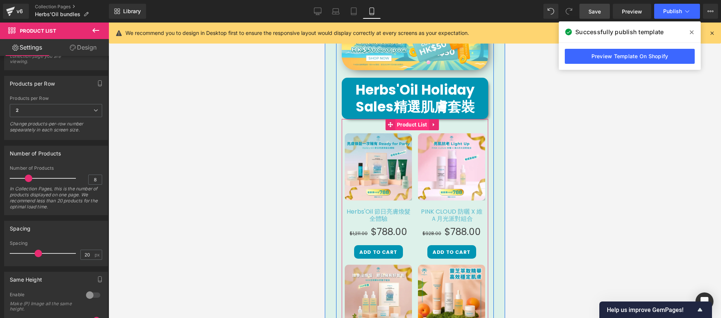
click at [401, 119] on span "Product List" at bounding box center [412, 124] width 34 height 11
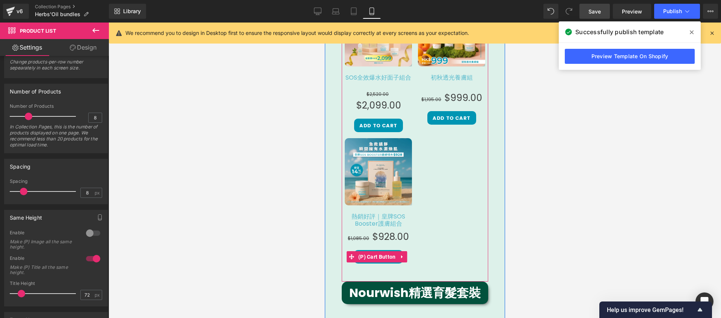
scroll to position [804, 0]
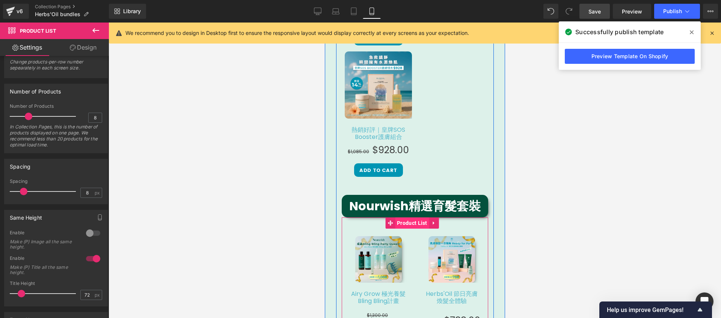
click at [421, 217] on span "Product List" at bounding box center [412, 222] width 34 height 11
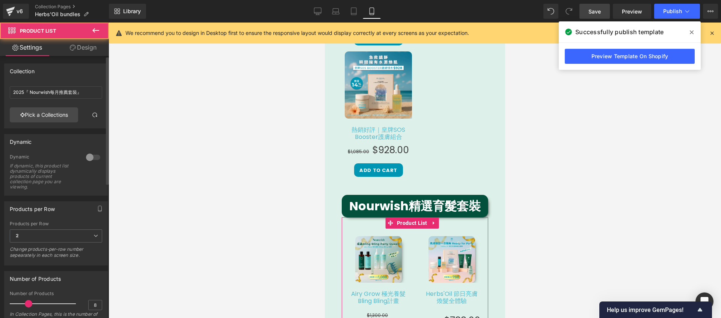
scroll to position [121, 0]
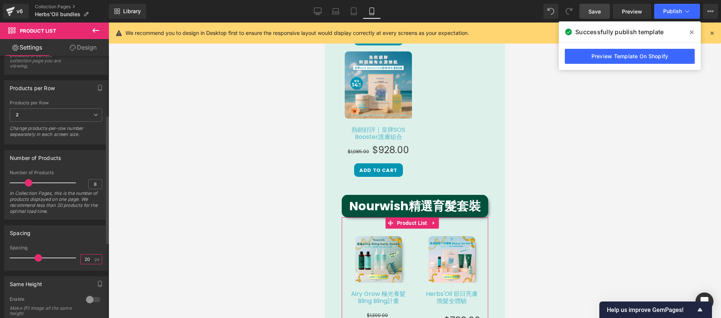
click at [85, 261] on input "20" at bounding box center [87, 259] width 13 height 9
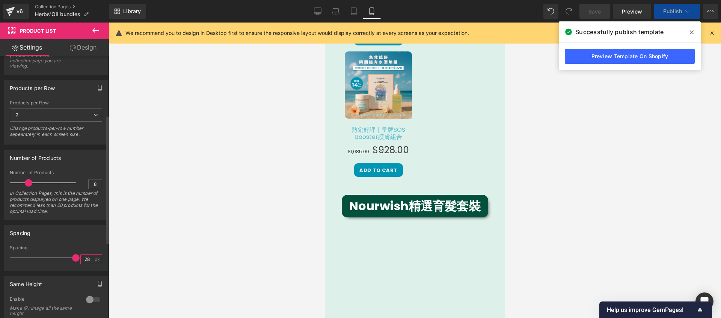
type input "2"
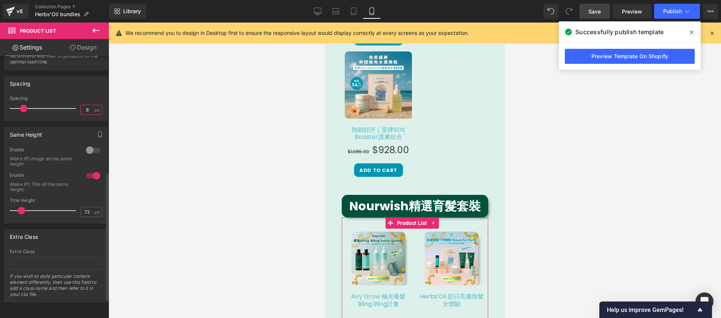
scroll to position [160, 0]
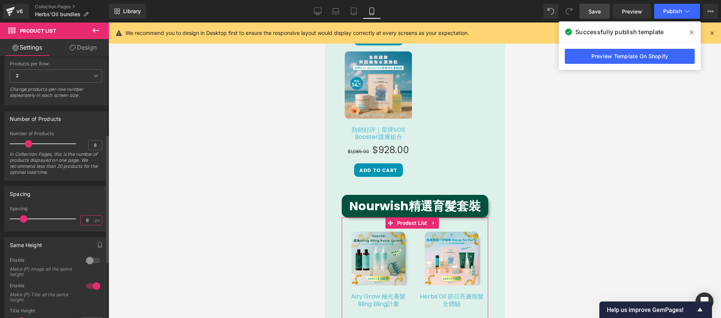
type input "8"
click at [83, 188] on div "Spacing" at bounding box center [56, 194] width 103 height 14
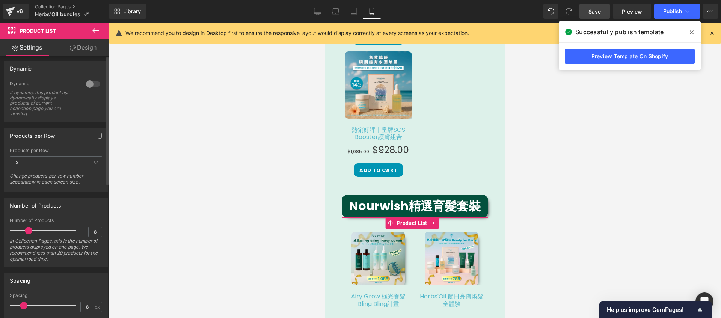
scroll to position [0, 0]
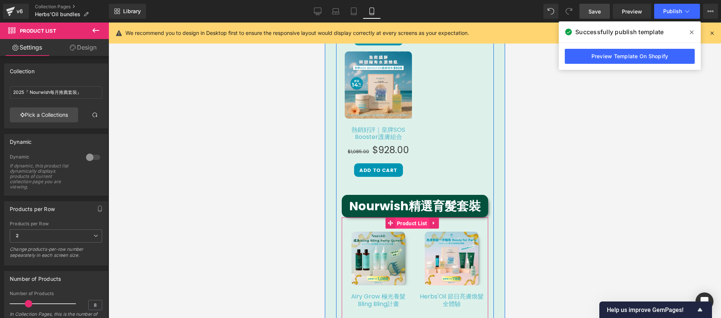
click at [402, 218] on span "Product List" at bounding box center [412, 223] width 34 height 11
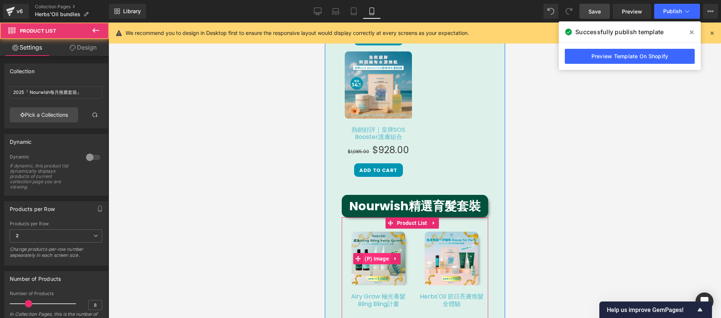
click at [377, 253] on span "(P) Image" at bounding box center [376, 258] width 28 height 11
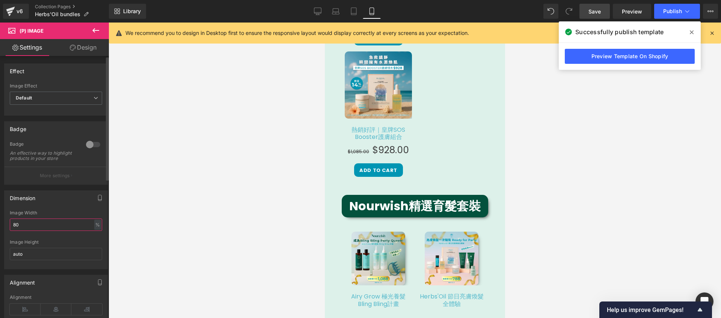
drag, startPoint x: 61, startPoint y: 230, endPoint x: 3, endPoint y: 224, distance: 58.6
click at [3, 224] on div "Dimension 80% Image Width 80 % % px auto Image Height auto" at bounding box center [56, 227] width 112 height 85
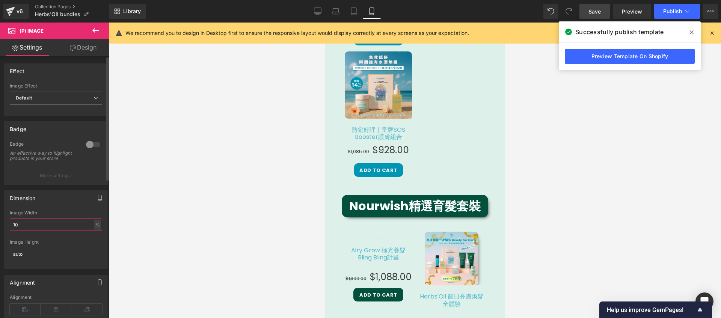
type input "100"
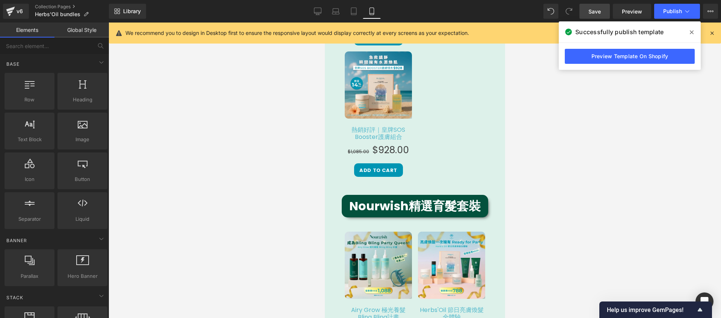
click at [518, 231] on div at bounding box center [415, 171] width 613 height 296
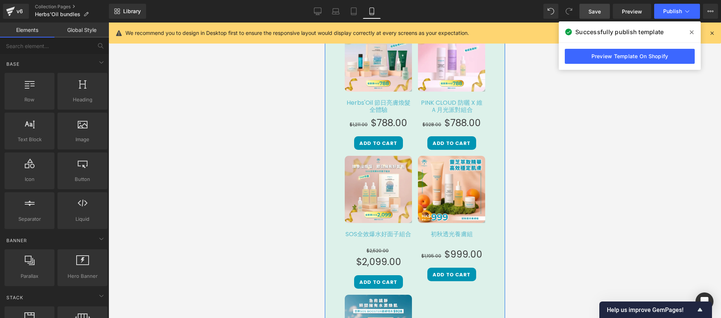
scroll to position [290, 0]
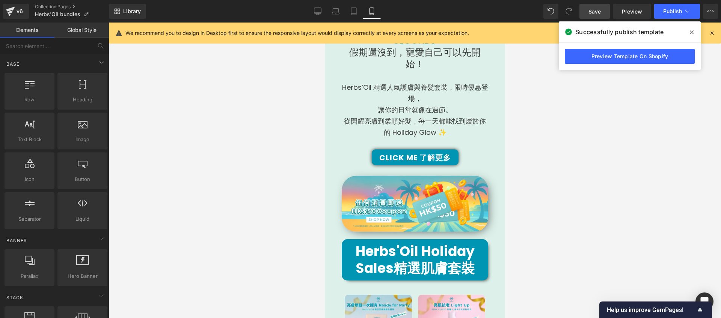
click at [598, 9] on span "Save" at bounding box center [595, 12] width 12 height 8
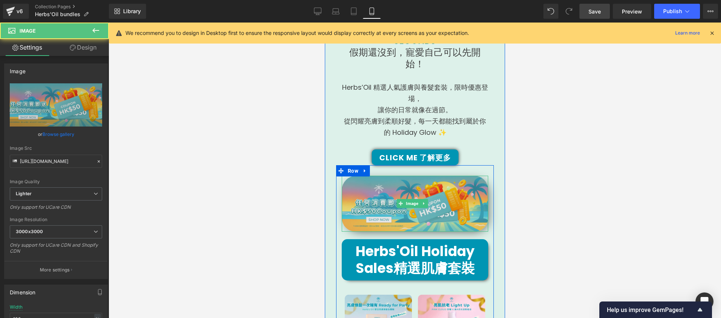
click at [438, 184] on img at bounding box center [414, 204] width 146 height 56
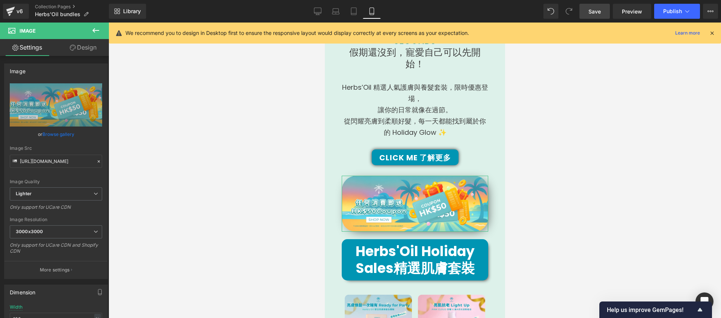
click at [90, 51] on link "Design" at bounding box center [83, 47] width 54 height 17
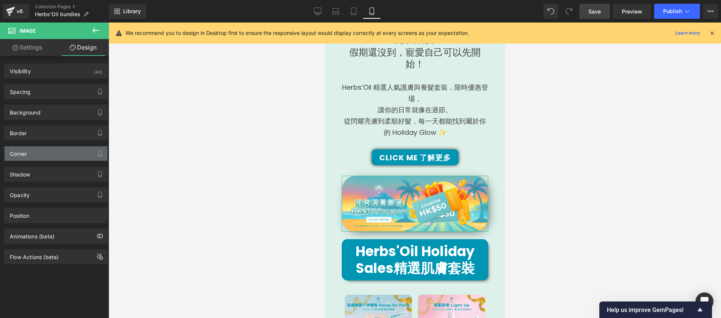
click at [51, 151] on div "Corner" at bounding box center [56, 153] width 103 height 14
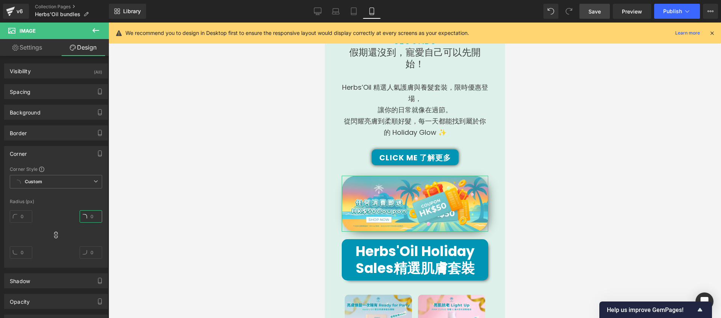
click at [91, 215] on input "text" at bounding box center [91, 216] width 23 height 12
type input "30"
click at [602, 14] on link "Save" at bounding box center [595, 11] width 30 height 15
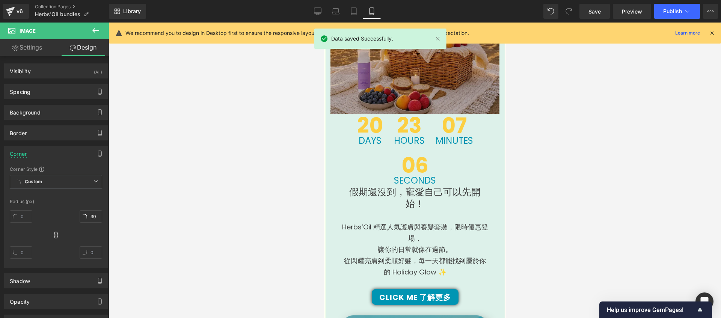
scroll to position [0, 0]
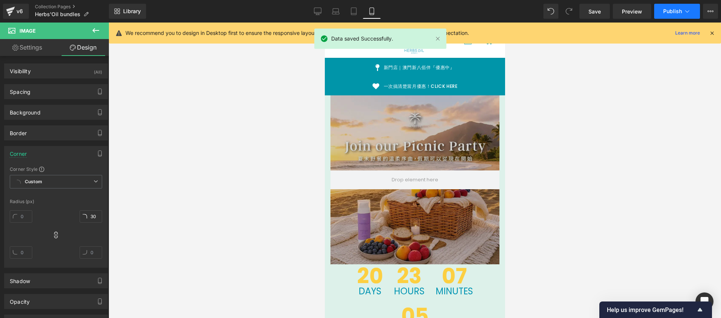
click at [673, 17] on button "Publish" at bounding box center [677, 11] width 46 height 15
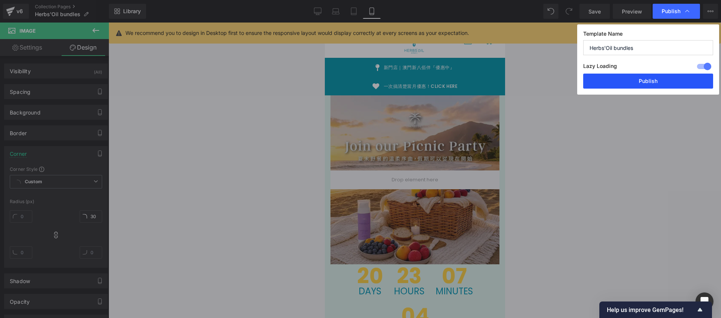
click at [632, 79] on button "Publish" at bounding box center [648, 81] width 130 height 15
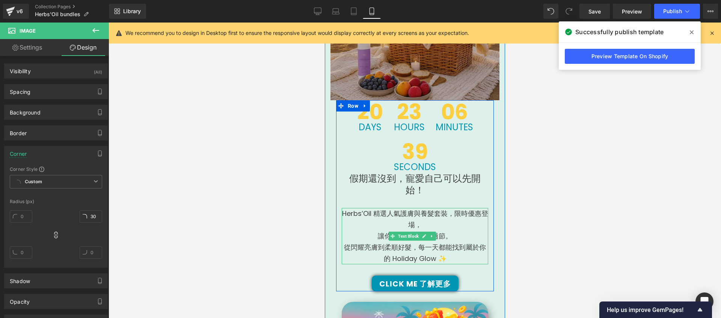
scroll to position [290, 0]
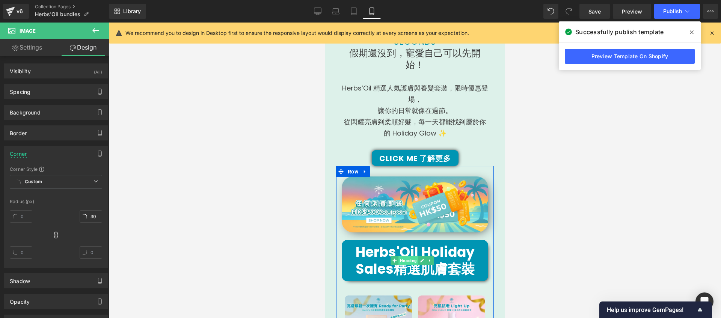
click at [411, 256] on span "Heading" at bounding box center [408, 260] width 20 height 9
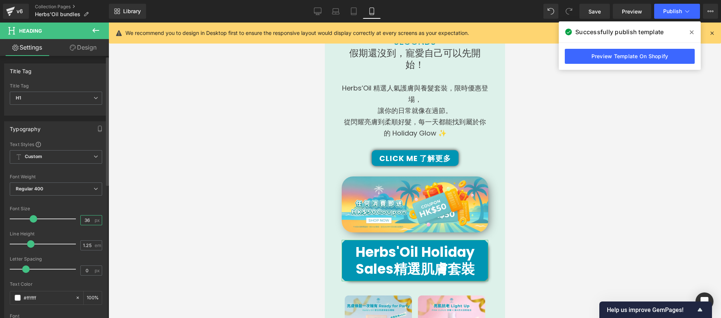
click at [82, 219] on input "36" at bounding box center [87, 220] width 13 height 9
type input "30"
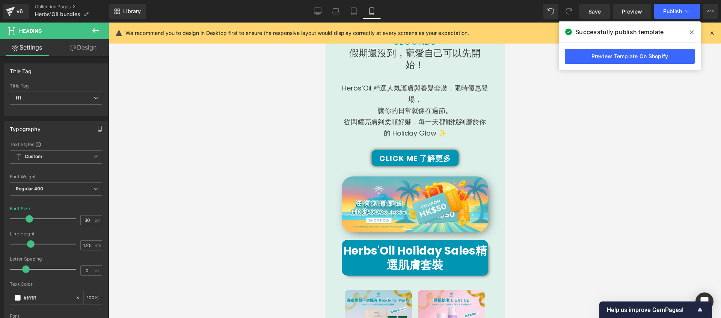
click at [226, 221] on div at bounding box center [415, 171] width 613 height 296
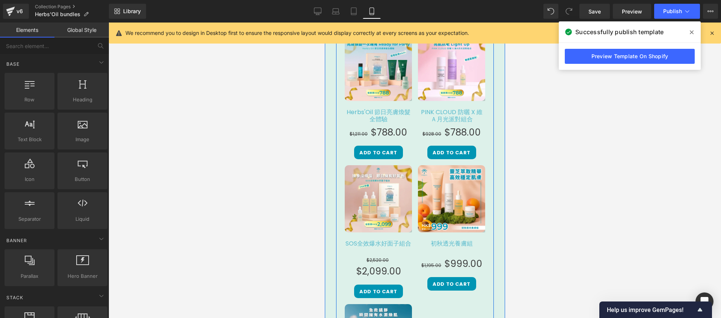
scroll to position [742, 0]
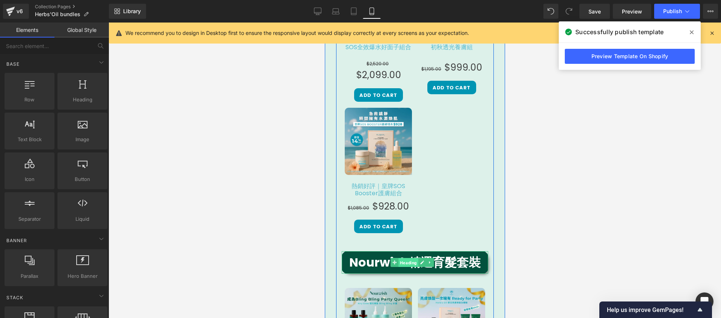
click at [407, 258] on span "Heading" at bounding box center [408, 262] width 20 height 9
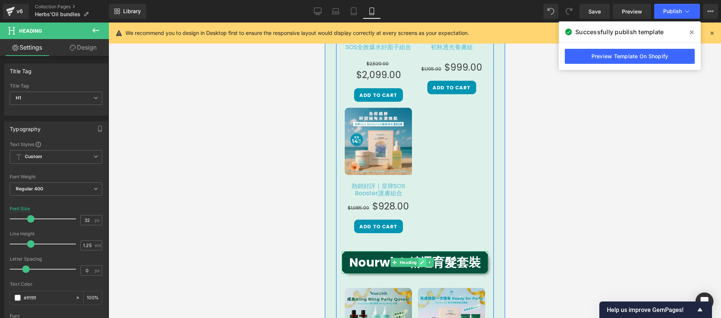
click at [424, 258] on link at bounding box center [422, 262] width 8 height 9
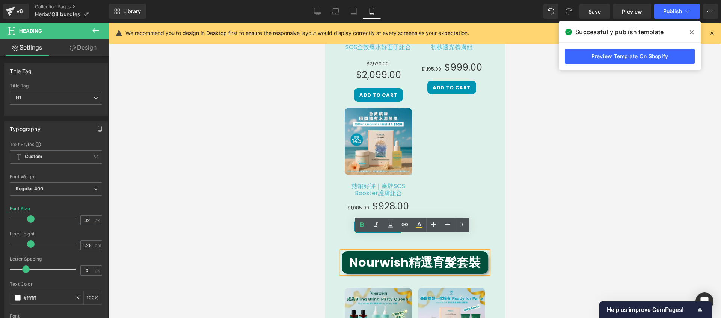
click at [408, 254] on strong "Nourwish精選育髮套裝" at bounding box center [414, 262] width 131 height 17
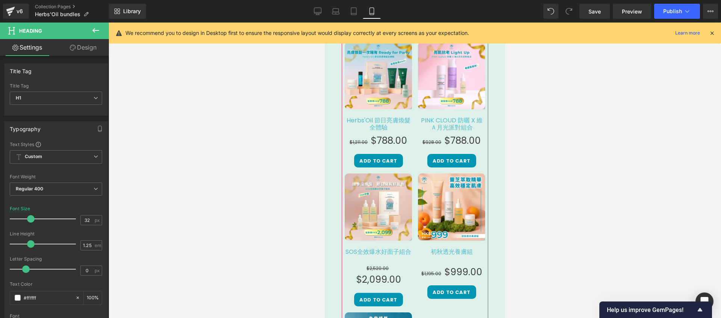
scroll to position [556, 0]
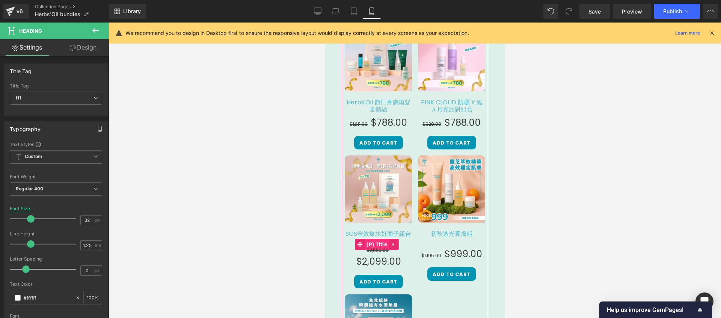
click at [381, 239] on span "(P) Title" at bounding box center [376, 244] width 24 height 11
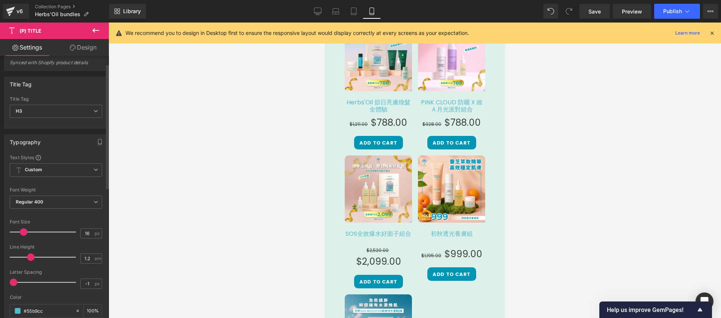
scroll to position [16, 0]
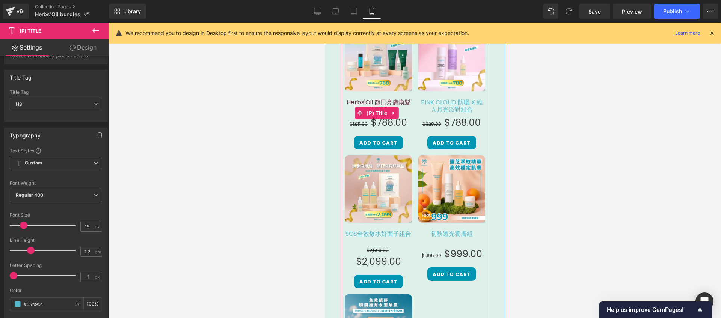
click at [386, 99] on link "Herbs'Oil 節日亮膚煥髮全體驗" at bounding box center [377, 112] width 67 height 27
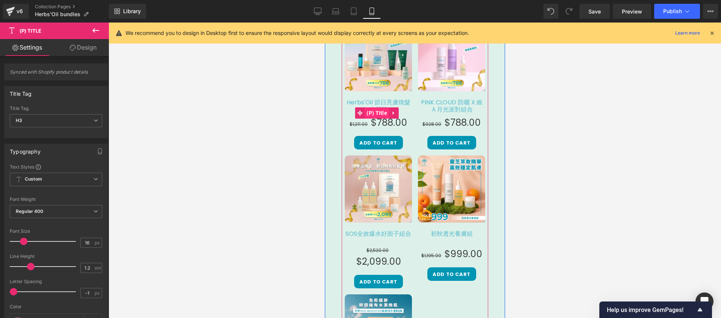
click at [388, 107] on span "(P) Title" at bounding box center [376, 112] width 24 height 11
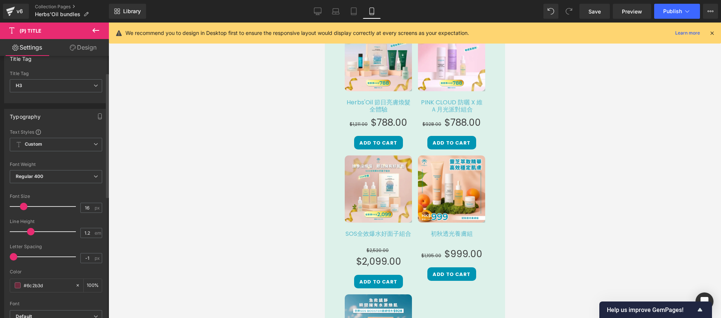
scroll to position [50, 0]
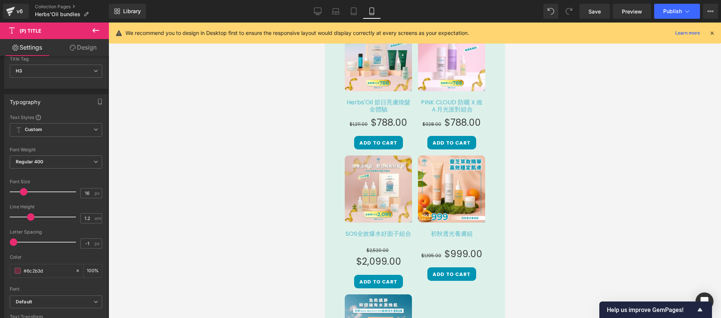
click at [91, 51] on link "Design" at bounding box center [83, 47] width 54 height 17
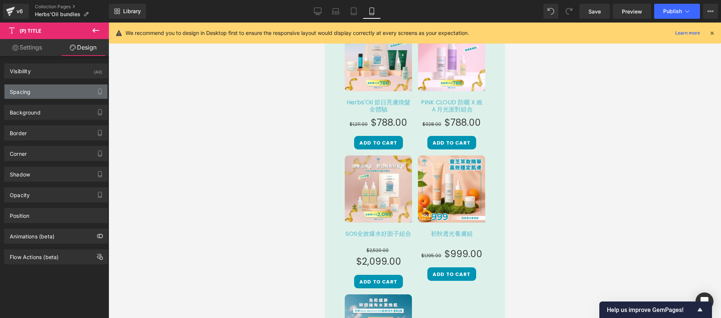
click at [63, 96] on div "Spacing" at bounding box center [56, 92] width 103 height 14
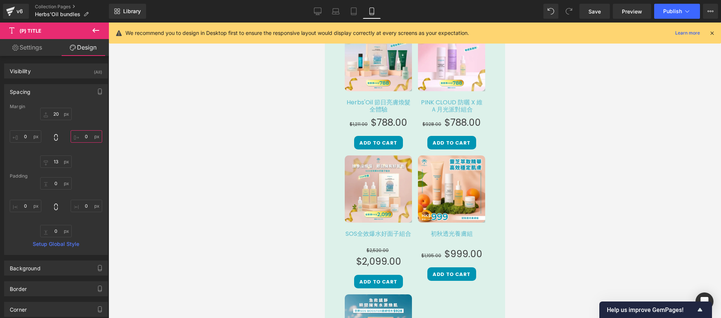
click at [83, 136] on input "0" at bounding box center [87, 136] width 32 height 12
type input "-5"
click at [26, 141] on input "0" at bounding box center [26, 136] width 32 height 12
type input "-5"
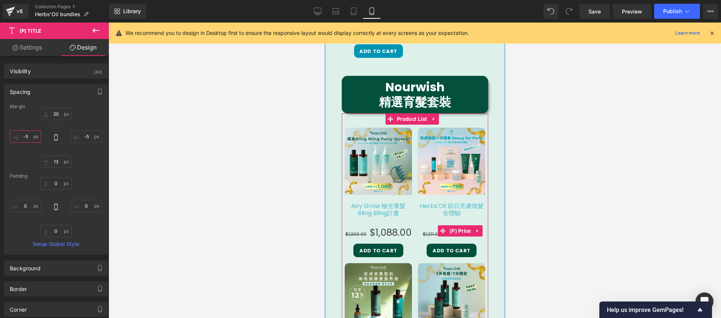
scroll to position [923, 0]
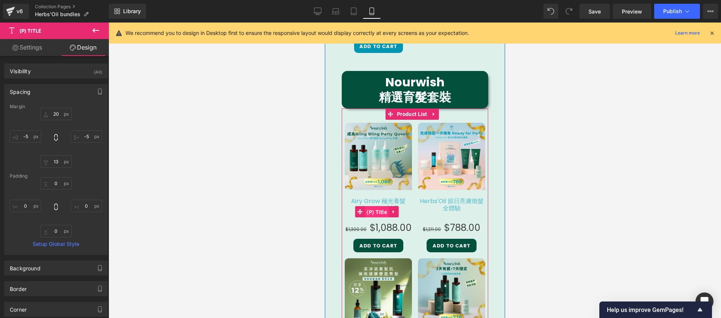
click at [380, 207] on span "(P) Title" at bounding box center [376, 212] width 24 height 11
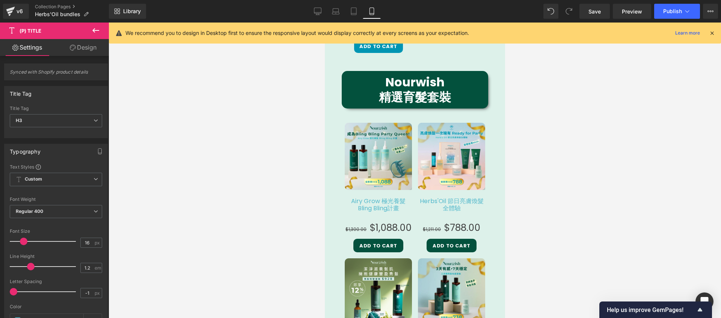
click at [85, 49] on link "Design" at bounding box center [83, 47] width 54 height 17
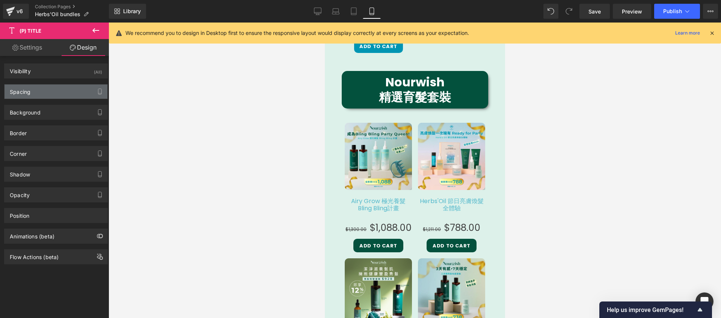
click at [62, 97] on div "Spacing" at bounding box center [56, 92] width 103 height 14
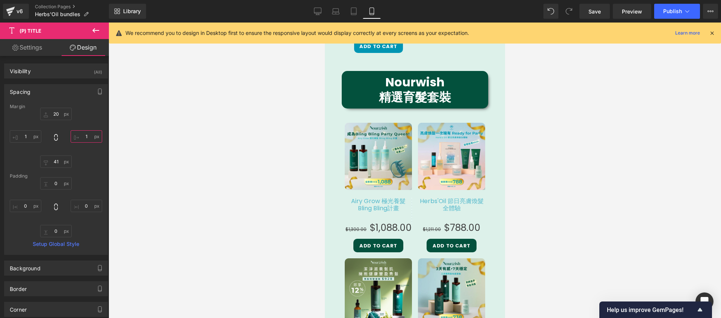
click at [81, 137] on input "1" at bounding box center [87, 136] width 32 height 12
type input "-5"
click at [28, 135] on input "1" at bounding box center [26, 136] width 32 height 12
type input "-5"
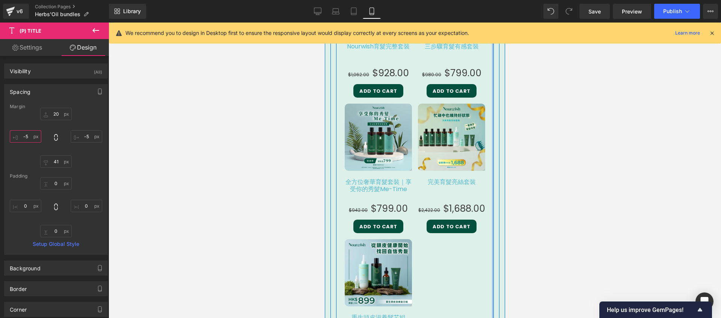
scroll to position [1266, 0]
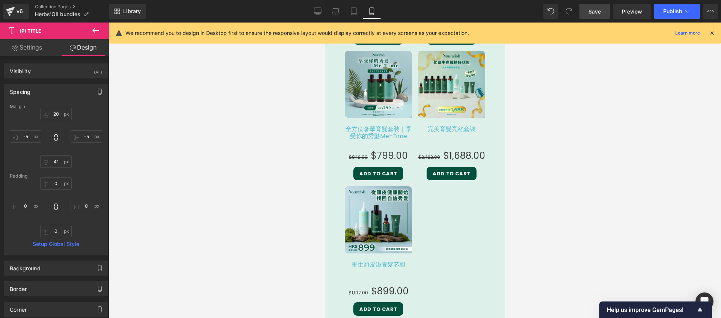
click at [600, 15] on span "Save" at bounding box center [595, 12] width 12 height 8
click at [676, 15] on button "Publish" at bounding box center [677, 11] width 46 height 15
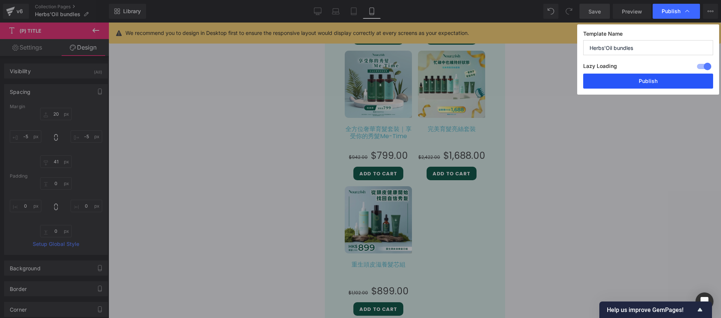
click at [657, 77] on button "Publish" at bounding box center [648, 81] width 130 height 15
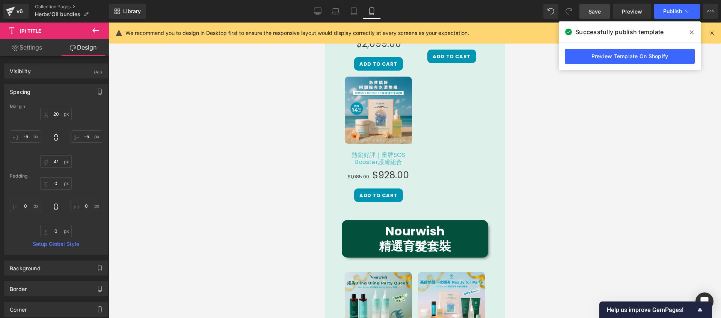
scroll to position [880, 0]
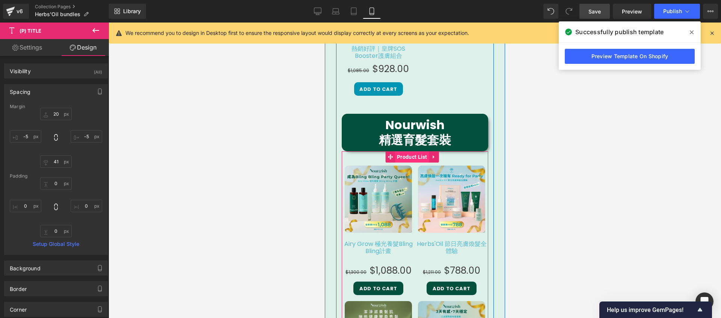
click at [416, 151] on span "Product List" at bounding box center [412, 156] width 34 height 11
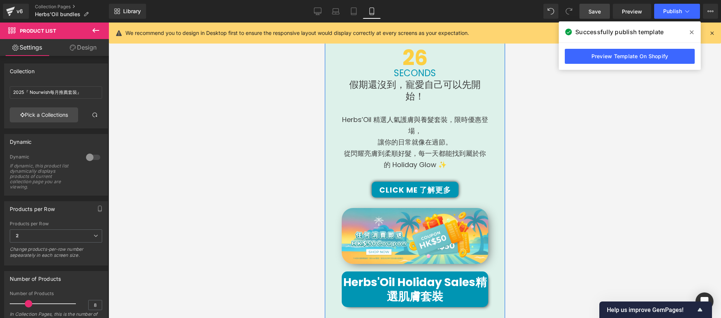
scroll to position [94, 0]
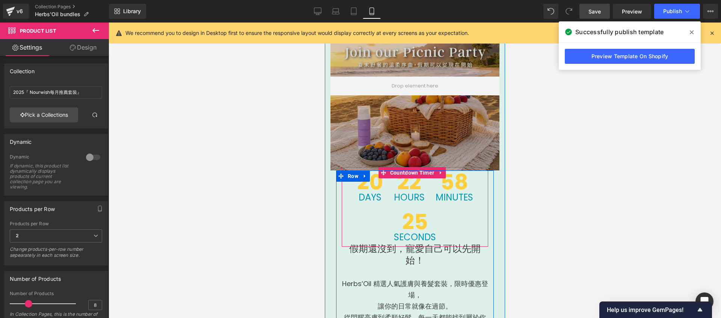
click at [422, 181] on div "22 Hours" at bounding box center [409, 187] width 41 height 40
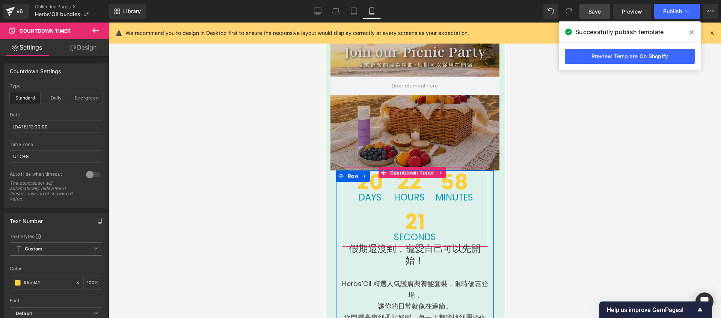
click at [420, 182] on span "22" at bounding box center [409, 182] width 31 height 21
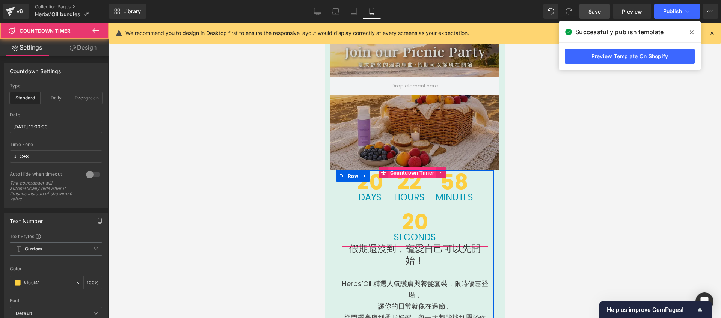
click at [417, 167] on span "Countdown Timer" at bounding box center [412, 172] width 48 height 11
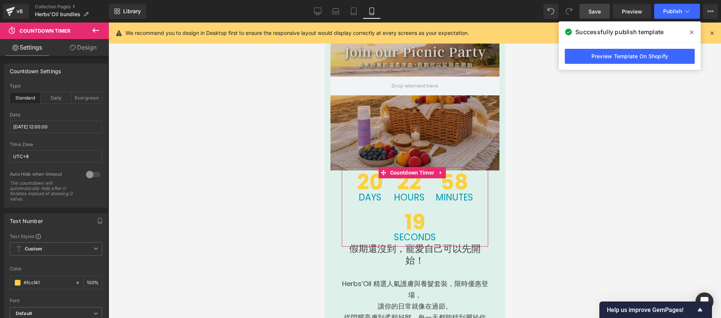
click at [91, 53] on link "Design" at bounding box center [83, 47] width 54 height 17
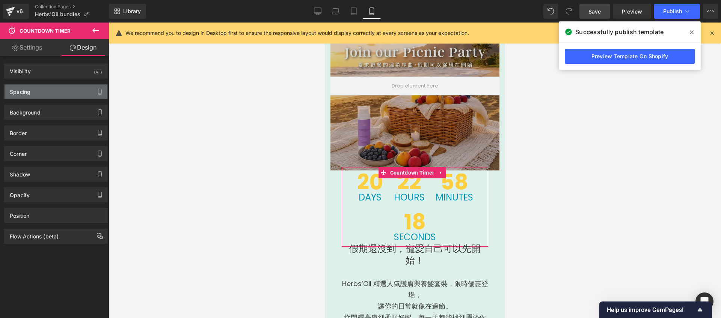
click at [62, 94] on div "Spacing" at bounding box center [56, 92] width 103 height 14
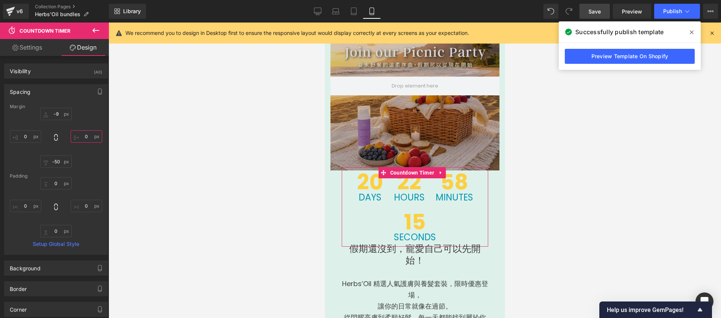
click at [83, 137] on input "0" at bounding box center [87, 136] width 32 height 12
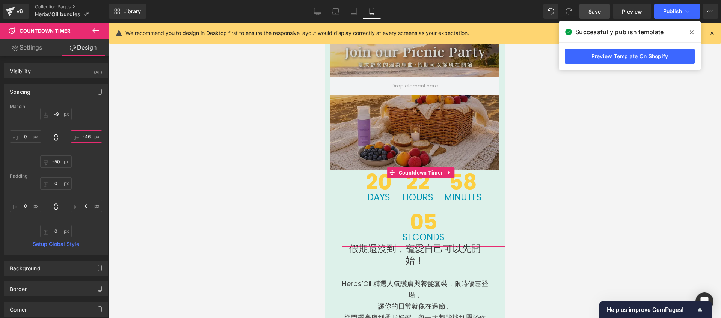
drag, startPoint x: 88, startPoint y: 138, endPoint x: 74, endPoint y: 136, distance: 14.4
click at [74, 136] on input "-46" at bounding box center [87, 136] width 32 height 12
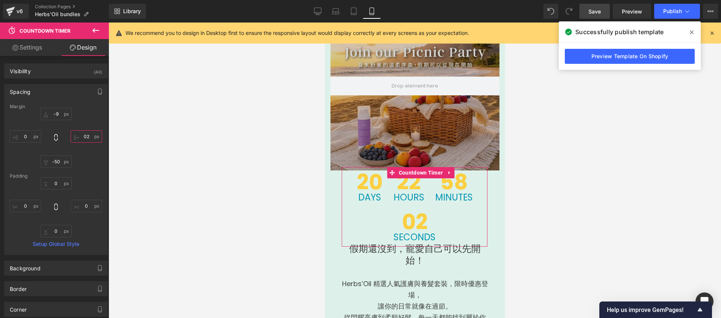
type input "2"
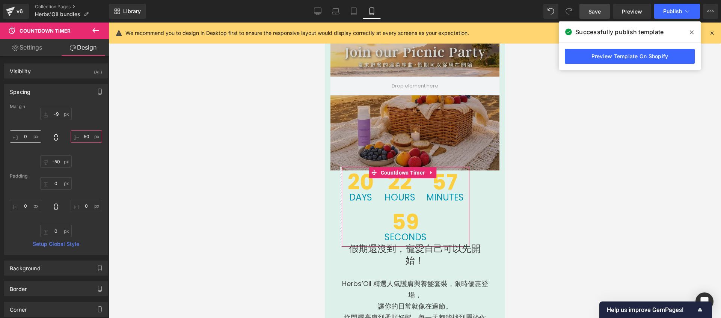
type input "50"
click at [26, 134] on input "0" at bounding box center [26, 136] width 32 height 12
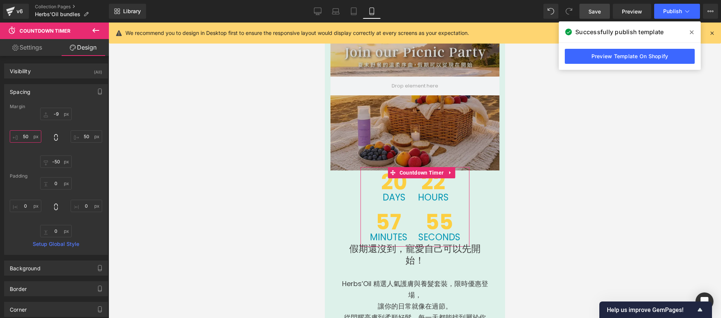
type input "5"
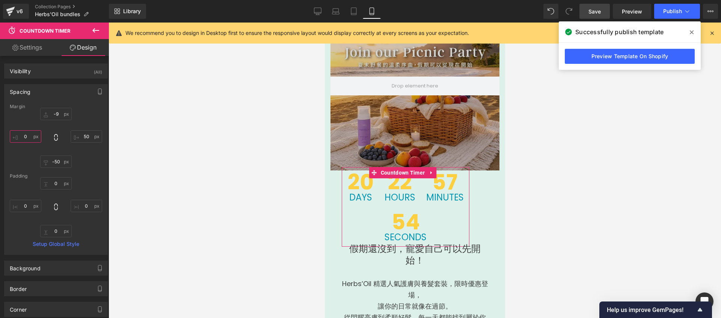
type input "0"
click at [89, 135] on input "50" at bounding box center [87, 136] width 32 height 12
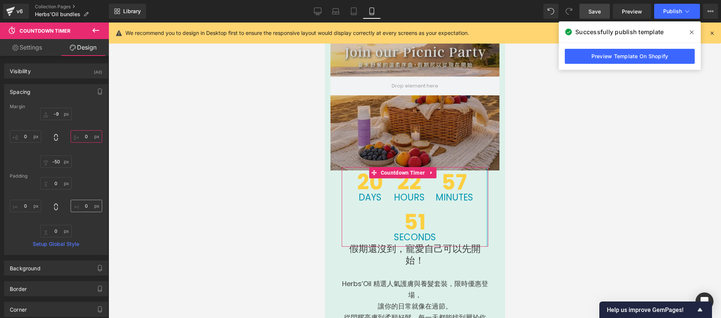
type input "0"
click at [81, 205] on input "0" at bounding box center [87, 206] width 32 height 12
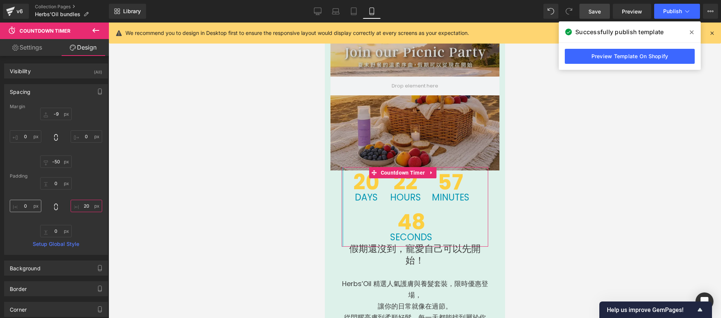
type input "20"
click at [31, 205] on input "0" at bounding box center [26, 206] width 32 height 12
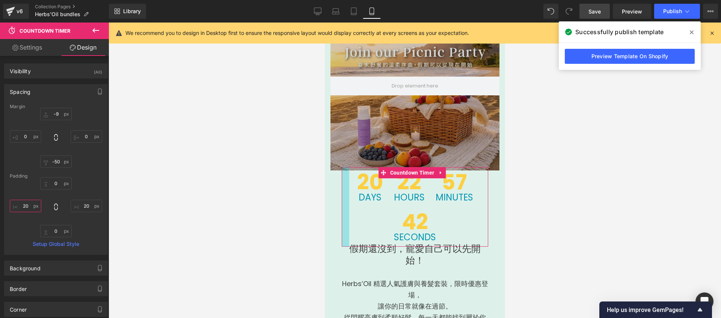
type input "2"
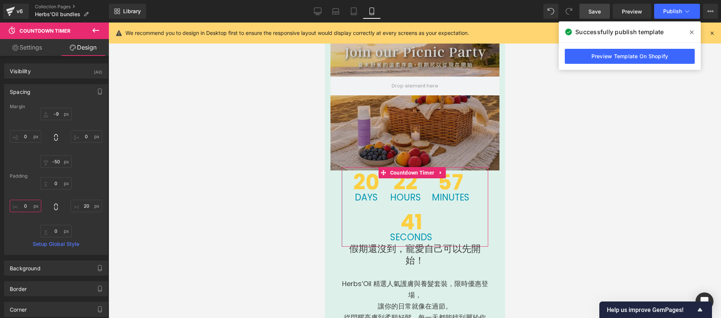
type input "0"
click at [88, 208] on input "20" at bounding box center [87, 206] width 32 height 12
type input "0"
click at [33, 45] on link "Settings" at bounding box center [27, 47] width 54 height 17
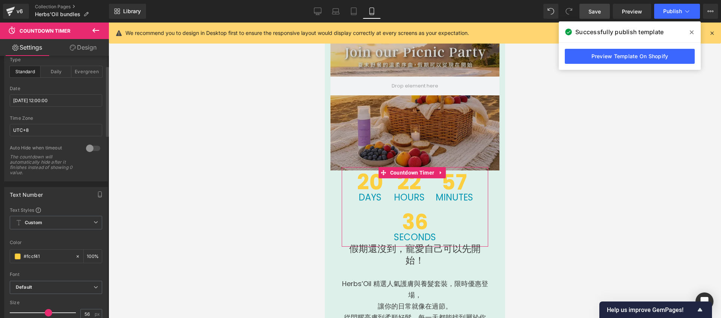
scroll to position [85, 0]
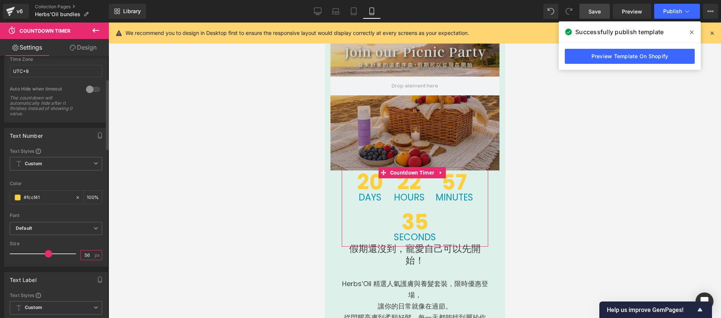
click at [88, 255] on input "56" at bounding box center [87, 255] width 13 height 9
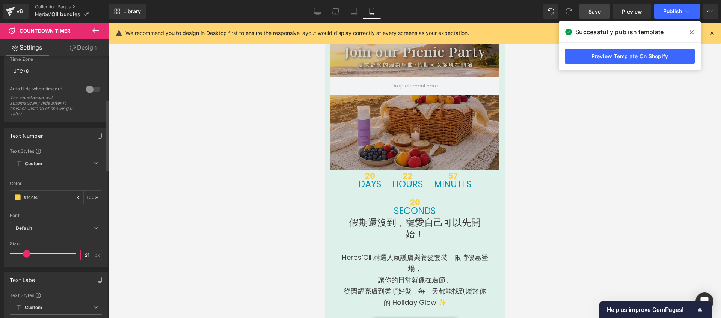
scroll to position [202, 0]
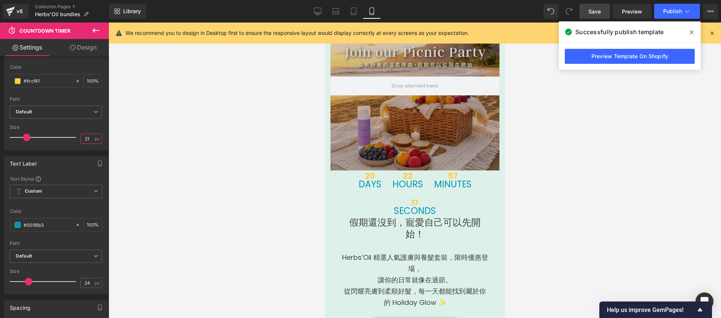
type input "2"
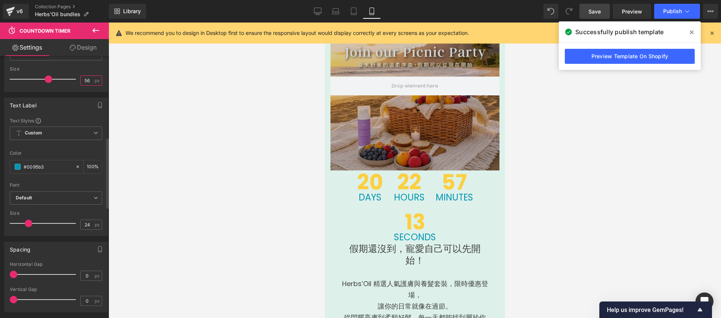
scroll to position [342, 0]
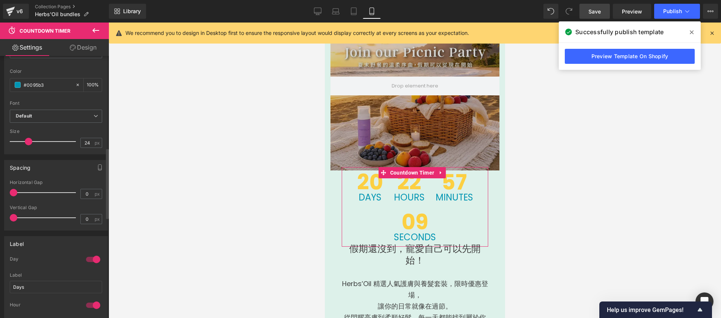
type input "56"
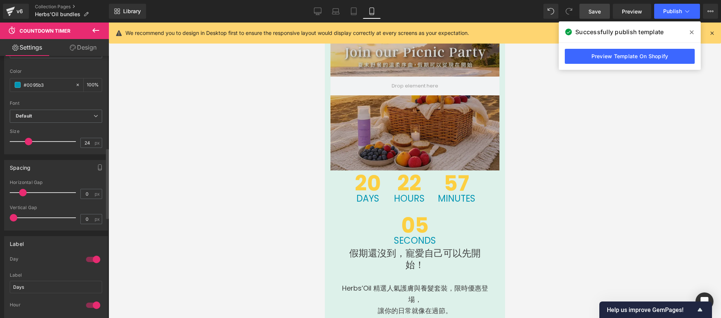
drag, startPoint x: 15, startPoint y: 192, endPoint x: 24, endPoint y: 191, distance: 9.1
click at [24, 191] on span at bounding box center [23, 193] width 8 height 8
click at [16, 214] on span at bounding box center [16, 218] width 8 height 8
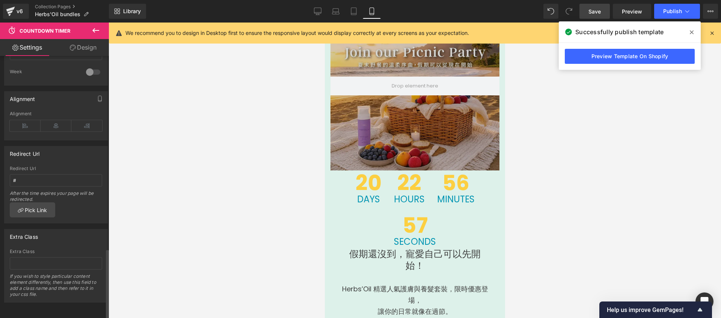
scroll to position [0, 0]
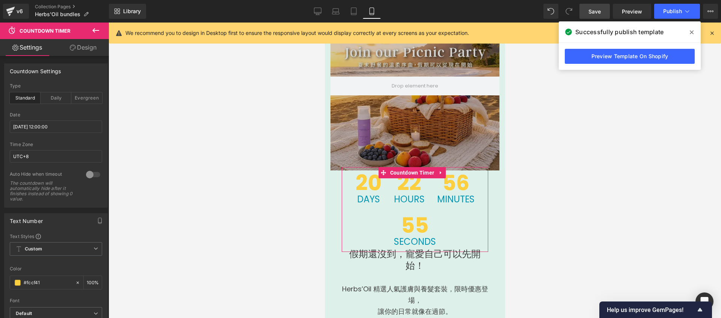
click at [91, 48] on link "Design" at bounding box center [83, 47] width 54 height 17
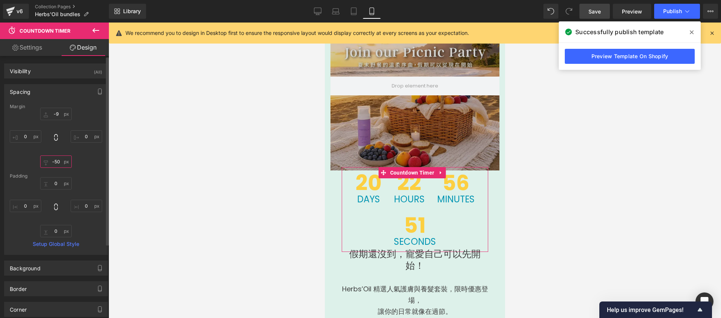
click at [59, 164] on input "-50" at bounding box center [56, 162] width 32 height 12
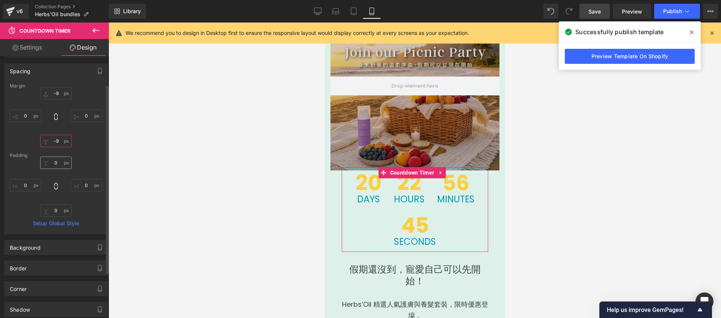
scroll to position [39, 0]
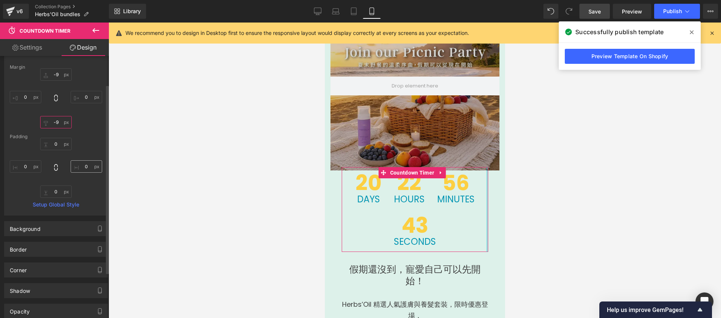
type input "-9"
click at [80, 167] on input "0" at bounding box center [87, 166] width 32 height 12
type input "-20"
click at [29, 165] on input "0" at bounding box center [26, 166] width 32 height 12
click at [20, 187] on div "0 -20 0 -20" at bounding box center [56, 168] width 92 height 60
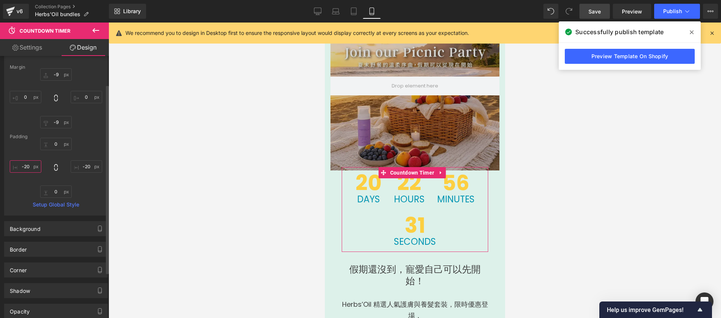
click at [28, 167] on input "-20" at bounding box center [26, 166] width 32 height 12
type input "0"
click at [80, 167] on input "-20" at bounding box center [87, 166] width 32 height 12
type input "0"
click at [85, 201] on div "Margin -9 0 -9 0 [GEOGRAPHIC_DATA] 0 0 0 0 Setup Global Style" at bounding box center [56, 140] width 103 height 151
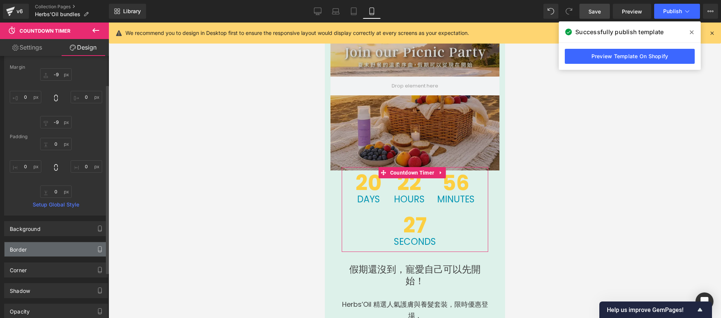
scroll to position [103, 0]
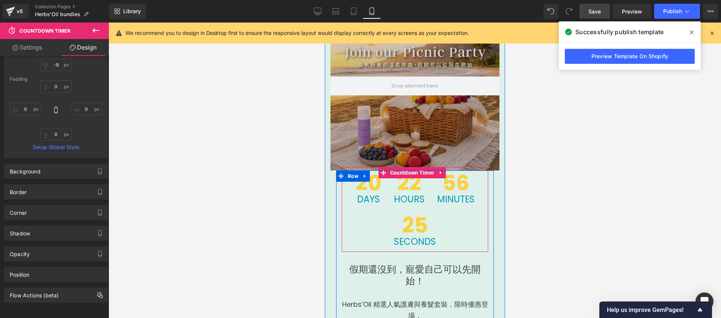
click at [431, 185] on div "56 Minutes" at bounding box center [455, 188] width 49 height 42
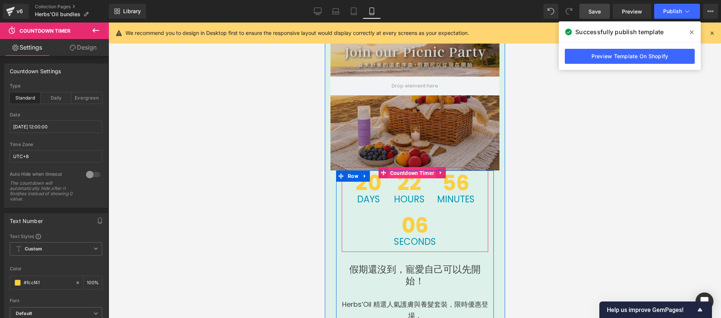
click at [412, 169] on span "Countdown Timer" at bounding box center [412, 173] width 48 height 11
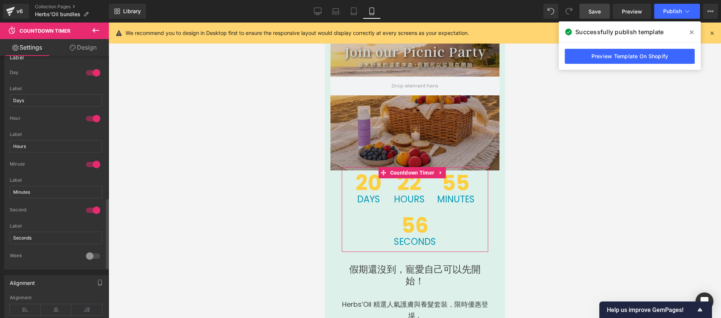
scroll to position [654, 0]
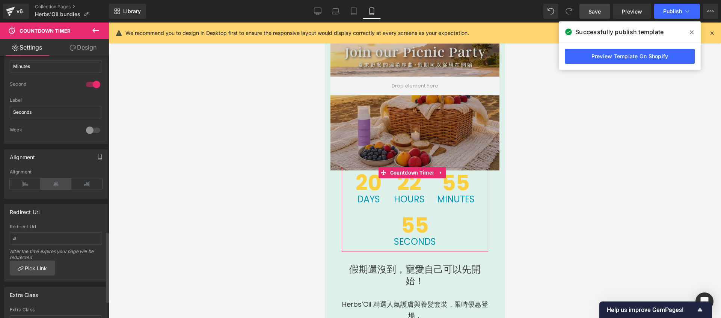
click at [56, 186] on icon at bounding box center [56, 183] width 31 height 11
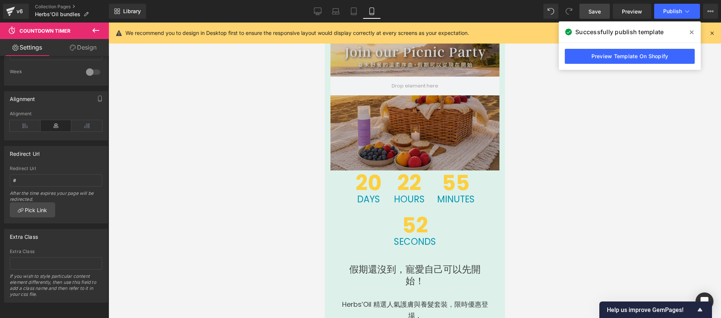
click at [91, 47] on link "Design" at bounding box center [83, 47] width 54 height 17
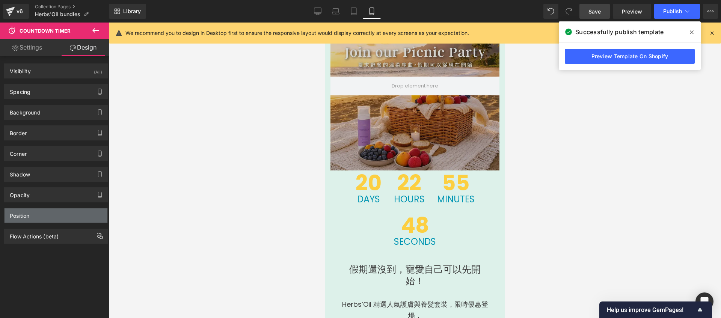
click at [44, 219] on div "Position" at bounding box center [56, 215] width 103 height 14
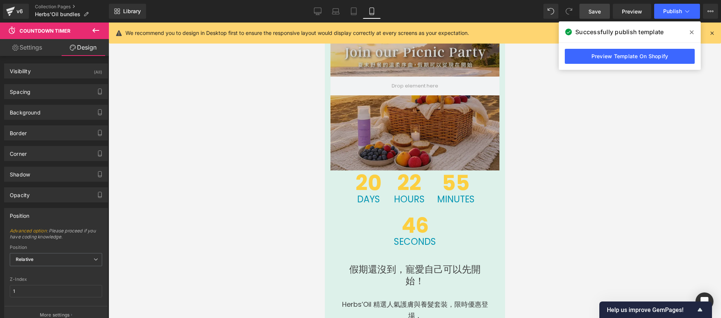
scroll to position [48, 0]
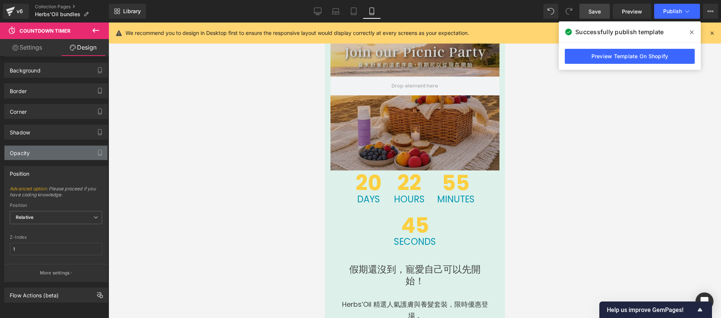
click at [49, 146] on div "Opacity" at bounding box center [56, 153] width 103 height 14
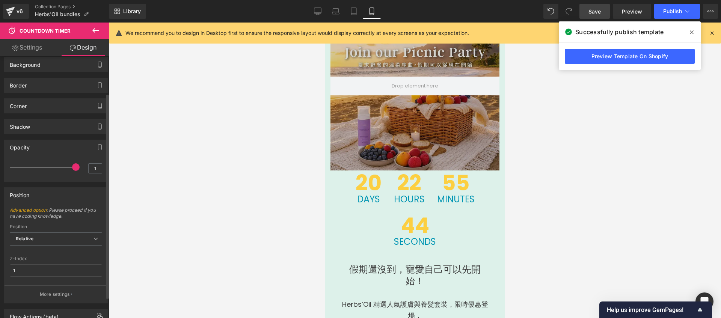
click at [52, 134] on div "Opacity 1 1" at bounding box center [56, 158] width 112 height 48
click at [53, 129] on div "Shadow" at bounding box center [56, 126] width 103 height 14
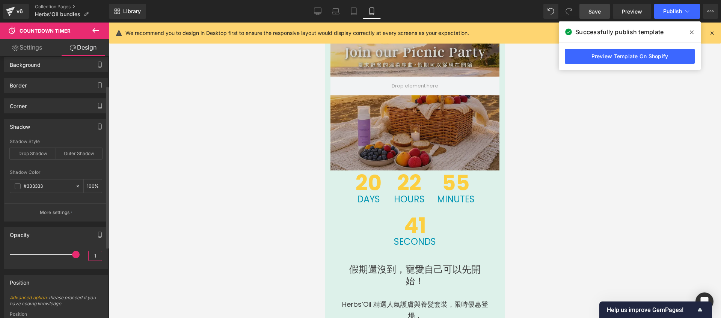
click at [95, 256] on input "1" at bounding box center [95, 255] width 13 height 9
click at [80, 267] on div "1 2" at bounding box center [56, 258] width 103 height 22
click at [92, 255] on input "2" at bounding box center [95, 255] width 13 height 9
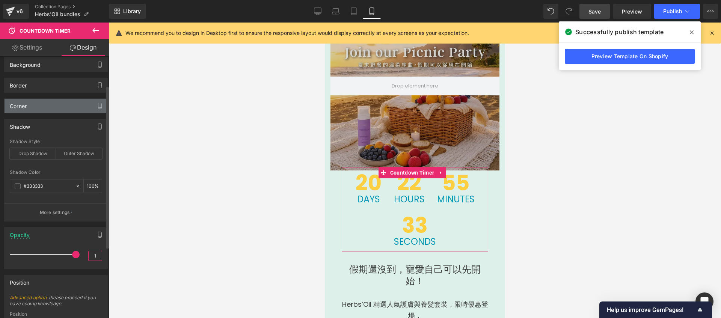
type input "1"
click at [62, 109] on div "Corner" at bounding box center [56, 106] width 103 height 14
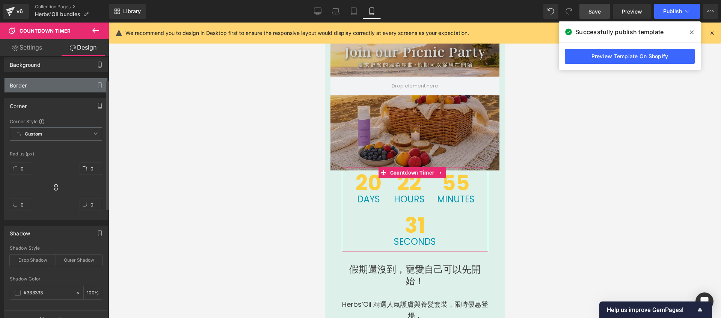
click at [66, 78] on div "Border" at bounding box center [56, 85] width 103 height 14
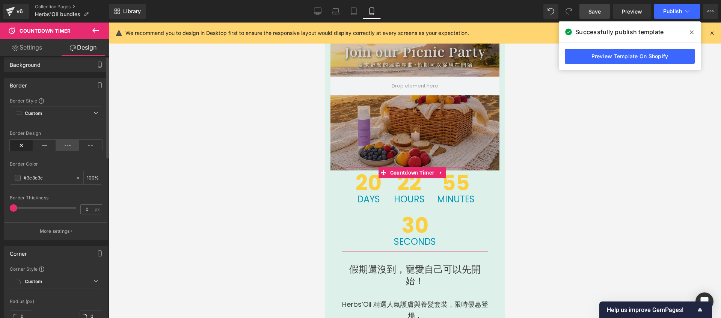
scroll to position [0, 0]
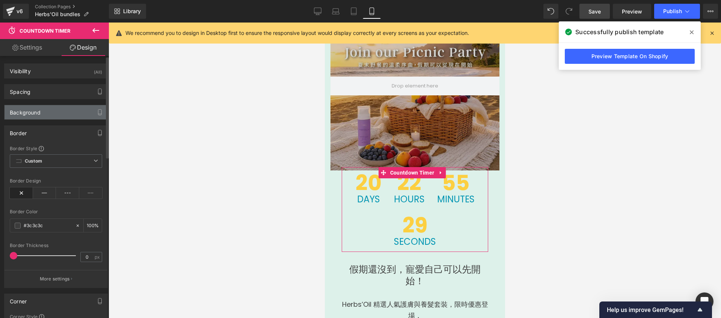
click at [65, 107] on div "Background" at bounding box center [56, 112] width 103 height 14
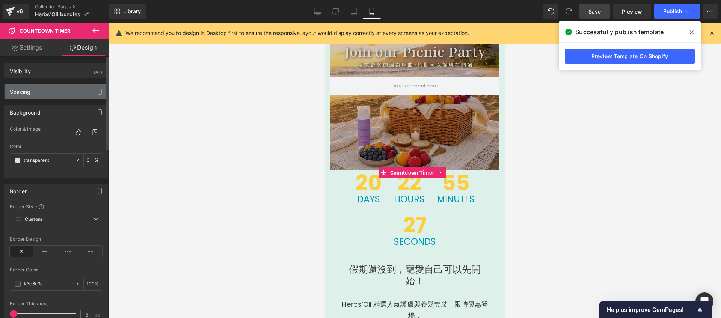
click at [66, 97] on div "Spacing" at bounding box center [56, 92] width 103 height 14
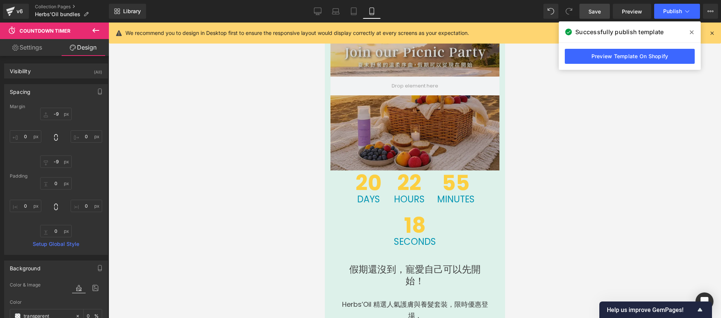
click at [604, 11] on link "Save" at bounding box center [595, 11] width 30 height 15
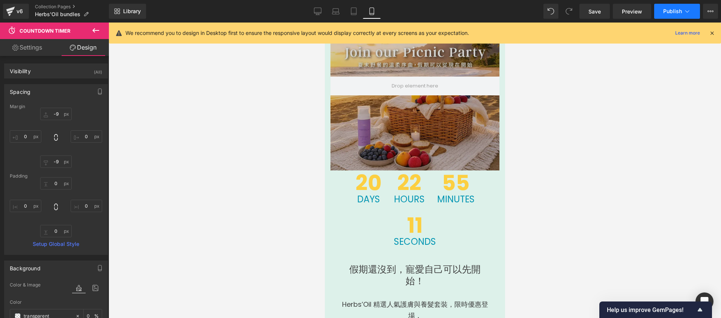
click at [664, 7] on button "Publish" at bounding box center [677, 11] width 46 height 15
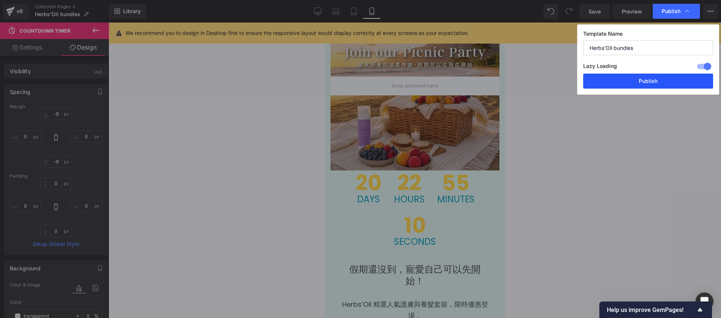
drag, startPoint x: 608, startPoint y: 83, endPoint x: 86, endPoint y: 220, distance: 539.7
click at [608, 83] on button "Publish" at bounding box center [648, 81] width 130 height 15
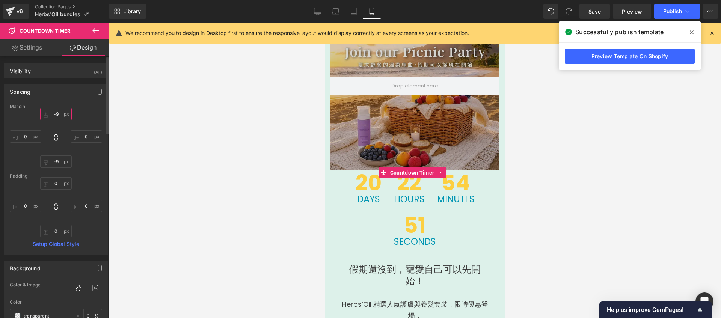
click at [62, 115] on input "-9" at bounding box center [56, 114] width 32 height 12
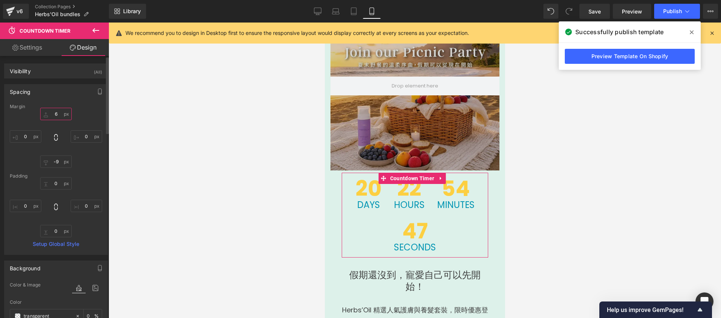
type input "7"
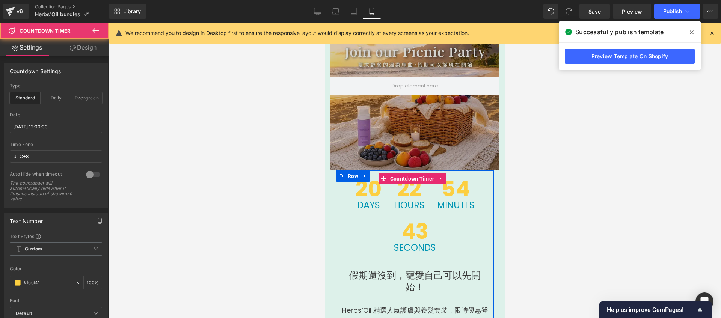
click at [402, 231] on span "43" at bounding box center [415, 232] width 42 height 22
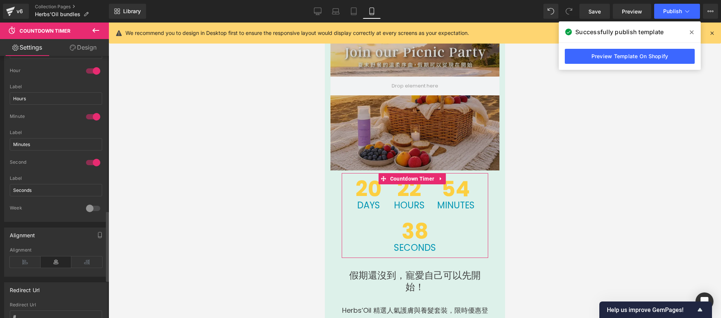
scroll to position [581, 0]
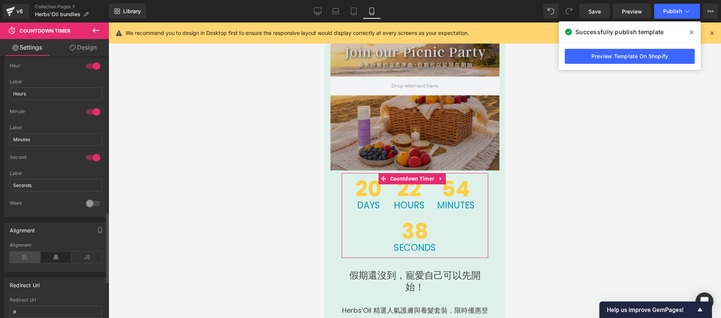
click at [24, 257] on icon at bounding box center [25, 257] width 31 height 11
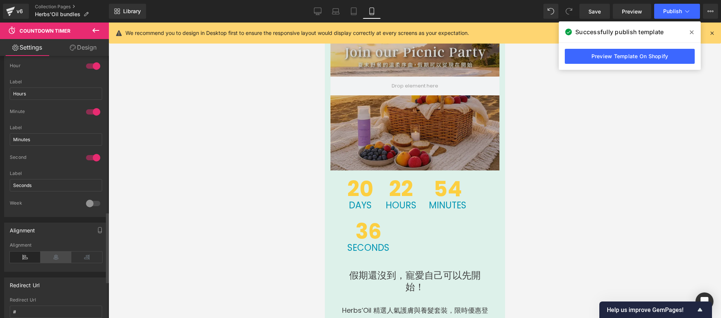
click at [57, 258] on icon at bounding box center [56, 257] width 31 height 11
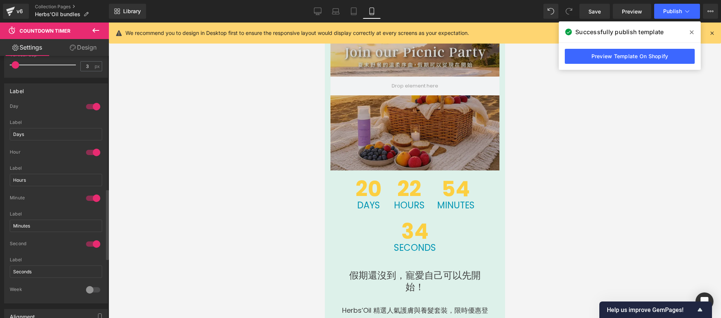
scroll to position [369, 0]
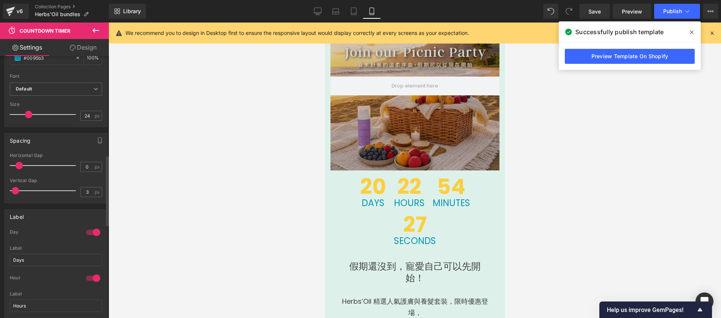
drag, startPoint x: 13, startPoint y: 165, endPoint x: 19, endPoint y: 163, distance: 6.1
click at [19, 163] on span at bounding box center [19, 166] width 8 height 8
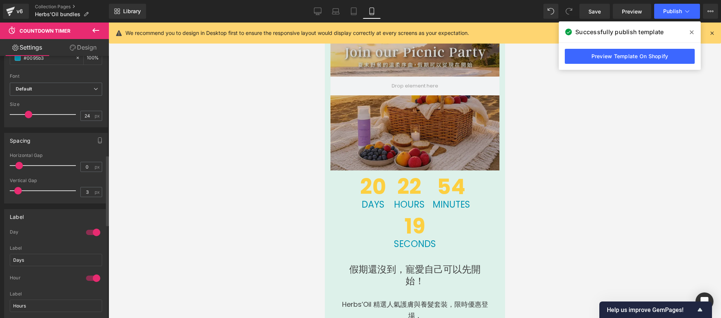
drag, startPoint x: 15, startPoint y: 192, endPoint x: 17, endPoint y: 188, distance: 4.1
click at [17, 188] on span at bounding box center [18, 191] width 8 height 8
click at [83, 113] on input "24" at bounding box center [87, 115] width 13 height 9
type input "21"
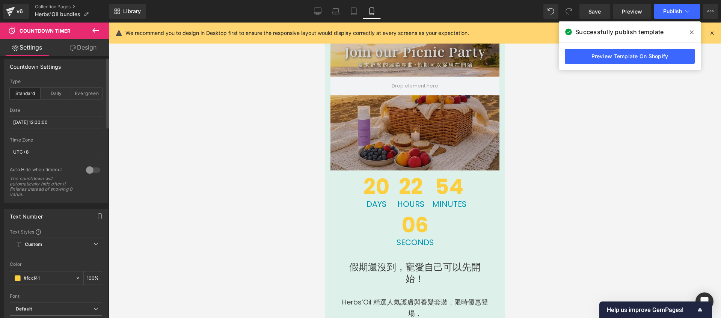
scroll to position [0, 0]
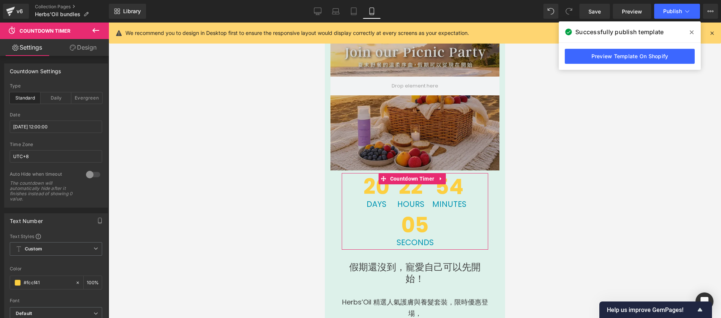
click at [95, 46] on link "Design" at bounding box center [83, 47] width 54 height 17
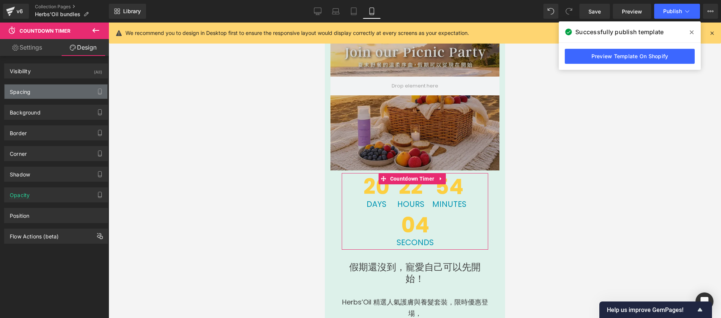
click at [41, 92] on div "Spacing" at bounding box center [56, 92] width 103 height 14
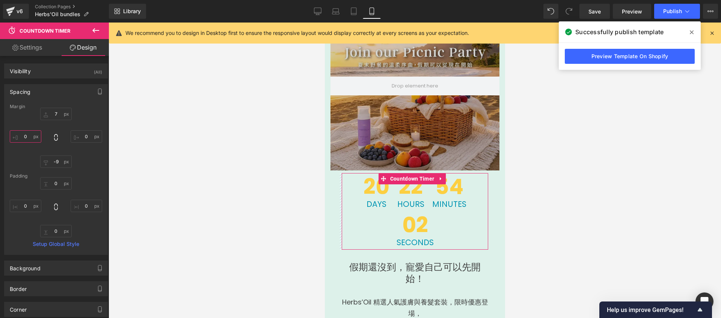
click at [24, 134] on input "0" at bounding box center [26, 136] width 32 height 12
type input "17"
click at [81, 135] on input "0" at bounding box center [87, 136] width 32 height 12
type input "1"
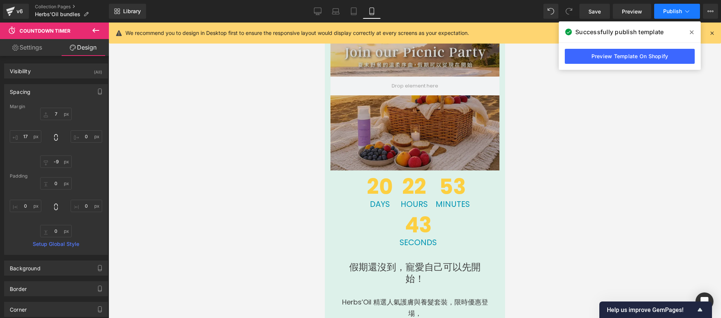
click at [667, 9] on span "Publish" at bounding box center [672, 11] width 19 height 6
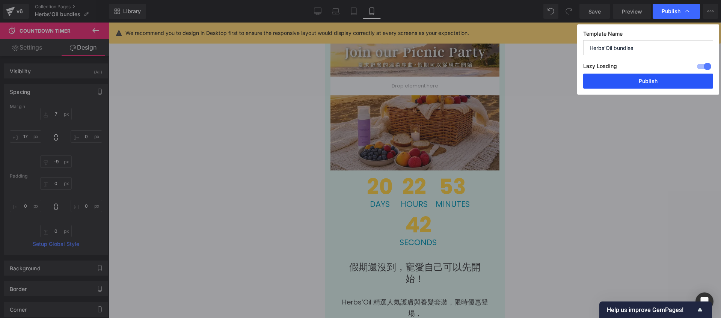
click at [636, 80] on button "Publish" at bounding box center [648, 81] width 130 height 15
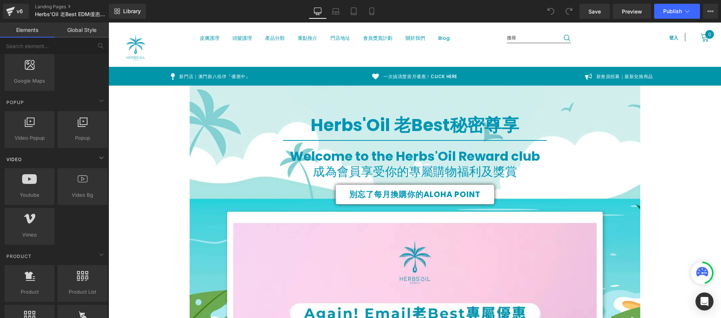
scroll to position [408, 0]
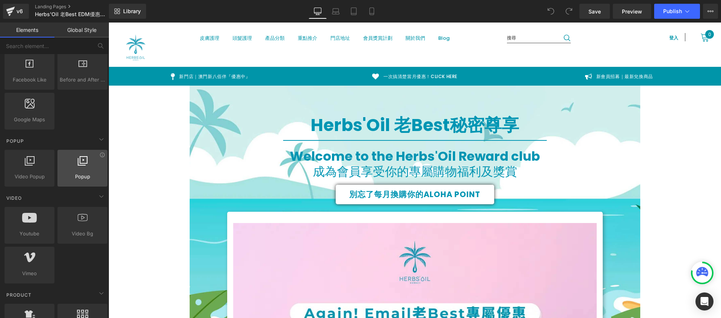
click at [94, 178] on span "Popup" at bounding box center [82, 177] width 45 height 8
click at [77, 178] on span "Popup" at bounding box center [82, 177] width 45 height 8
click at [79, 165] on icon at bounding box center [83, 161] width 10 height 10
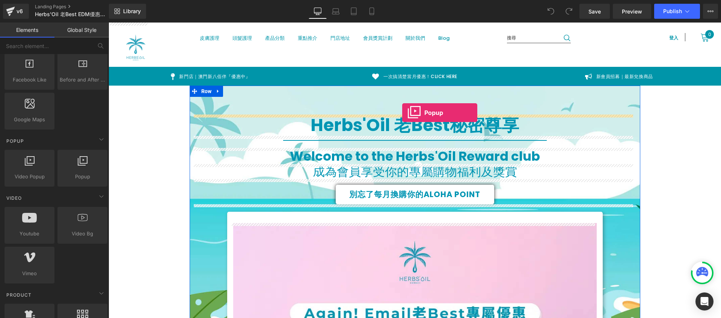
drag, startPoint x: 188, startPoint y: 188, endPoint x: 402, endPoint y: 113, distance: 227.3
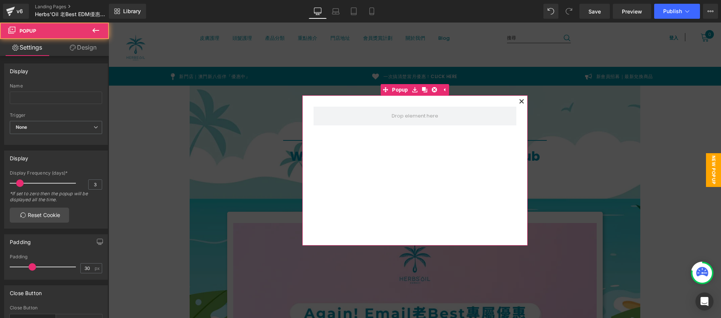
click at [519, 100] on icon at bounding box center [521, 101] width 4 height 4
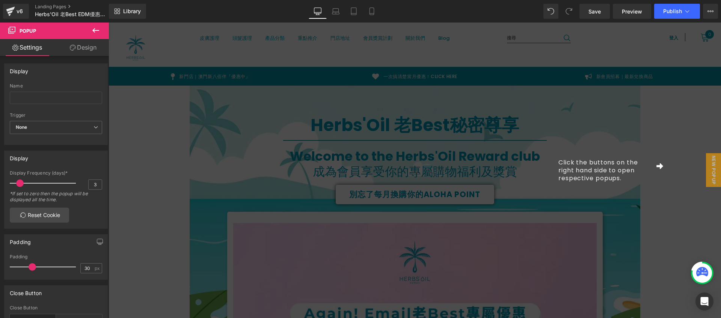
click at [90, 26] on button at bounding box center [96, 31] width 26 height 17
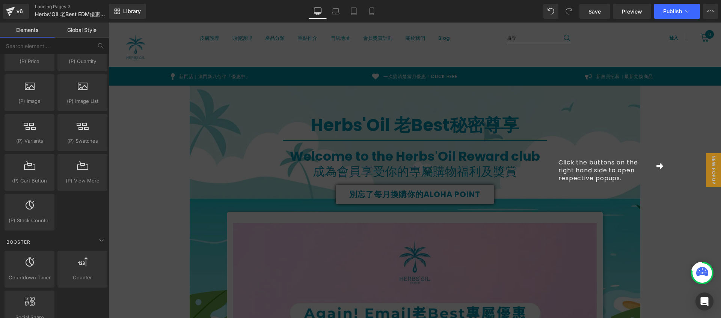
scroll to position [856, 0]
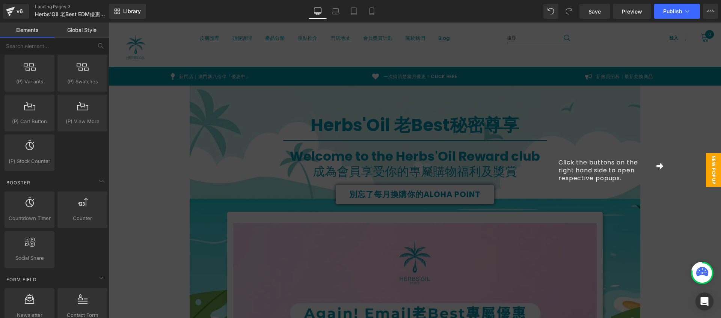
click at [711, 171] on span "New Popup" at bounding box center [713, 170] width 15 height 34
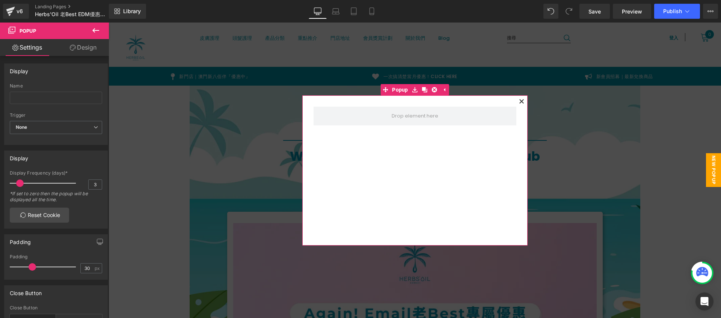
click at [520, 99] on icon at bounding box center [521, 101] width 4 height 4
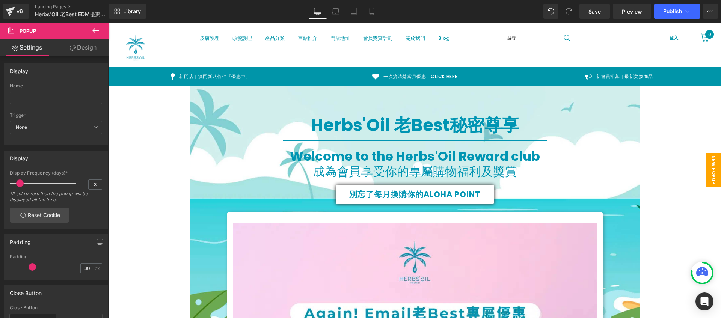
click at [708, 172] on span "New Popup" at bounding box center [713, 170] width 15 height 34
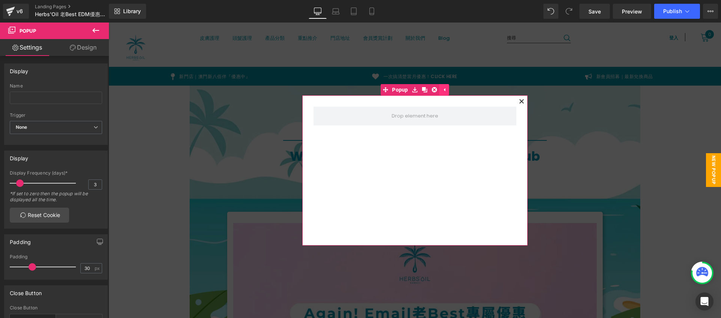
click at [443, 92] on link at bounding box center [444, 89] width 10 height 11
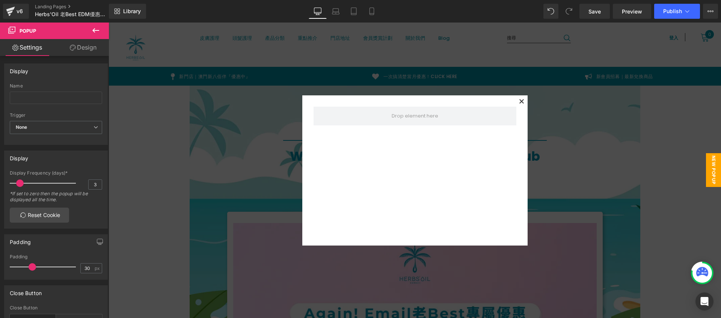
click at [519, 103] on icon at bounding box center [521, 101] width 5 height 5
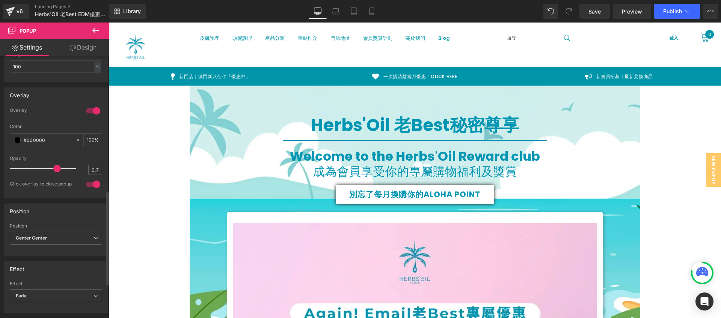
scroll to position [467, 0]
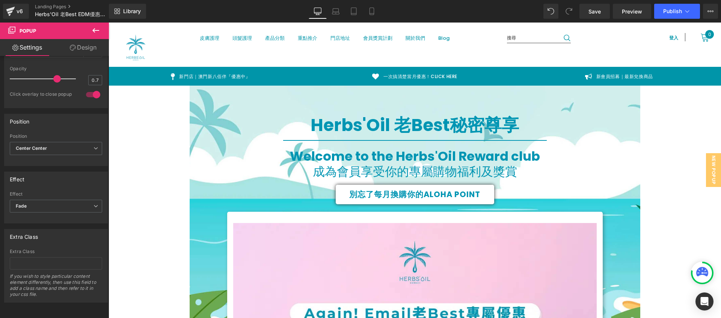
click at [94, 44] on link "Design" at bounding box center [83, 47] width 54 height 17
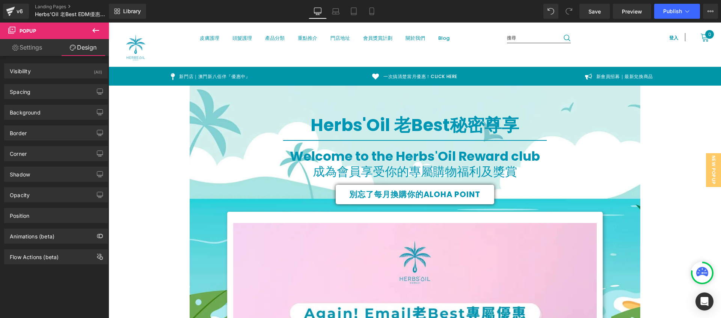
click at [24, 42] on link "Settings" at bounding box center [27, 47] width 54 height 17
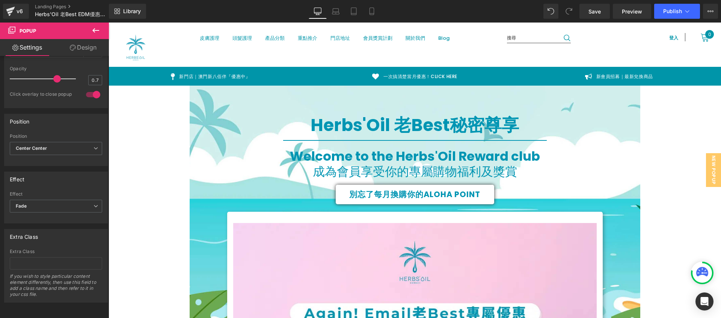
click at [96, 29] on icon at bounding box center [95, 30] width 9 height 9
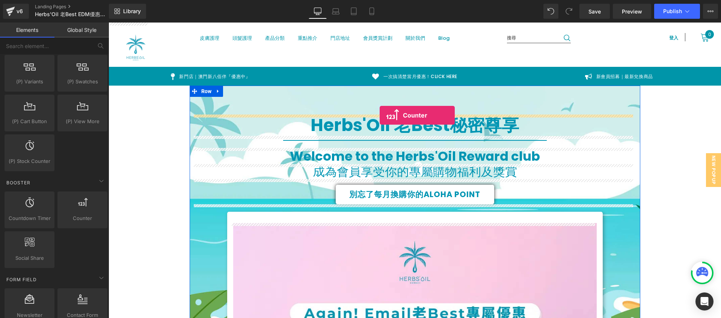
drag, startPoint x: 190, startPoint y: 238, endPoint x: 380, endPoint y: 115, distance: 225.5
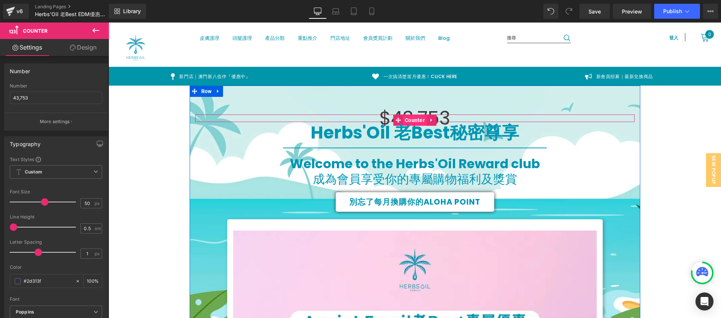
click at [419, 118] on span "Counter" at bounding box center [415, 120] width 24 height 11
click at [429, 118] on icon at bounding box center [431, 121] width 5 height 6
click at [434, 118] on icon at bounding box center [436, 120] width 5 height 5
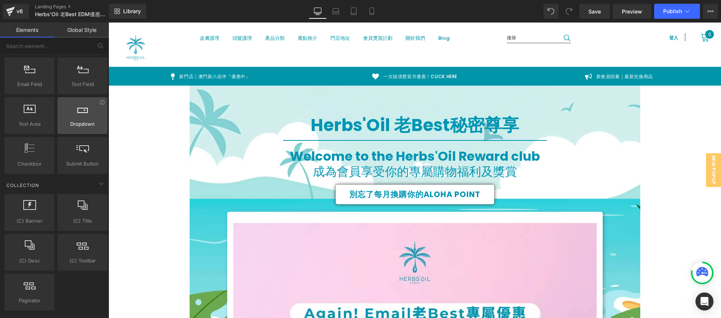
scroll to position [1131, 0]
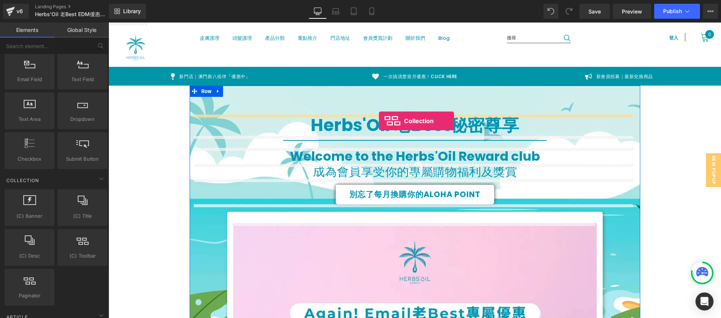
drag, startPoint x: 184, startPoint y: 280, endPoint x: 379, endPoint y: 121, distance: 251.2
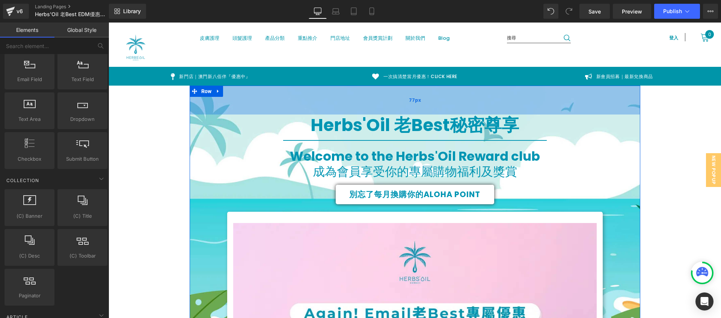
click at [373, 100] on div "77px" at bounding box center [415, 100] width 451 height 29
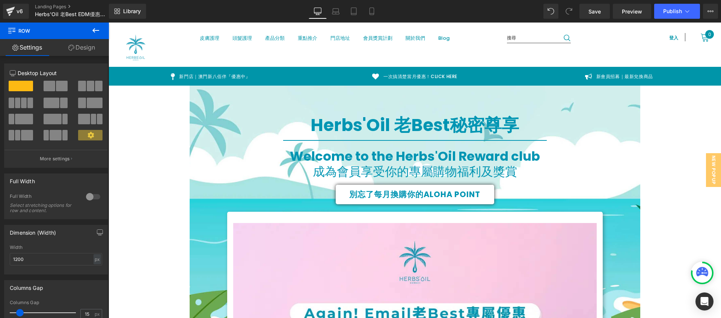
click at [95, 32] on icon at bounding box center [95, 30] width 9 height 9
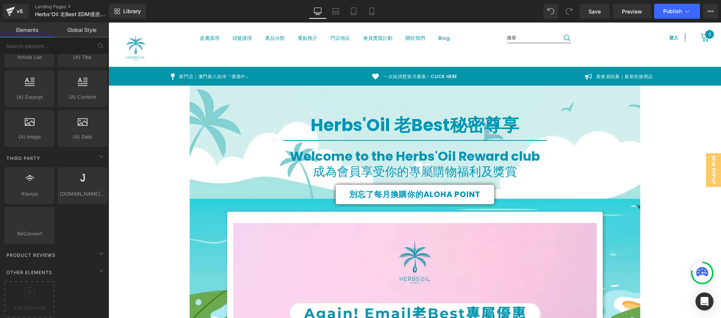
scroll to position [1433, 0]
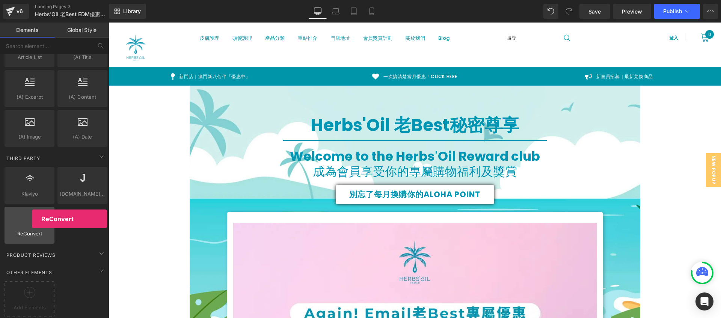
click at [32, 219] on div at bounding box center [29, 221] width 45 height 17
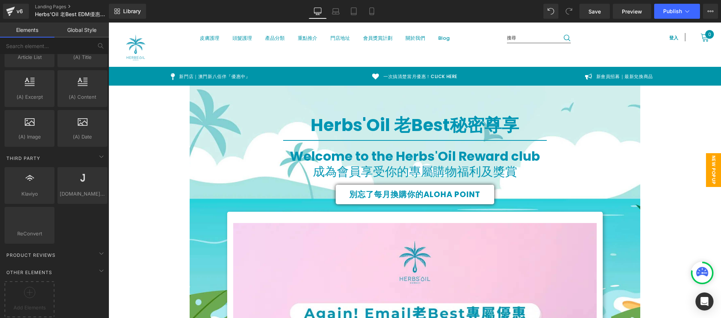
click at [708, 168] on span "New Popup" at bounding box center [713, 170] width 15 height 34
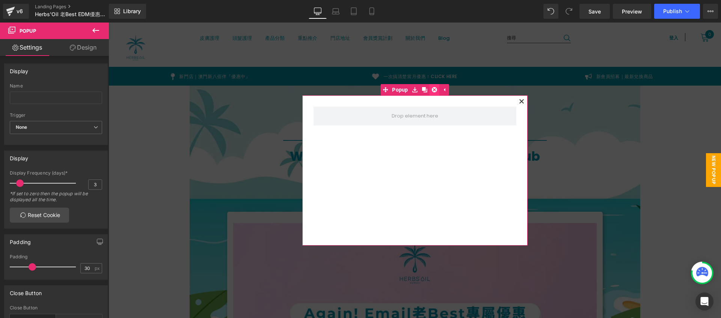
click at [432, 92] on icon at bounding box center [434, 89] width 5 height 5
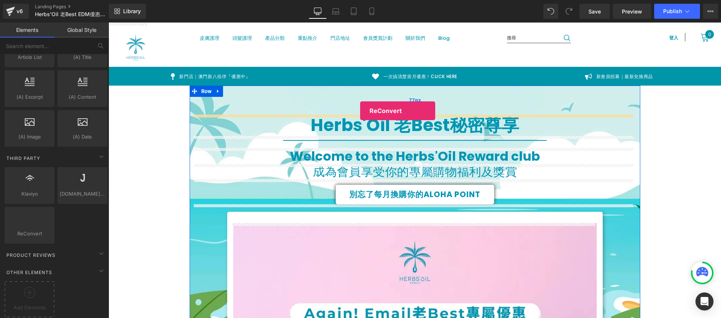
drag, startPoint x: 133, startPoint y: 239, endPoint x: 360, endPoint y: 111, distance: 260.5
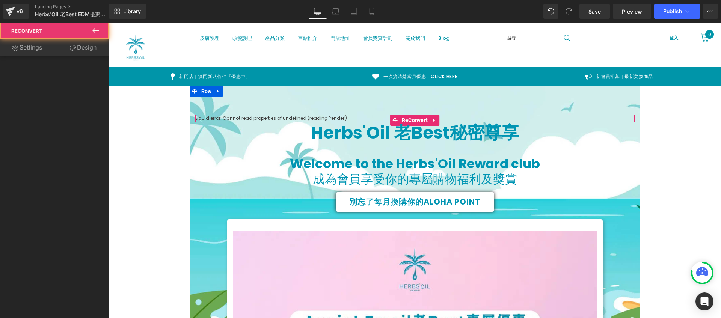
click at [266, 119] on div "Liquid error: Cannot read properties of undefined (reading 'render') ReConvert" at bounding box center [414, 119] width 439 height 8
click at [435, 117] on link at bounding box center [435, 120] width 10 height 11
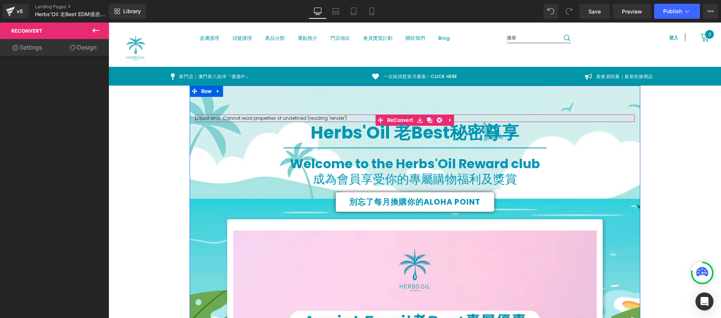
click at [437, 118] on icon at bounding box center [439, 120] width 5 height 5
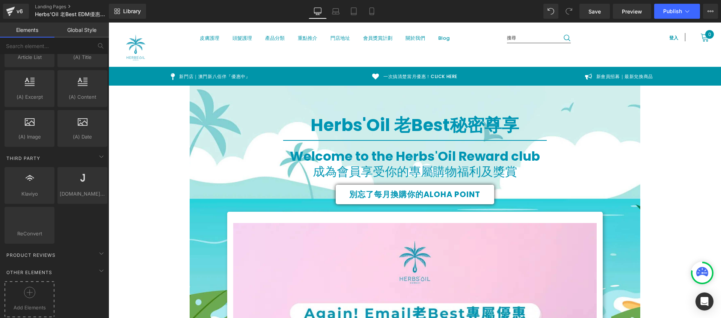
click at [36, 304] on span "Add Elements" at bounding box center [29, 308] width 46 height 8
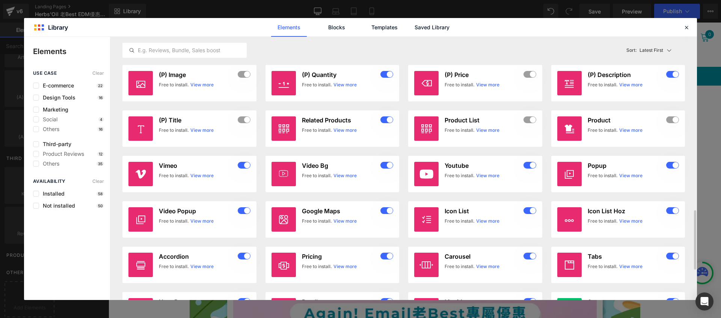
scroll to position [905, 0]
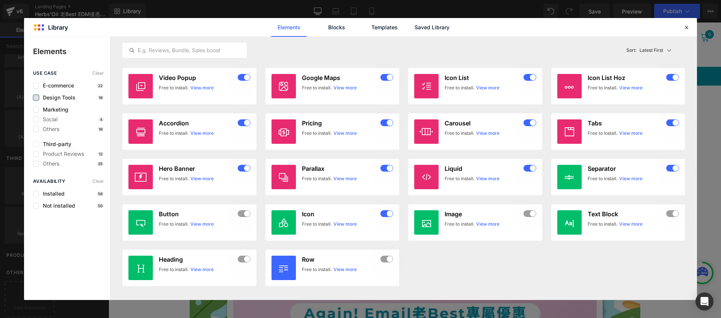
click at [36, 99] on label at bounding box center [36, 98] width 6 height 6
click at [36, 98] on input "checkbox" at bounding box center [36, 98] width 0 height 0
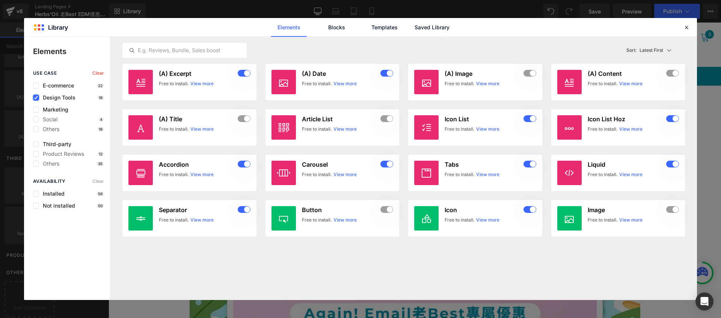
scroll to position [0, 0]
click at [36, 98] on icon at bounding box center [36, 98] width 4 height 0
click at [36, 98] on input "checkbox" at bounding box center [36, 98] width 0 height 0
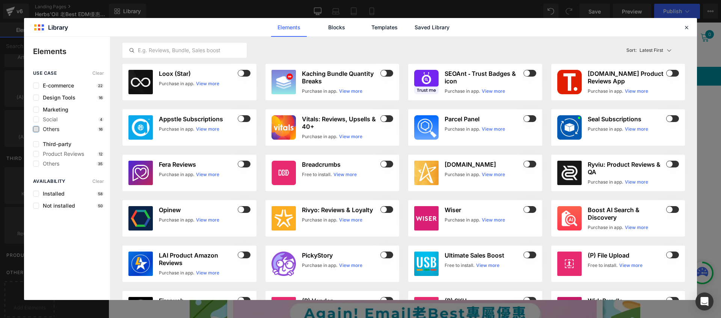
click at [38, 130] on label at bounding box center [36, 129] width 6 height 6
click at [36, 129] on input "checkbox" at bounding box center [36, 129] width 0 height 0
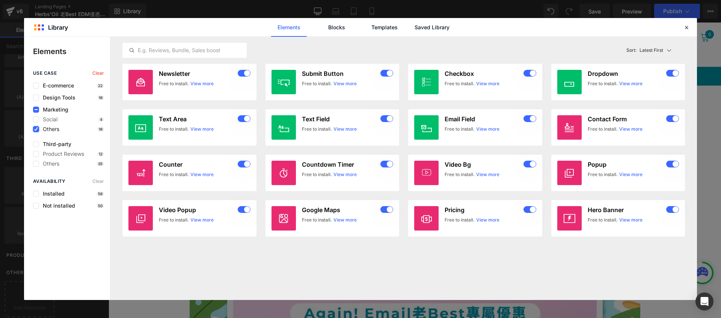
click at [38, 130] on label at bounding box center [36, 129] width 6 height 6
click at [36, 129] on input "checkbox" at bounding box center [36, 129] width 0 height 0
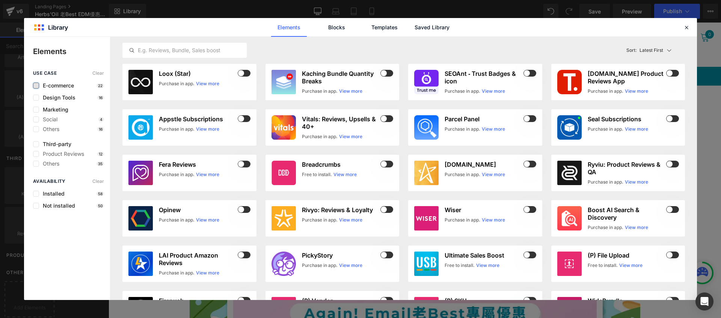
click at [38, 88] on label at bounding box center [36, 86] width 6 height 6
click at [36, 86] on input "checkbox" at bounding box center [36, 86] width 0 height 0
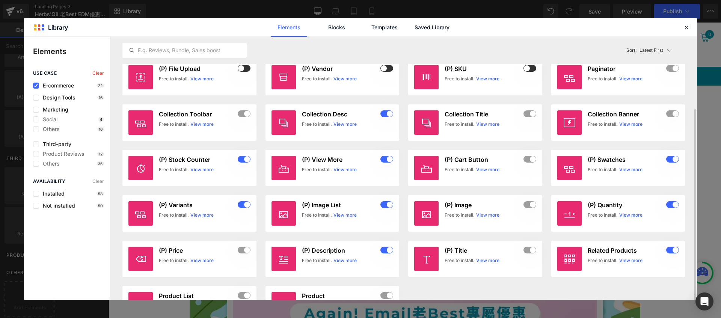
scroll to position [41, 0]
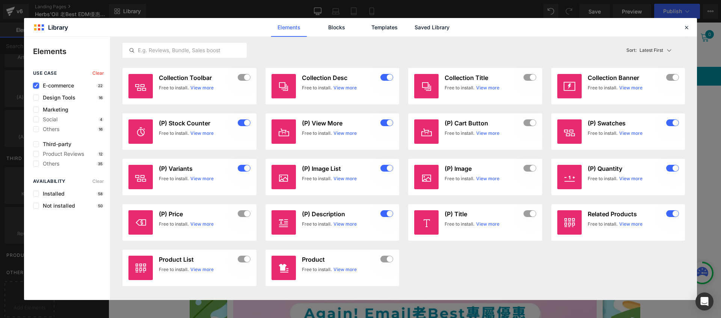
click at [34, 86] on icon at bounding box center [36, 86] width 4 height 0
click at [36, 86] on input "checkbox" at bounding box center [36, 86] width 0 height 0
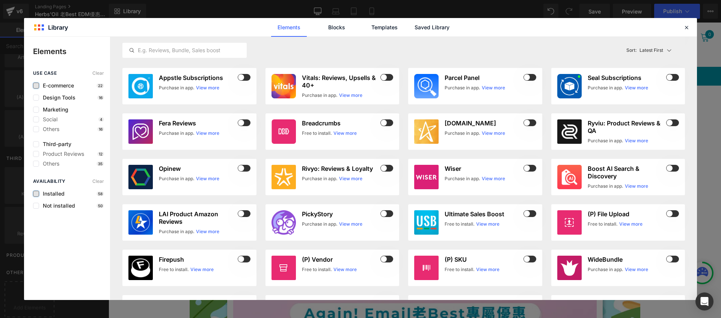
click at [36, 193] on label at bounding box center [36, 194] width 6 height 6
click at [36, 194] on input "checkbox" at bounding box center [36, 194] width 0 height 0
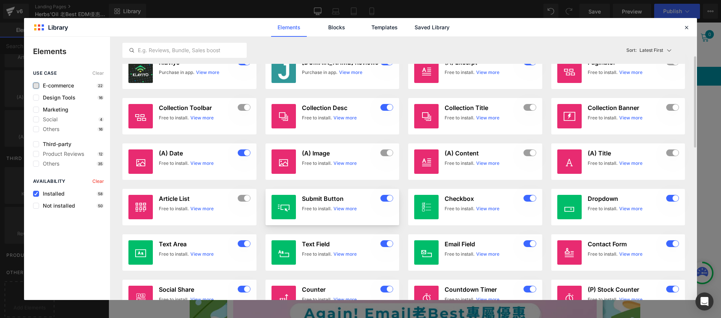
scroll to position [0, 0]
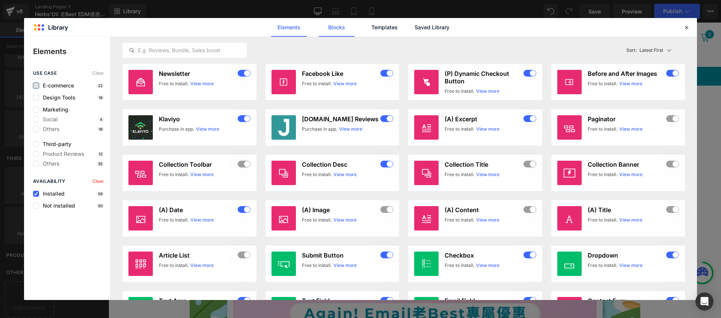
click at [346, 26] on link "Blocks" at bounding box center [337, 27] width 36 height 19
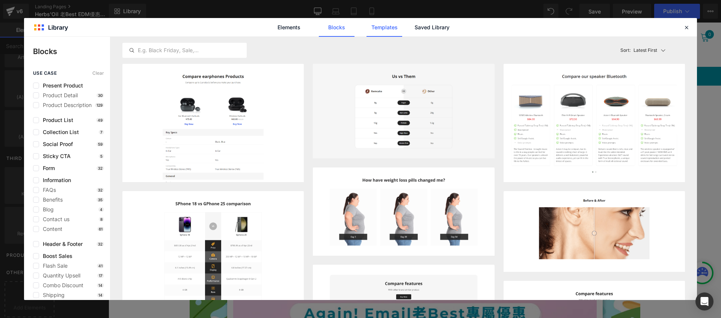
click at [397, 33] on link "Templates" at bounding box center [385, 27] width 36 height 19
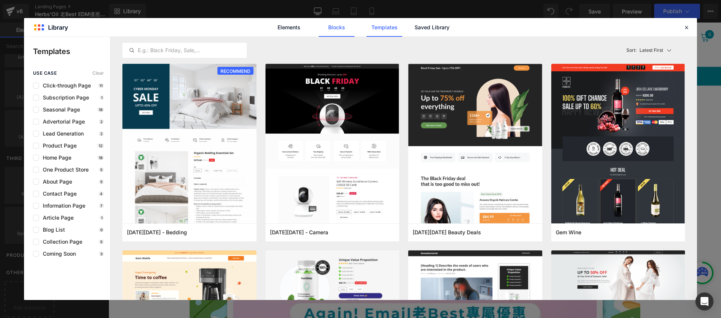
click at [332, 25] on link "Blocks" at bounding box center [337, 27] width 36 height 19
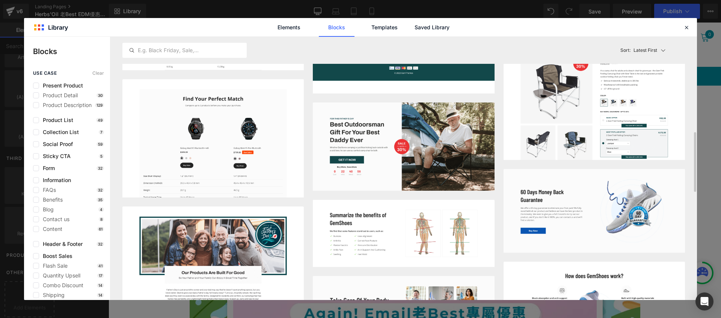
scroll to position [474, 0]
